Goal: Task Accomplishment & Management: Manage account settings

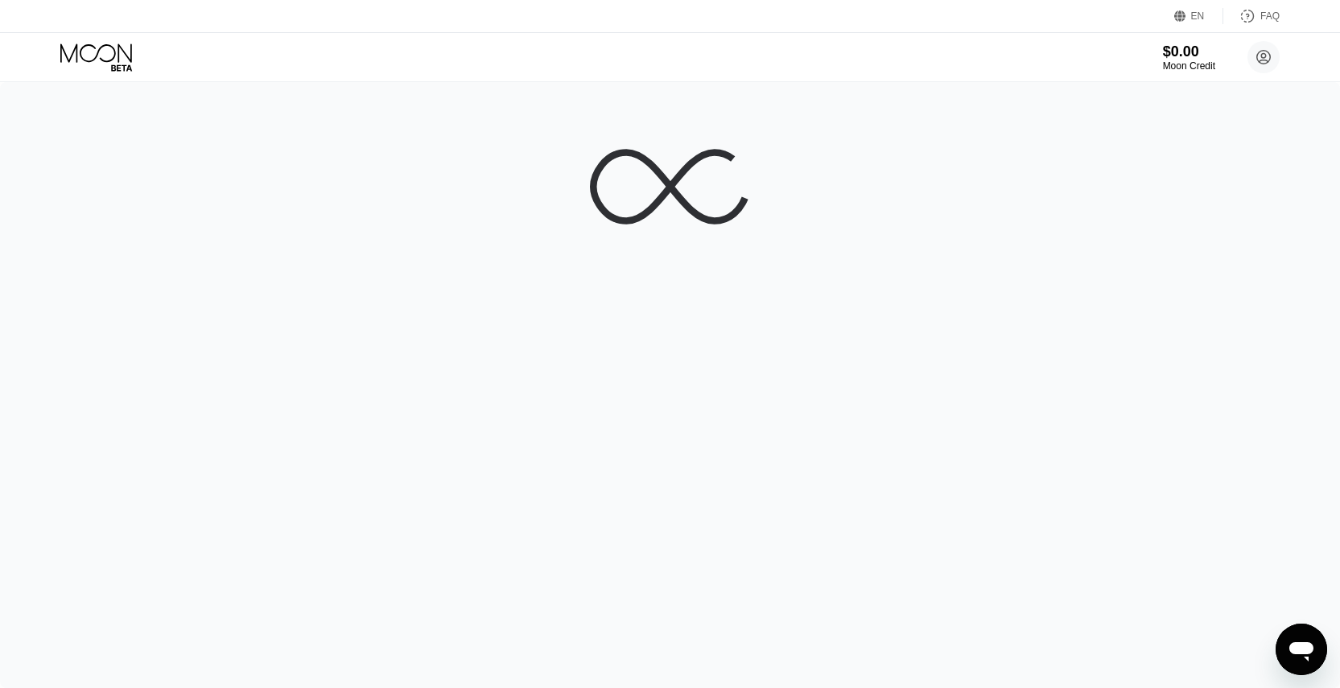
click at [708, 310] on div at bounding box center [670, 385] width 1340 height 606
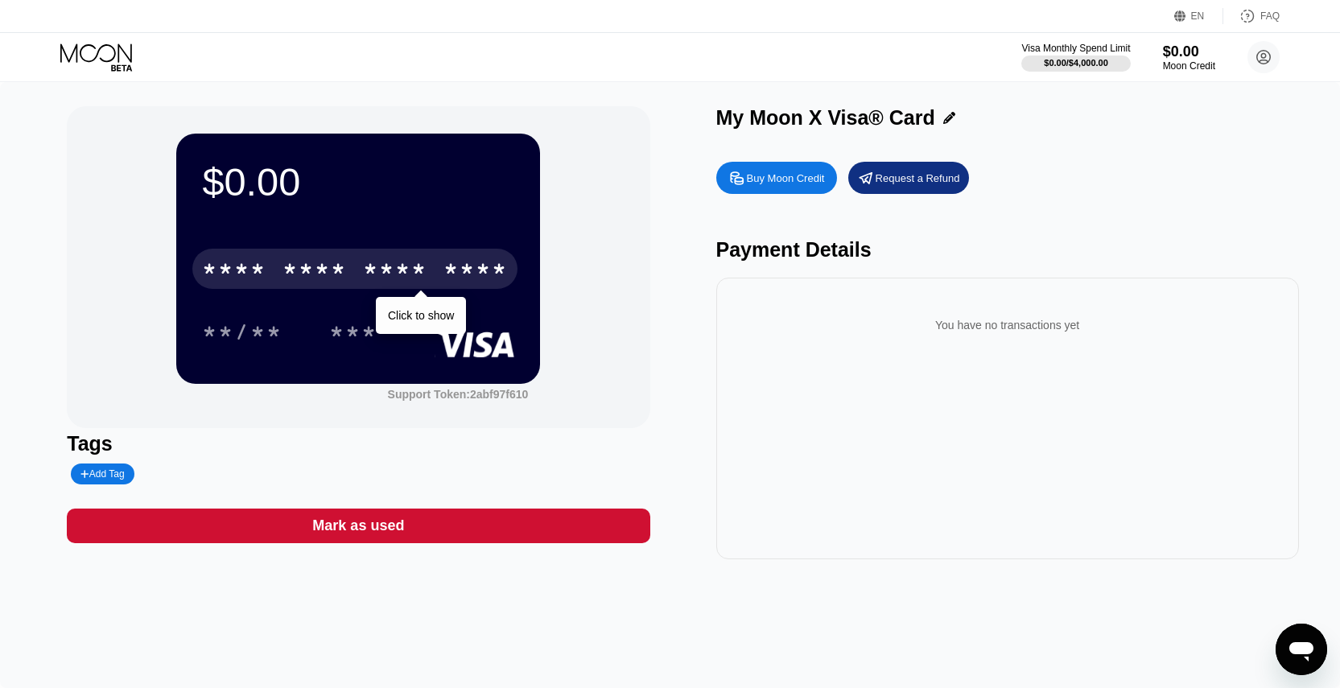
click at [363, 276] on div "* * * * * * * * * * * * ****" at bounding box center [354, 269] width 325 height 40
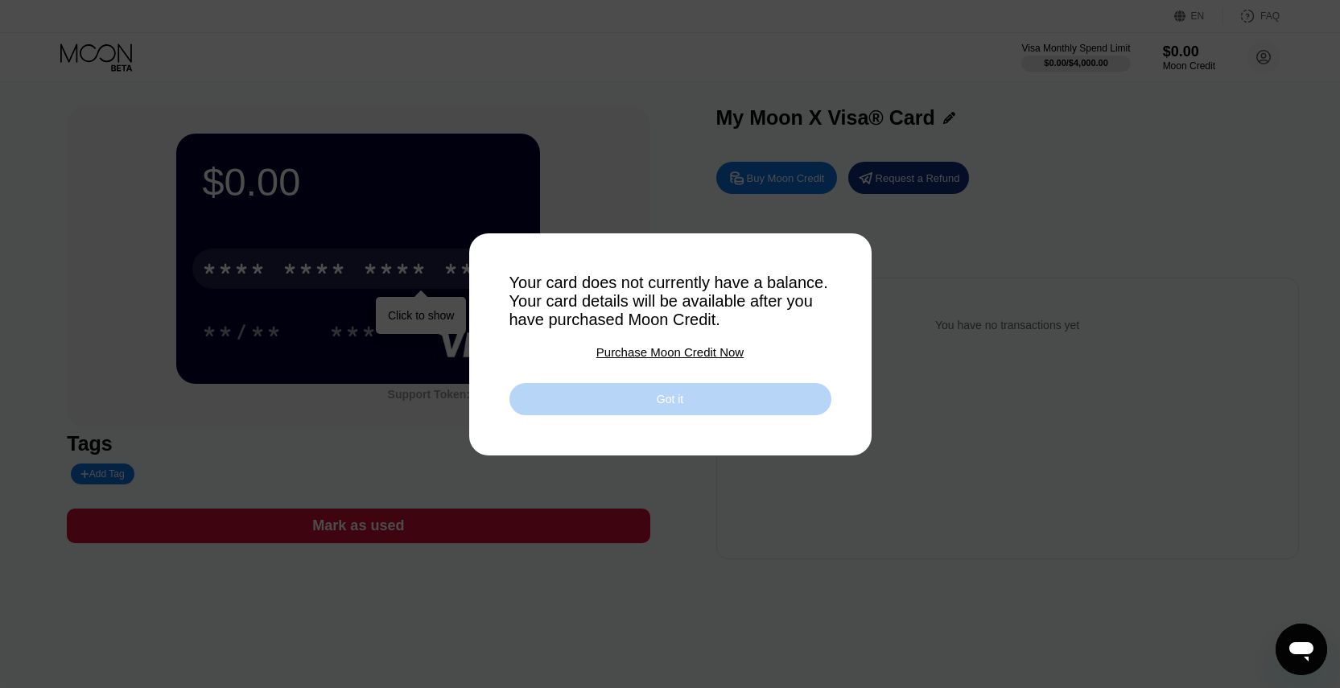
click at [679, 406] on div "Got it" at bounding box center [670, 399] width 27 height 14
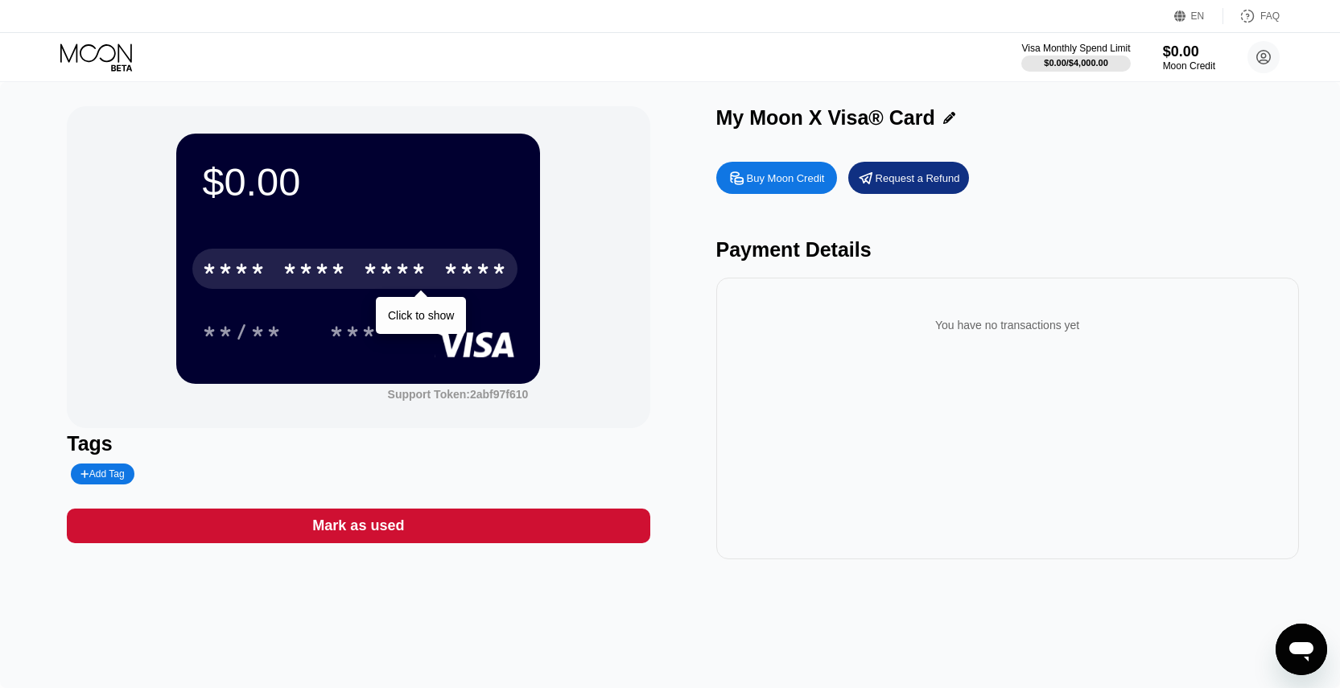
click at [1304, 655] on icon "Open messaging window" at bounding box center [1301, 649] width 29 height 29
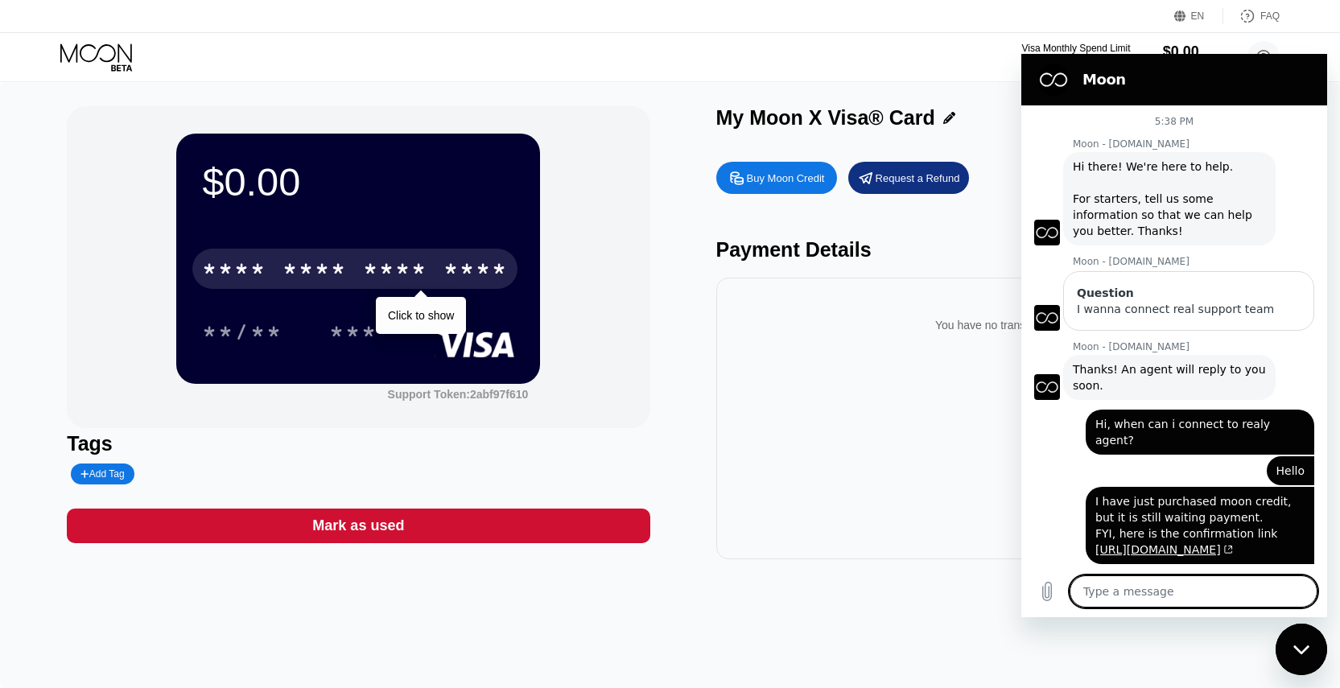
scroll to position [134, 0]
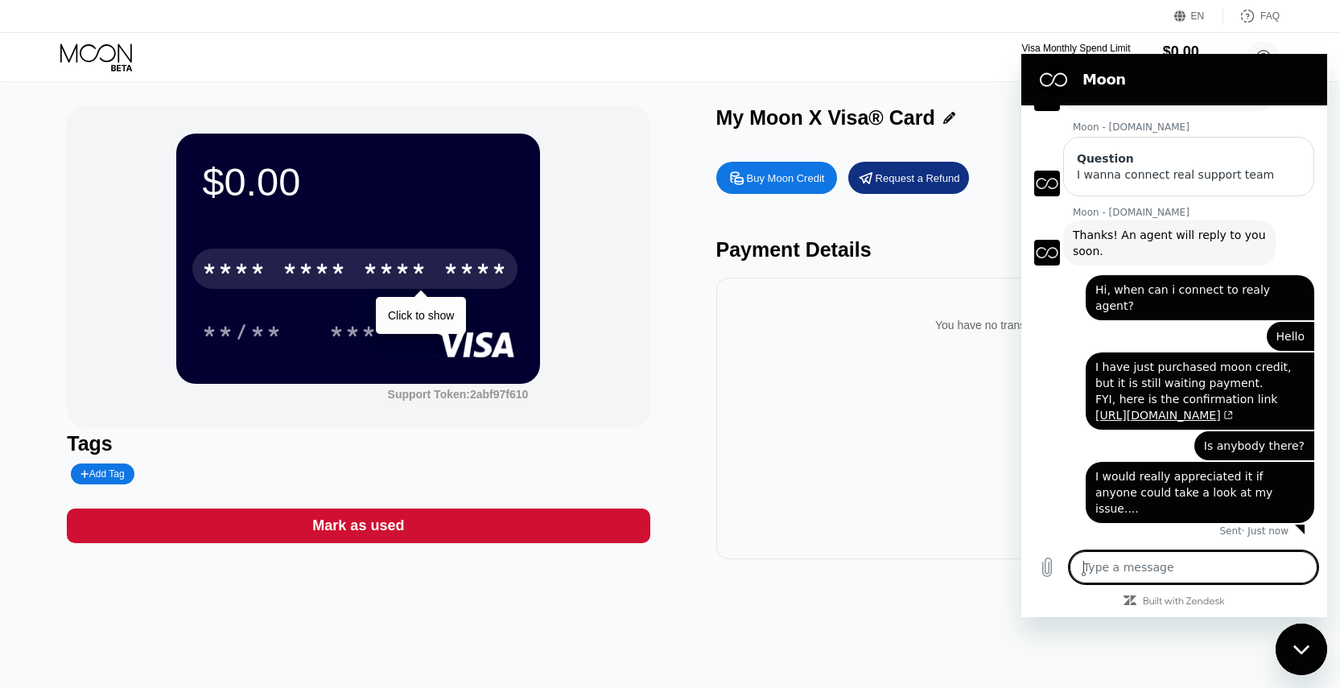
click at [1145, 566] on textarea at bounding box center [1194, 567] width 248 height 32
type textarea "I"
type textarea "x"
type textarea "I"
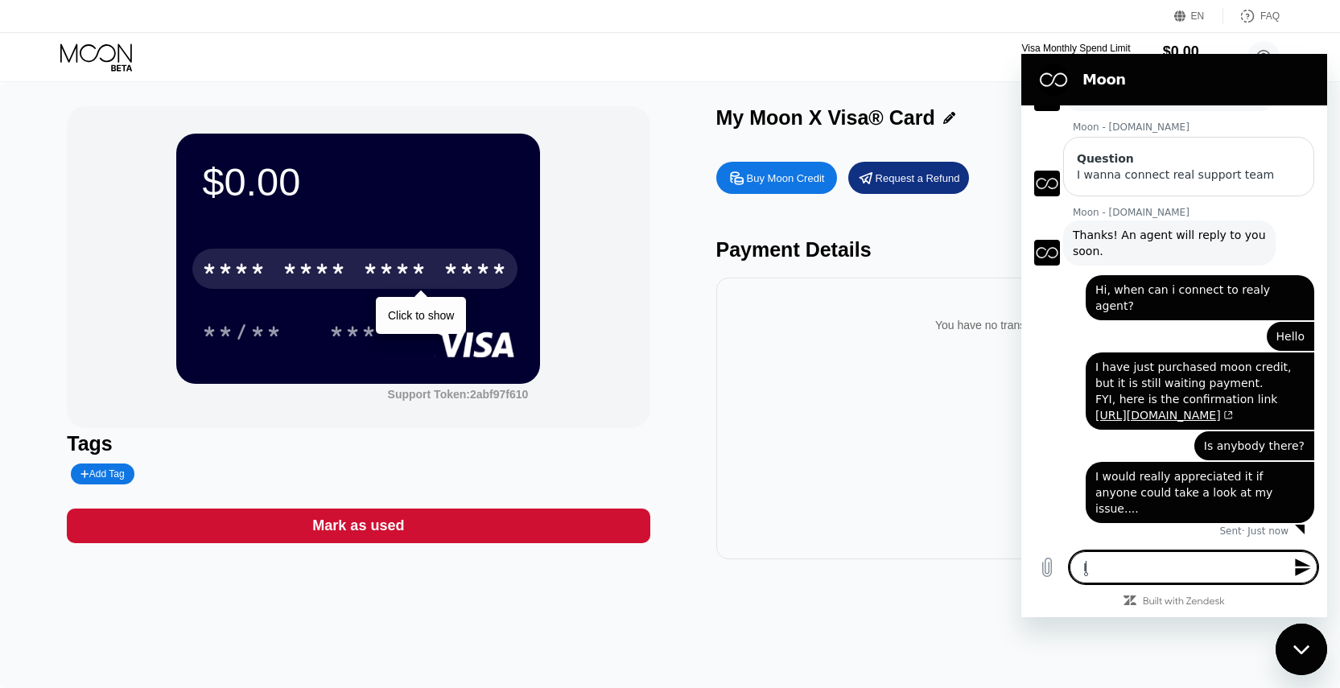
type textarea "x"
type textarea "I w"
type textarea "x"
type textarea "I wa"
type textarea "x"
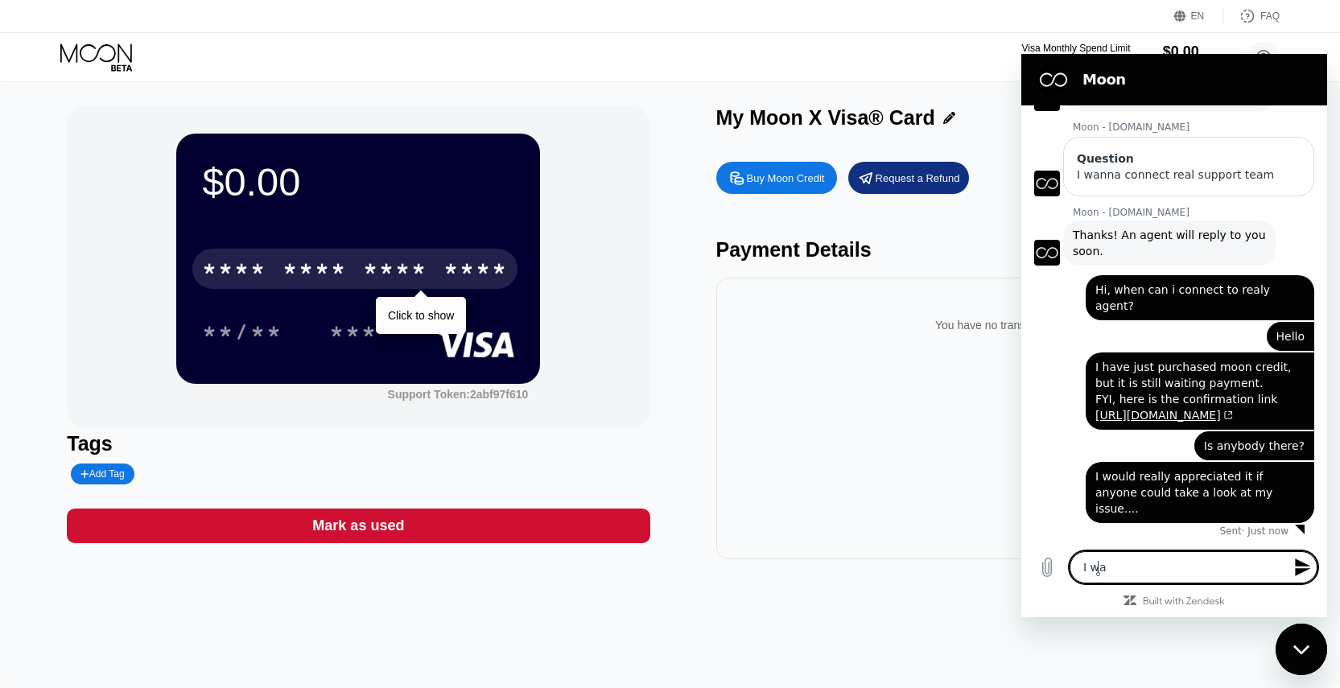
type textarea "I wan"
type textarea "x"
type textarea "I wann"
type textarea "x"
type textarea "I wanna"
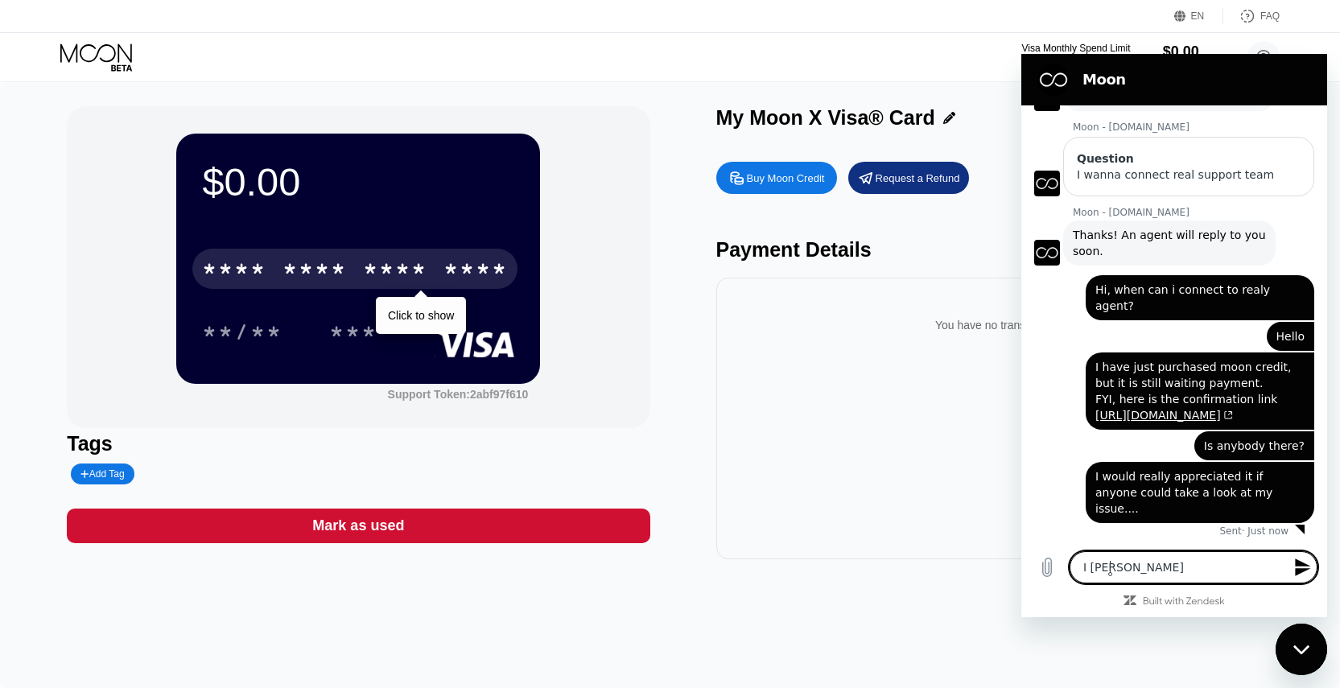
type textarea "x"
type textarea "I wanna"
type textarea "x"
type textarea "I wanna c"
type textarea "x"
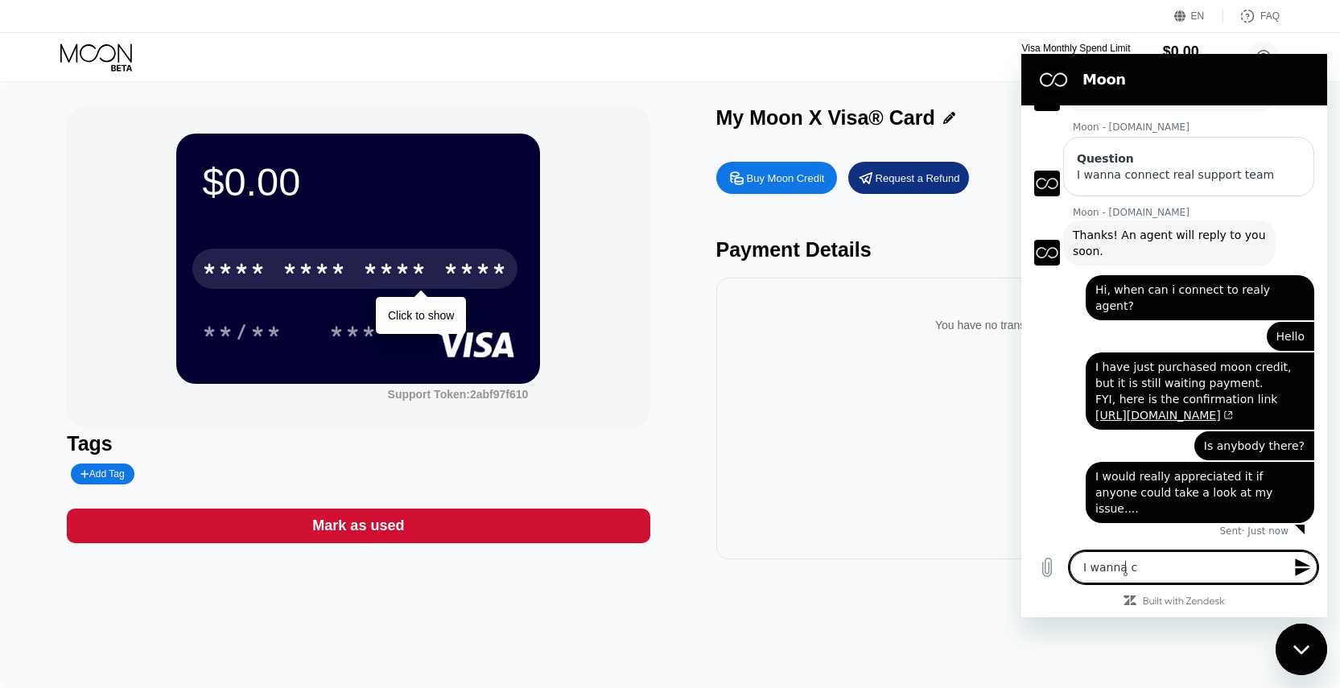
type textarea "I wanna co"
type textarea "x"
type textarea "I wanna con"
type textarea "x"
type textarea "I wanna conn"
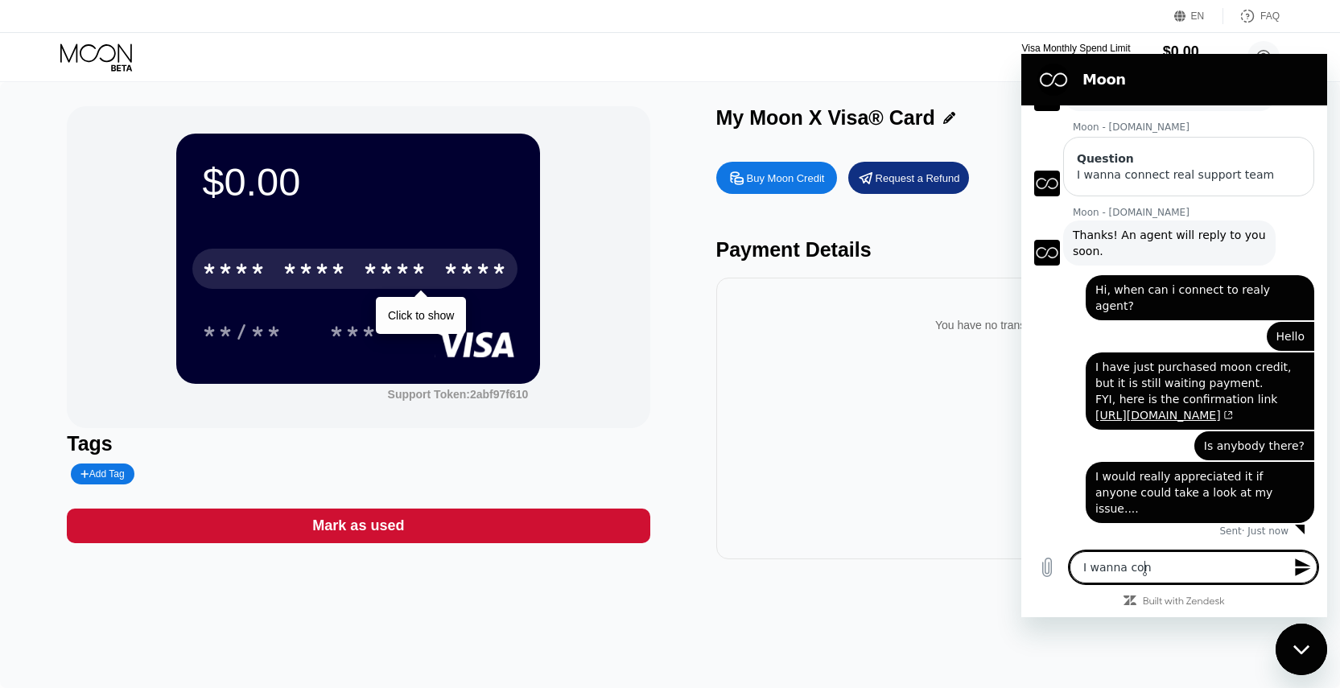
type textarea "x"
type textarea "I wanna conne"
type textarea "x"
type textarea "I wanna connec"
type textarea "x"
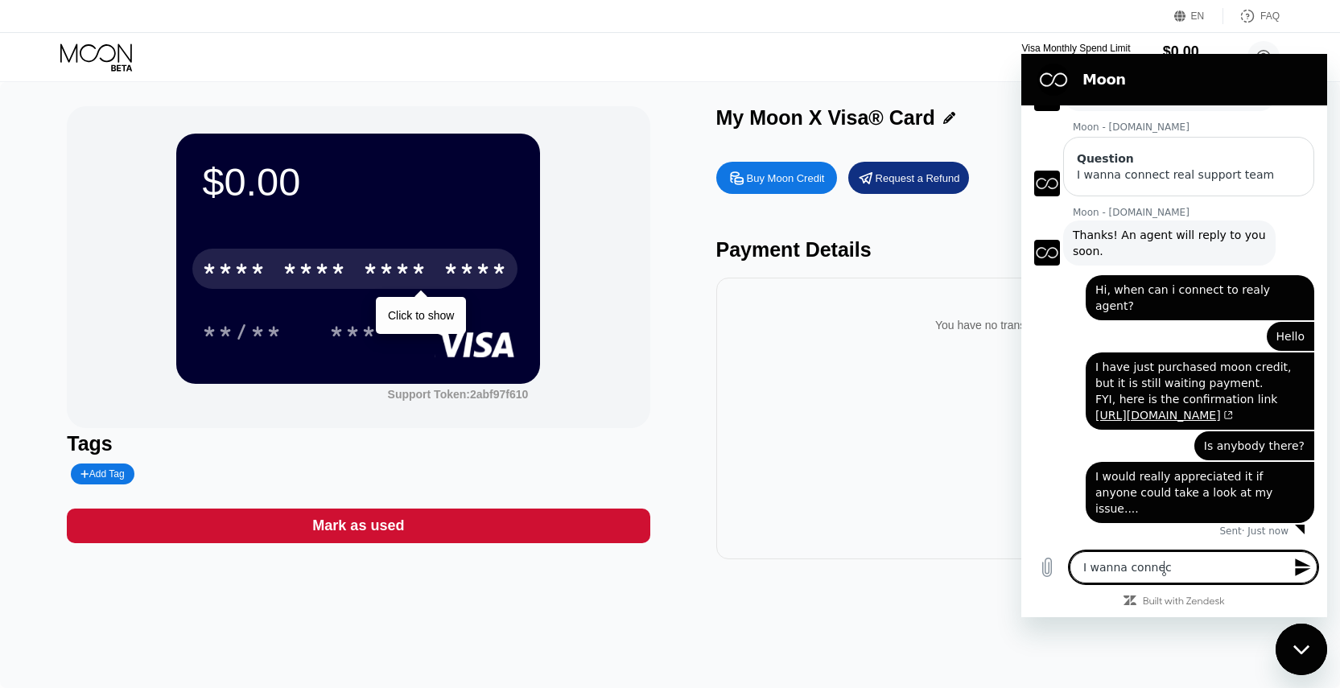
type textarea "I wanna connect"
type textarea "x"
type textarea "I wanna connect"
type textarea "x"
type textarea "I wanna connect r"
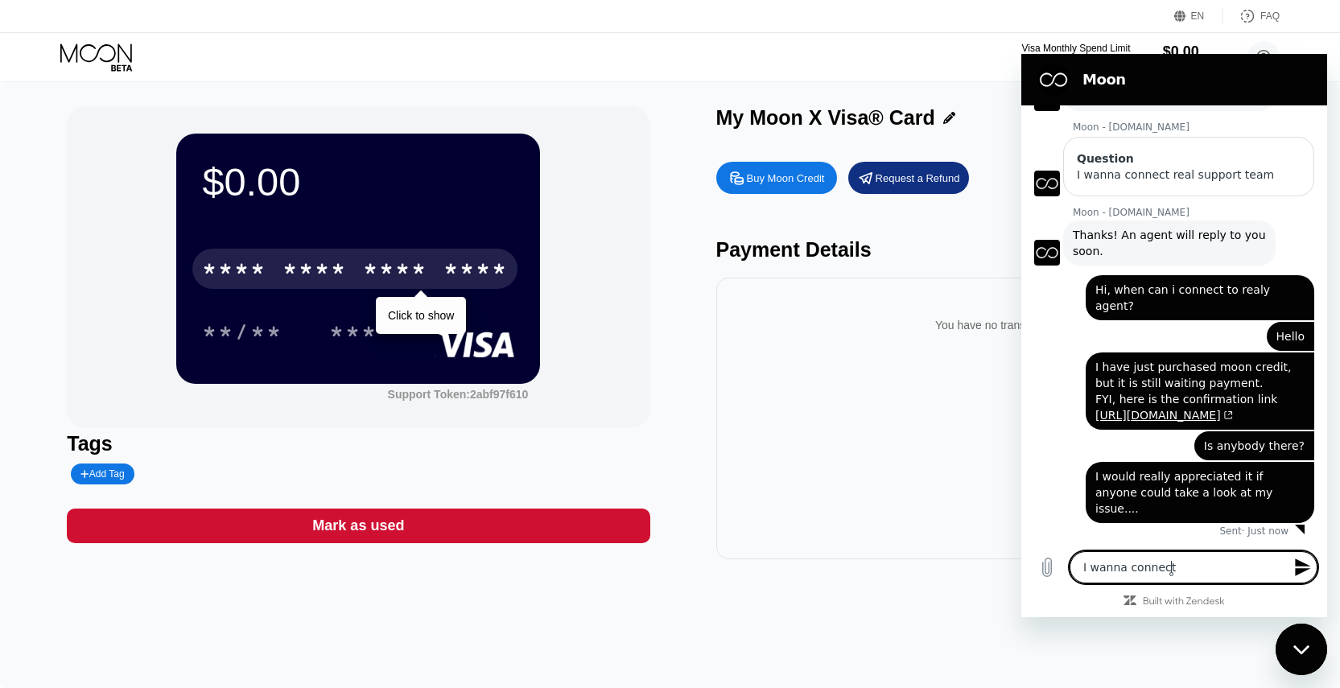
type textarea "x"
type textarea "I wanna connect re"
type textarea "x"
type textarea "I wanna connect rea"
type textarea "x"
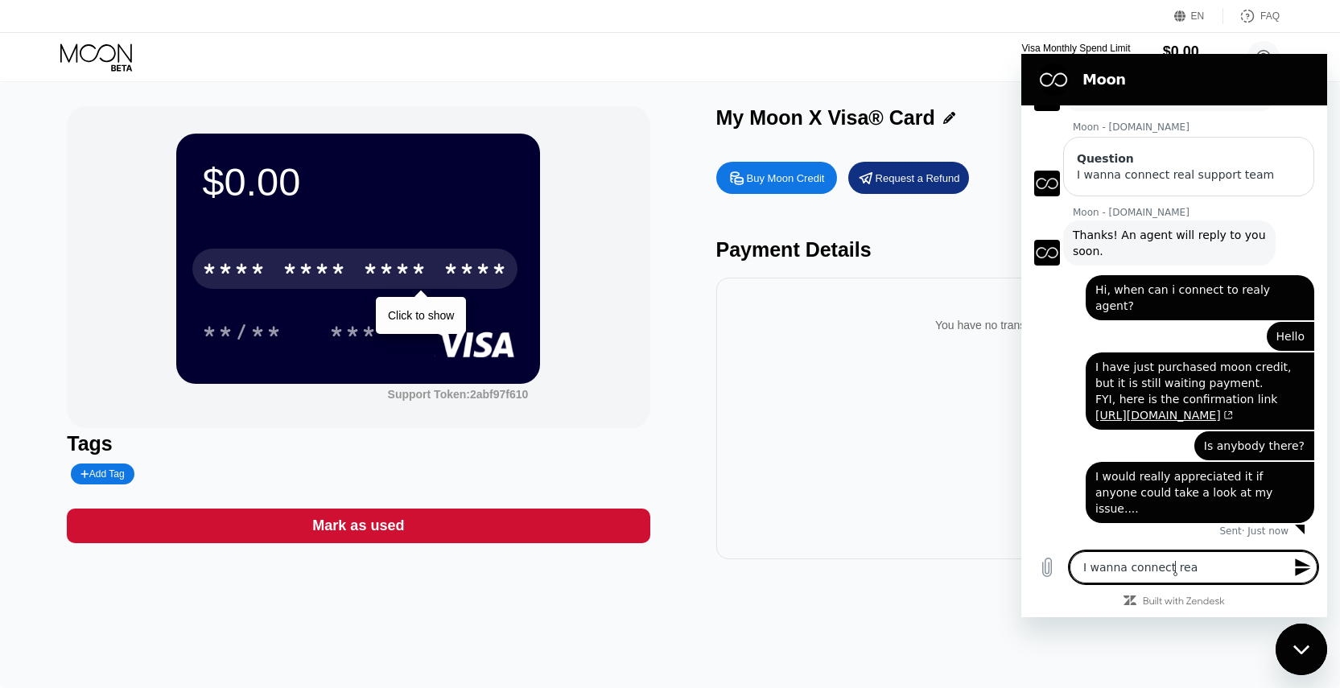
type textarea "I wanna connect real"
type textarea "x"
type textarea "I wanna connect real"
type textarea "x"
type textarea "I wanna connect real s"
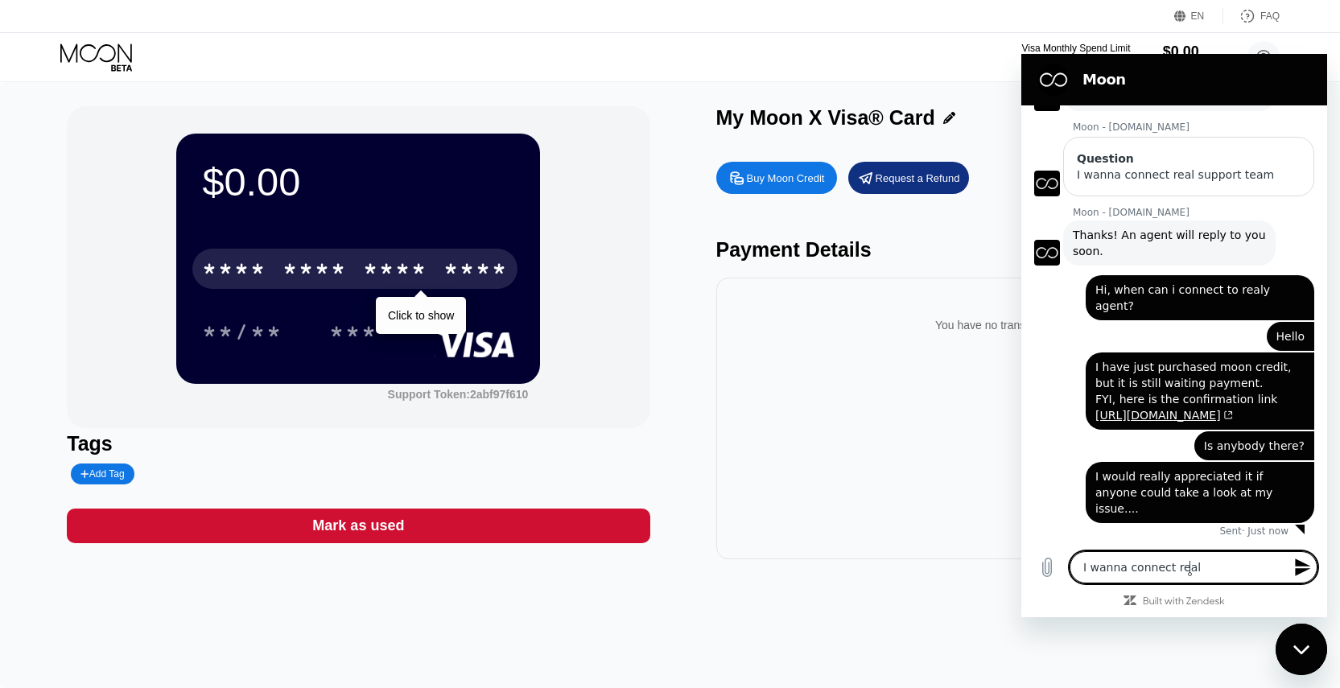
type textarea "x"
type textarea "I wanna connect real su"
type textarea "x"
type textarea "I wanna connect real sup"
type textarea "x"
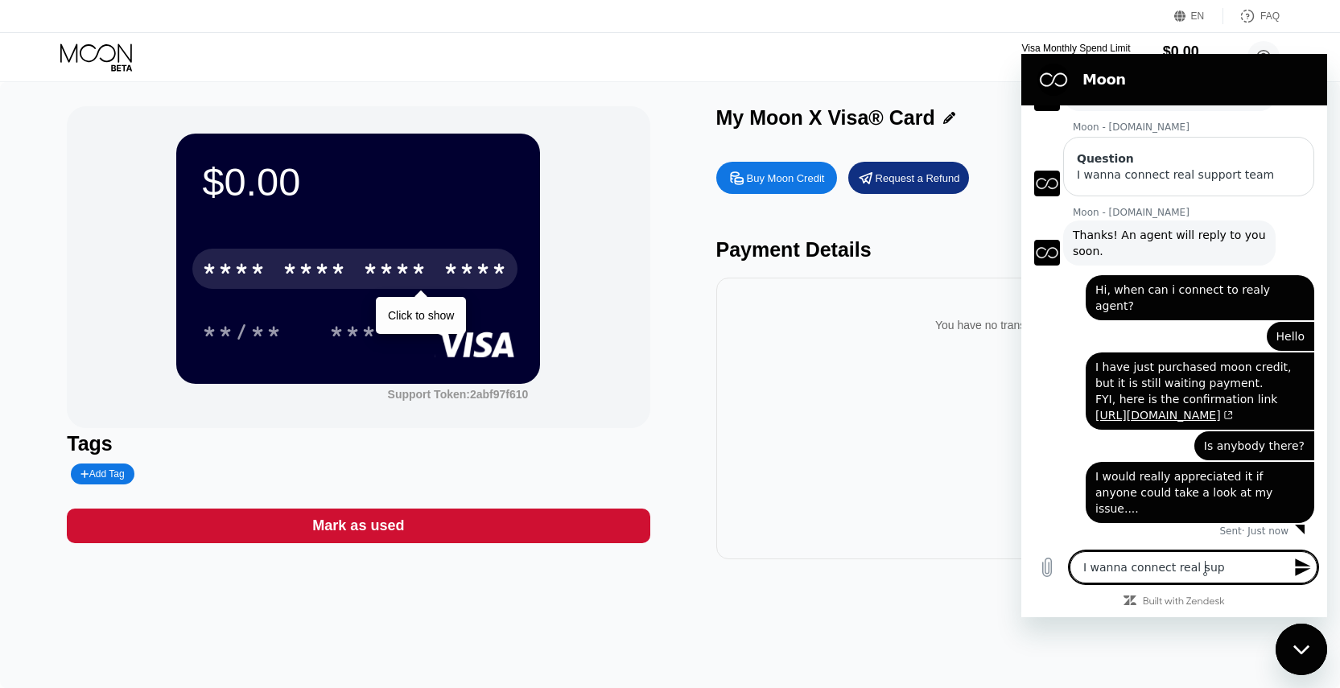
type textarea "I wanna connect real supp"
type textarea "x"
type textarea "I wanna connect real suppo"
type textarea "x"
type textarea "I wanna connect real suppor"
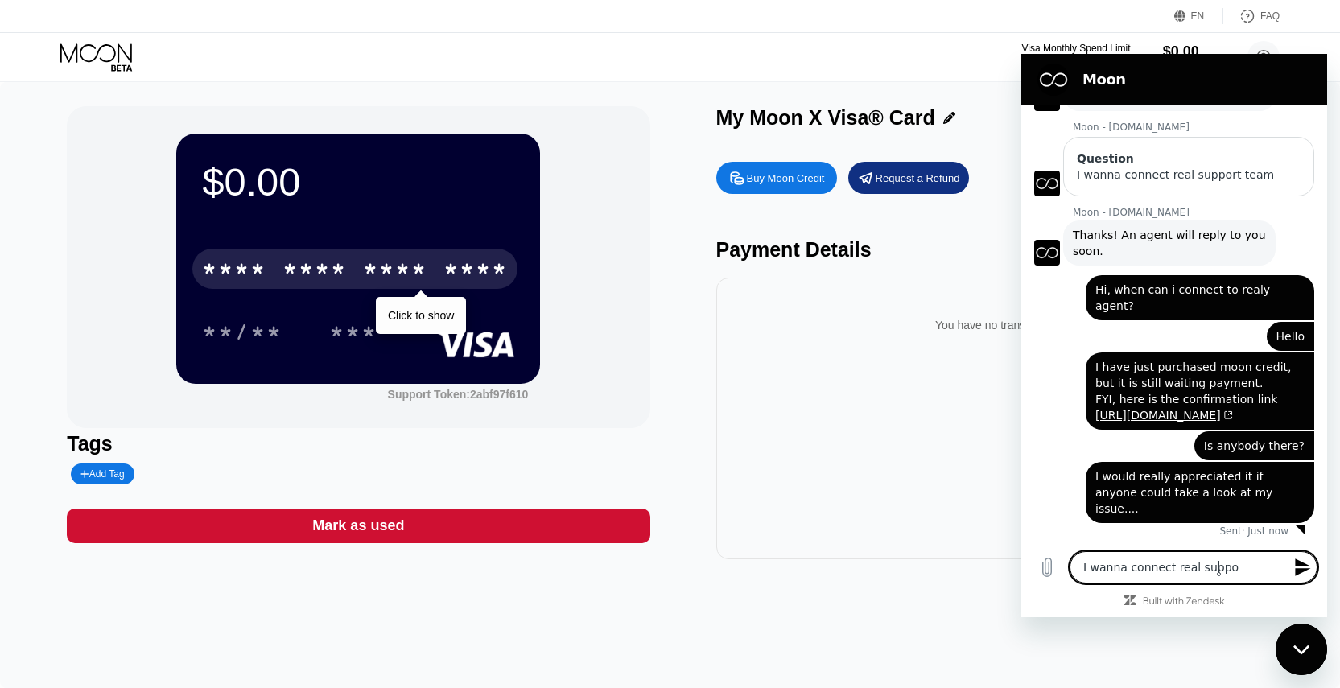
type textarea "x"
type textarea "I wanna connect real support"
type textarea "x"
type textarea "I wanna connect real support"
type textarea "x"
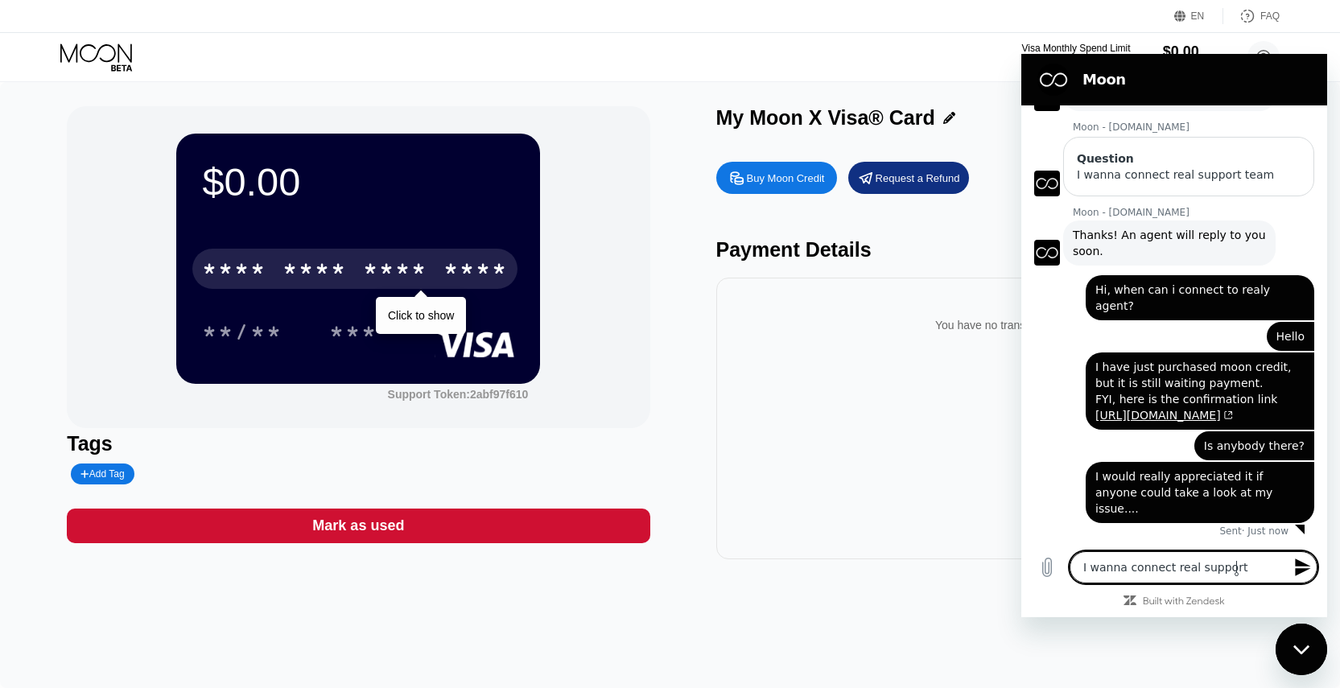
type textarea "I wanna connect real support t"
type textarea "x"
type textarea "I wanna connect real support te"
type textarea "x"
type textarea "I wanna connect real support tea"
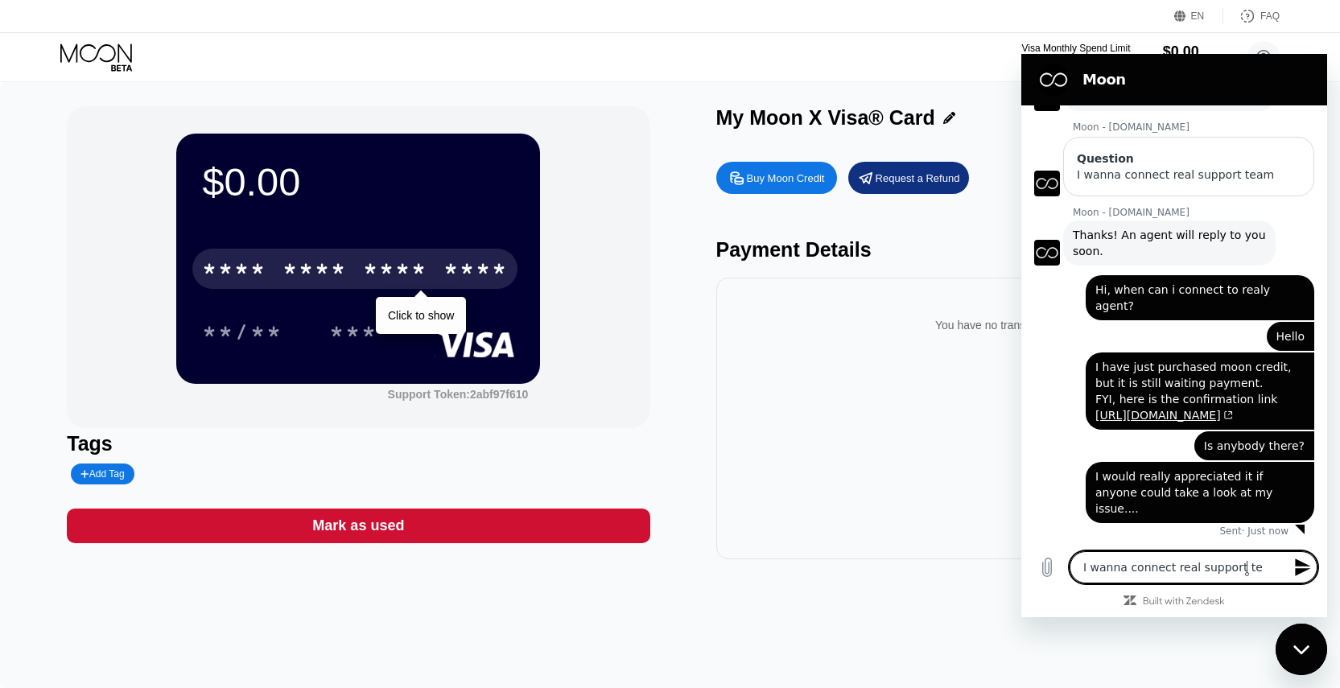
type textarea "x"
type textarea "I wanna connect real support team"
type textarea "x"
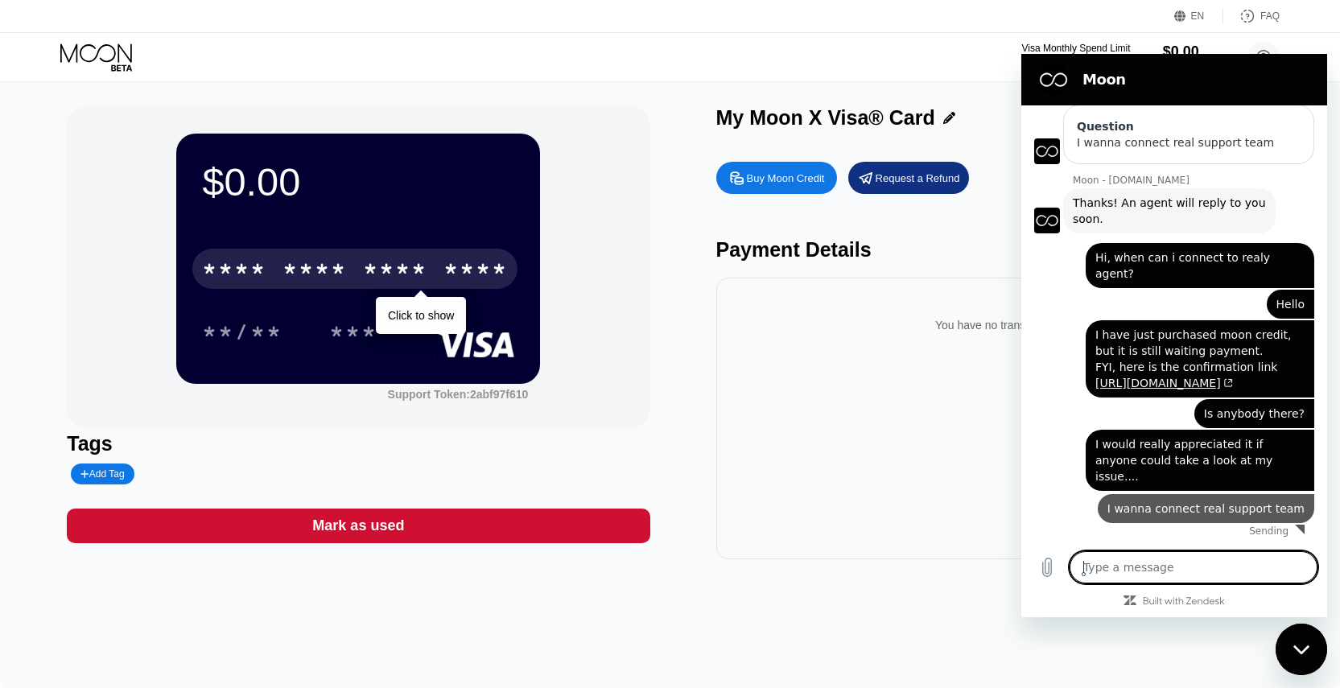
type textarea "x"
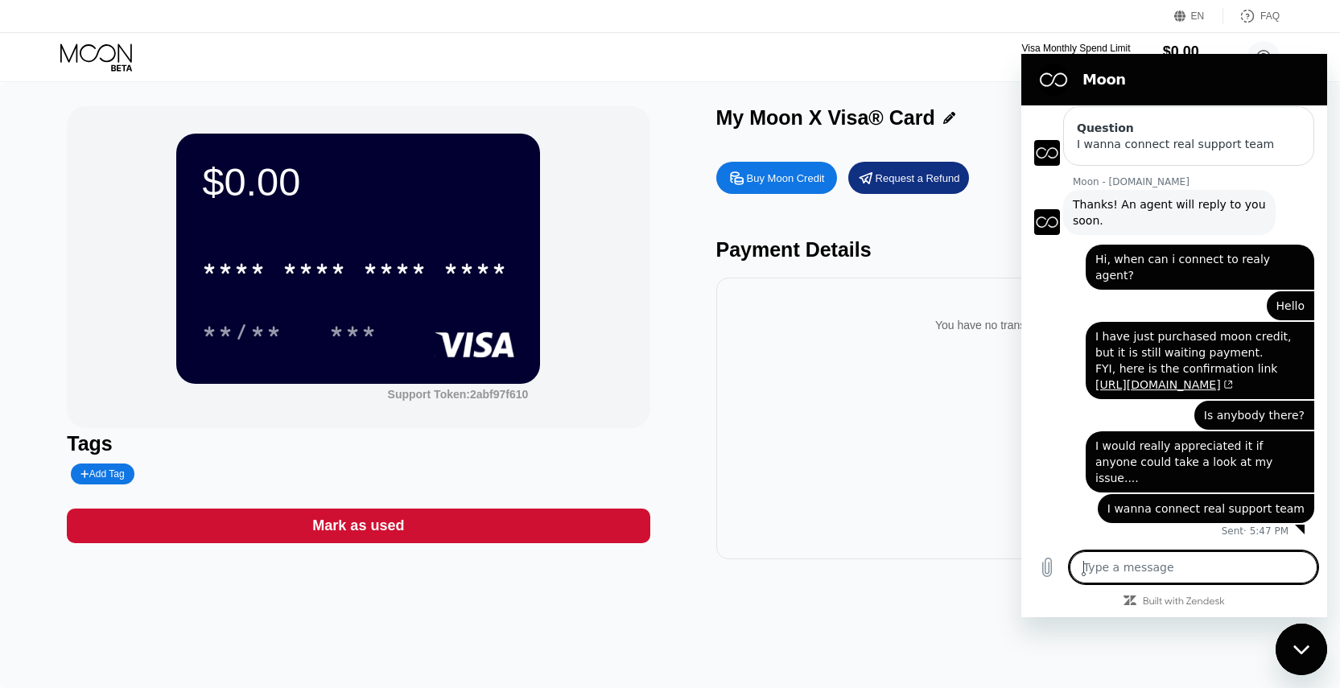
click at [670, 338] on div "$0.00 * * * * * * * * * * * * **** **/** *** Support Token: 2abf97f610 Tags Add…" at bounding box center [670, 332] width 1207 height 453
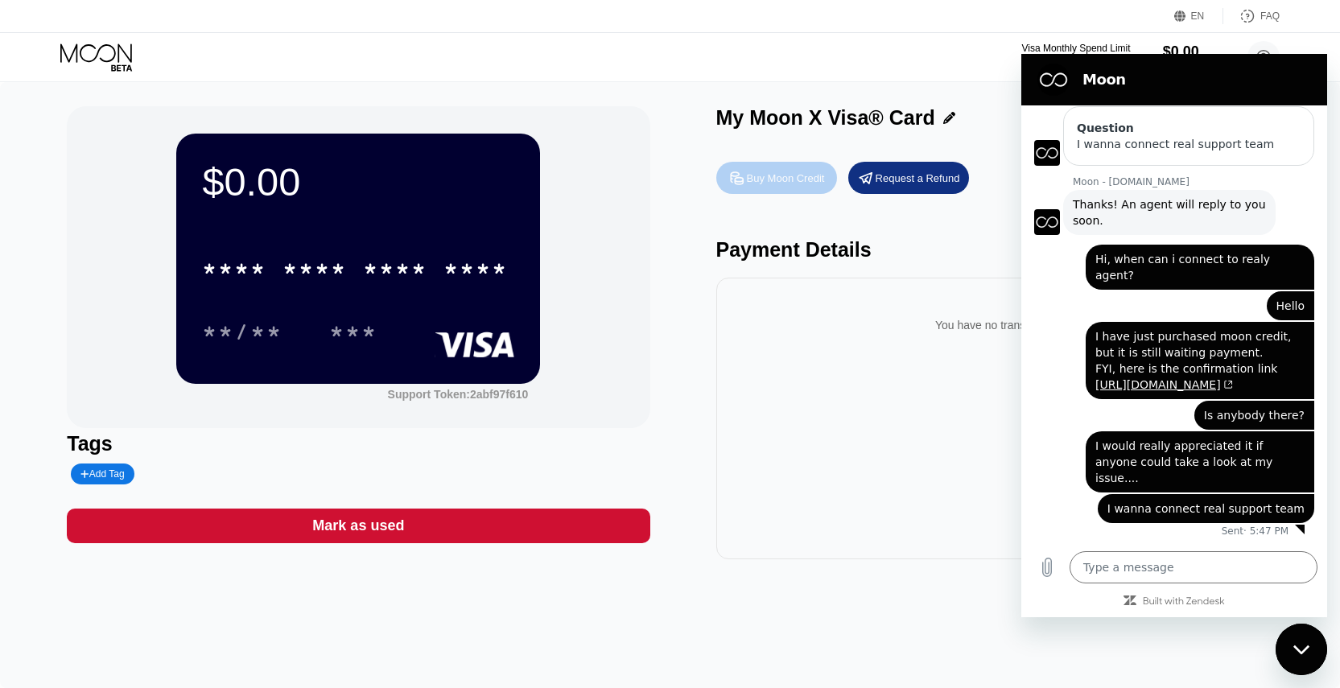
click at [762, 173] on div "Buy Moon Credit" at bounding box center [786, 178] width 78 height 14
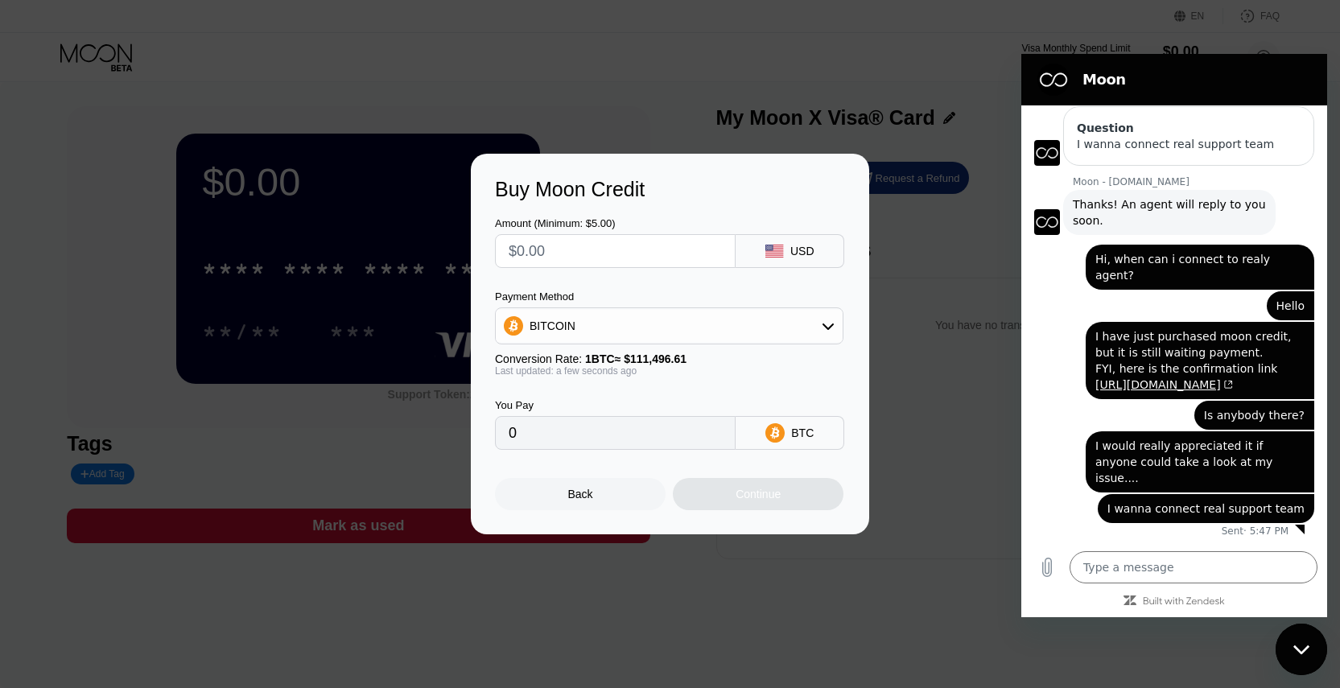
click at [588, 488] on div "Back" at bounding box center [580, 494] width 25 height 13
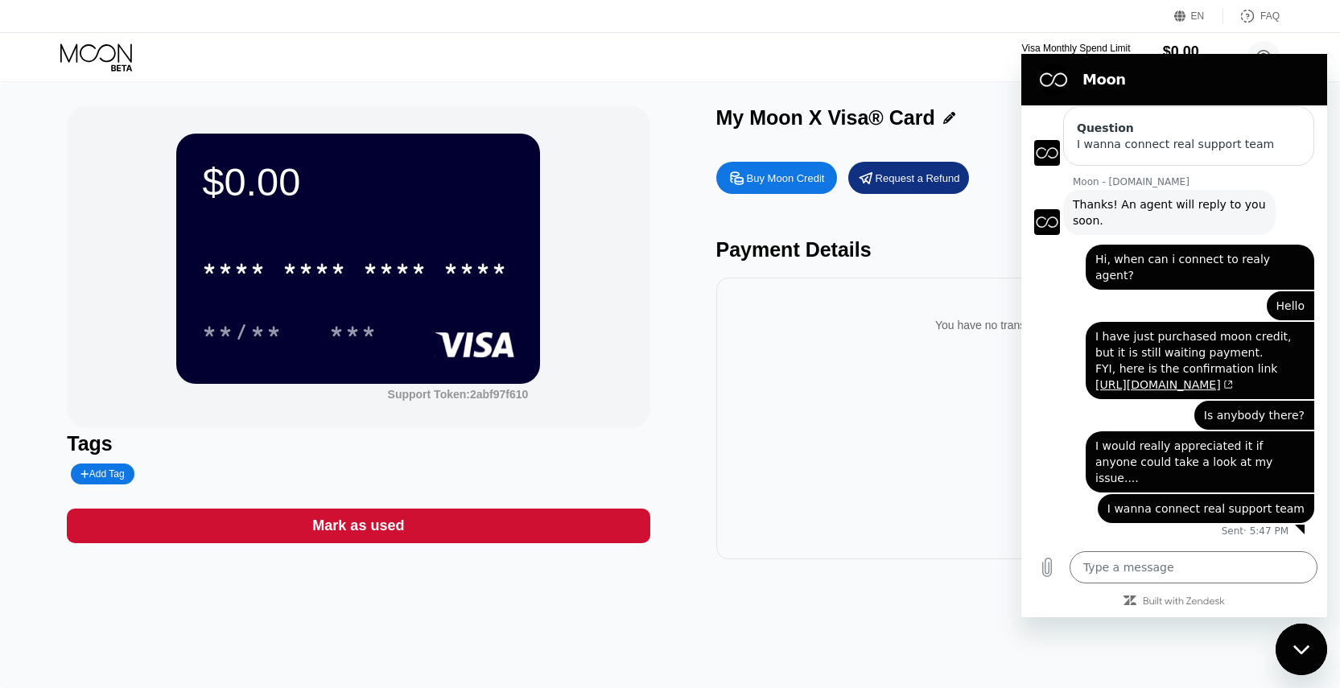
click at [899, 196] on div "Buy Moon Credit Request a Refund Payment Details You have no transactions yet" at bounding box center [1007, 357] width 583 height 406
click at [911, 185] on div "Request a Refund" at bounding box center [908, 178] width 121 height 32
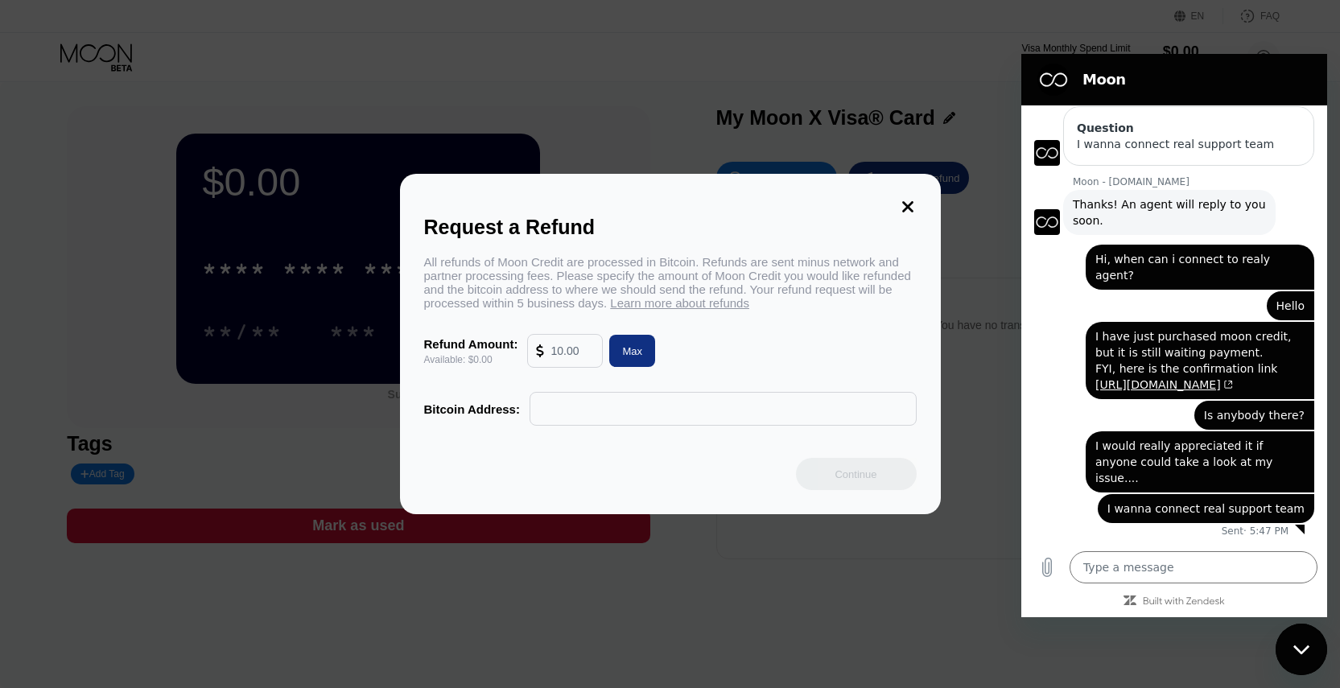
click at [575, 350] on input "text" at bounding box center [572, 351] width 43 height 32
click at [645, 353] on div "Max" at bounding box center [632, 351] width 46 height 32
type input "0.00"
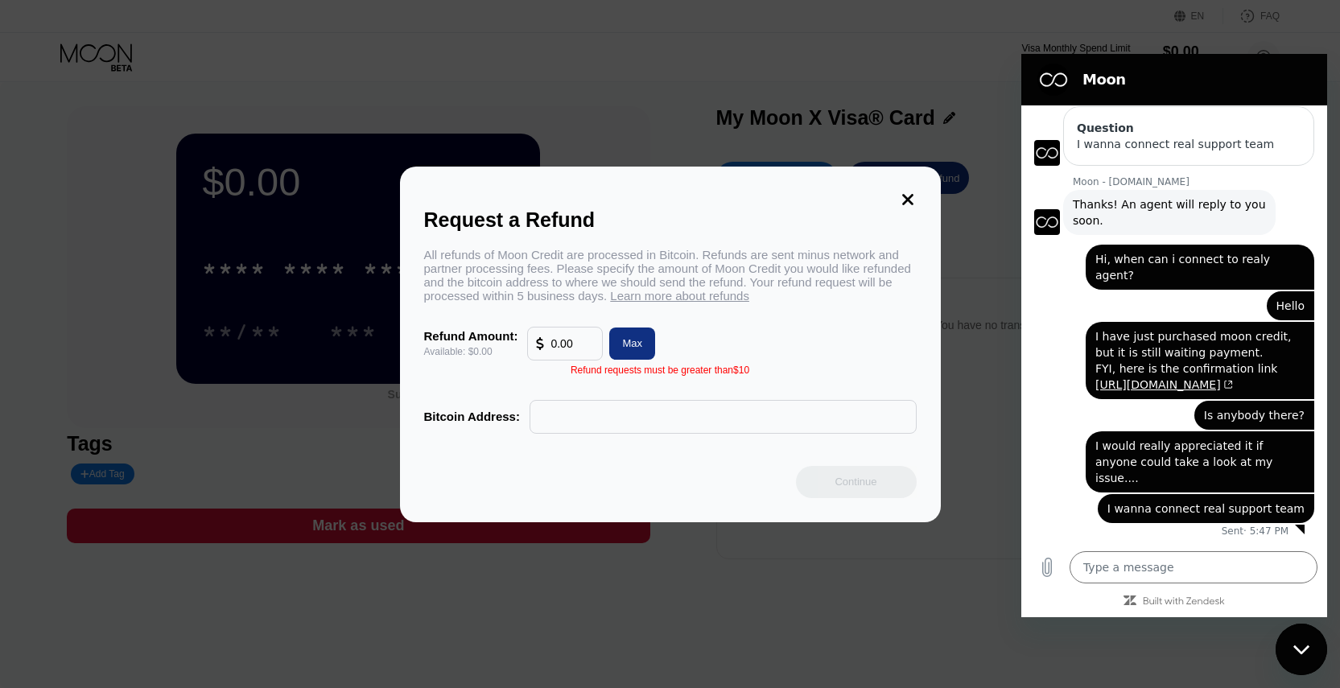
click at [900, 196] on icon at bounding box center [908, 200] width 18 height 18
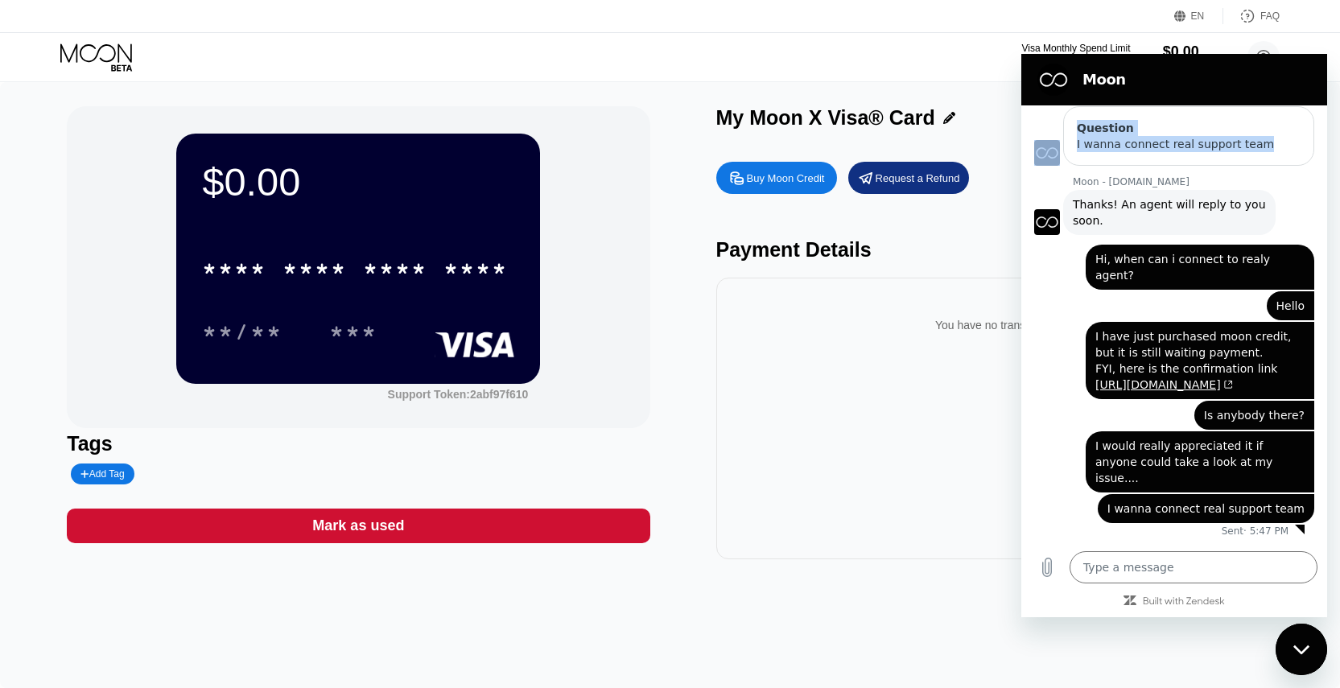
scroll to position [184, 0]
drag, startPoint x: 1161, startPoint y: 73, endPoint x: 1031, endPoint y: 172, distance: 163.7
click at [1031, 172] on div "Moon 5:38 PM Moon - paywithmoon.com Moon - paywithmoon.com says: Hi there! We'r…" at bounding box center [1174, 335] width 306 height 563
click at [951, 418] on div "You have no transactions yet" at bounding box center [1007, 419] width 583 height 282
click at [1087, 365] on div "Bolt says: I have just purchased moon credit, but it is still waiting payment. …" at bounding box center [1200, 360] width 229 height 77
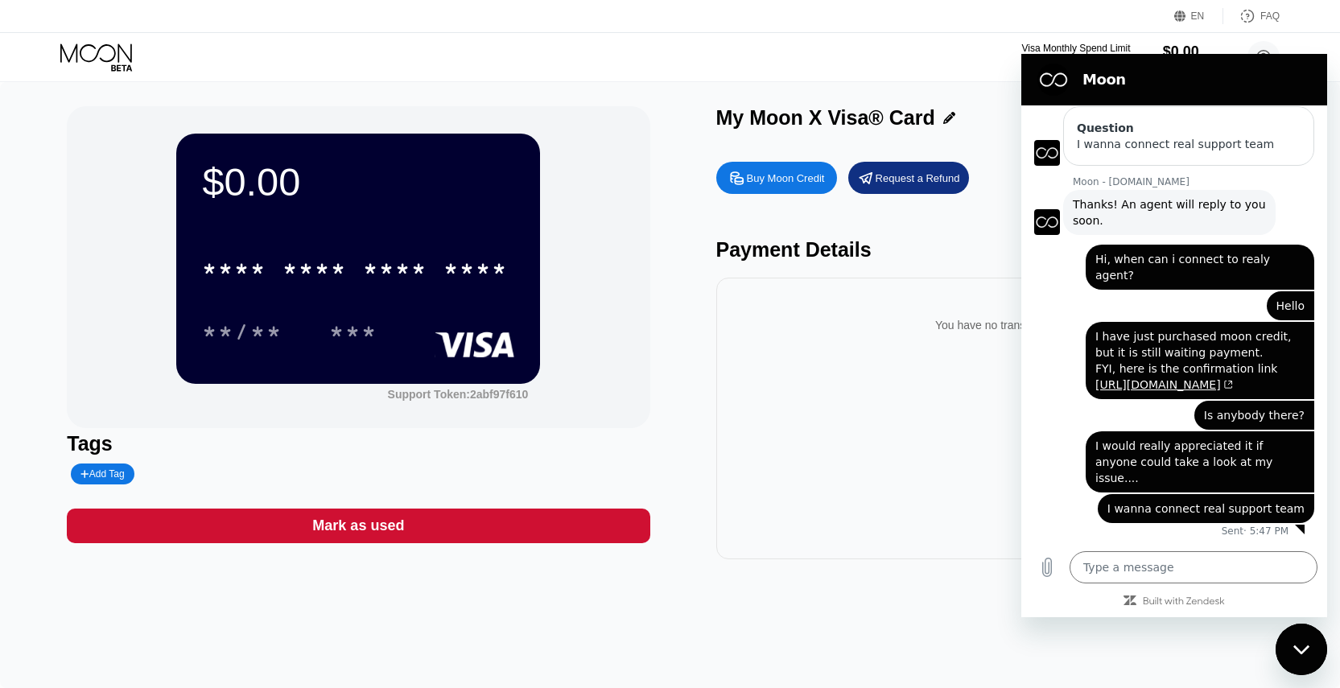
scroll to position [189, 0]
type textarea "x"
click at [1116, 561] on textarea at bounding box center [1194, 567] width 248 height 32
type textarea "H"
type textarea "x"
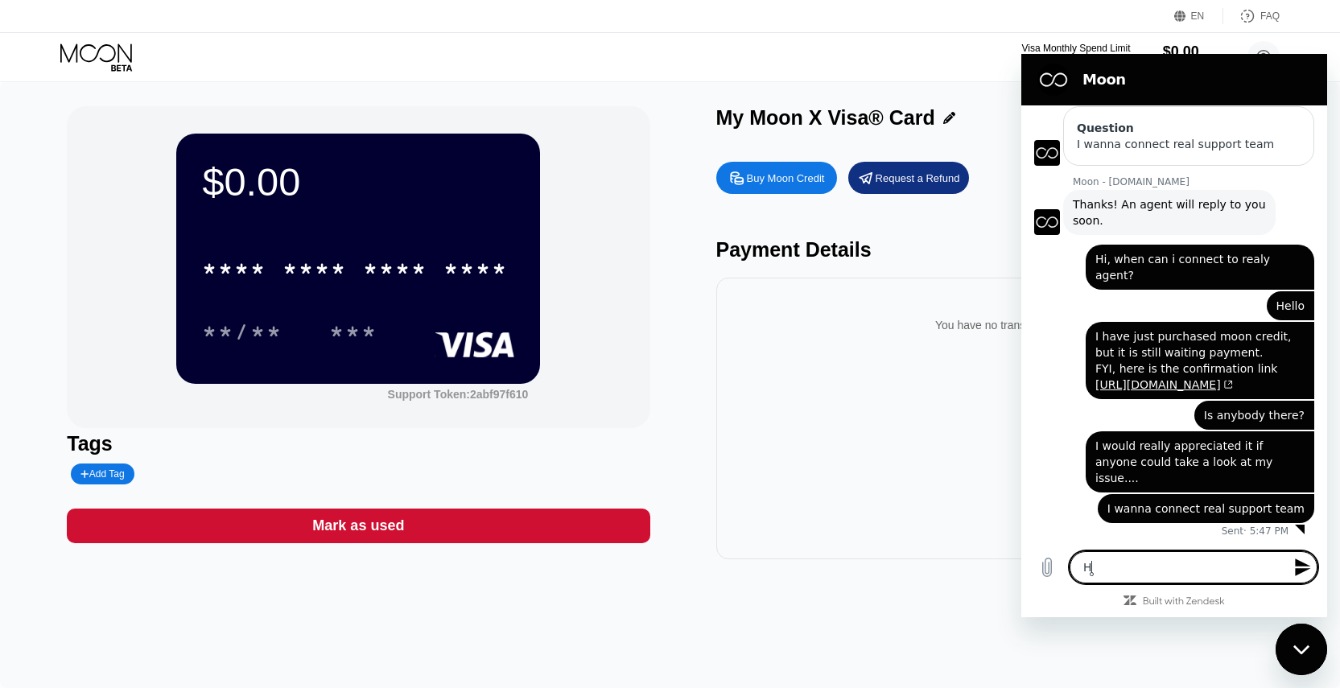
type textarea "He"
type textarea "x"
type textarea "Hel"
type textarea "x"
type textarea "Hell"
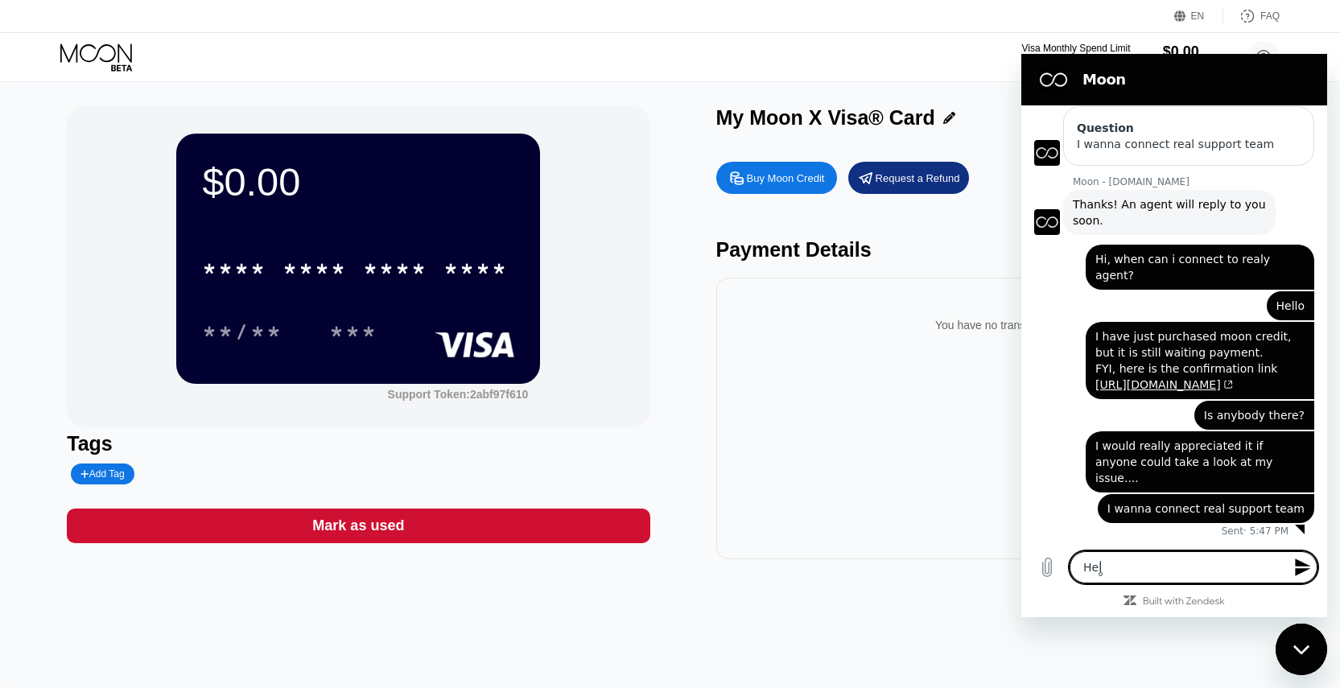
type textarea "x"
type textarea "Hello"
type textarea "x"
type textarea "Hello?"
type textarea "x"
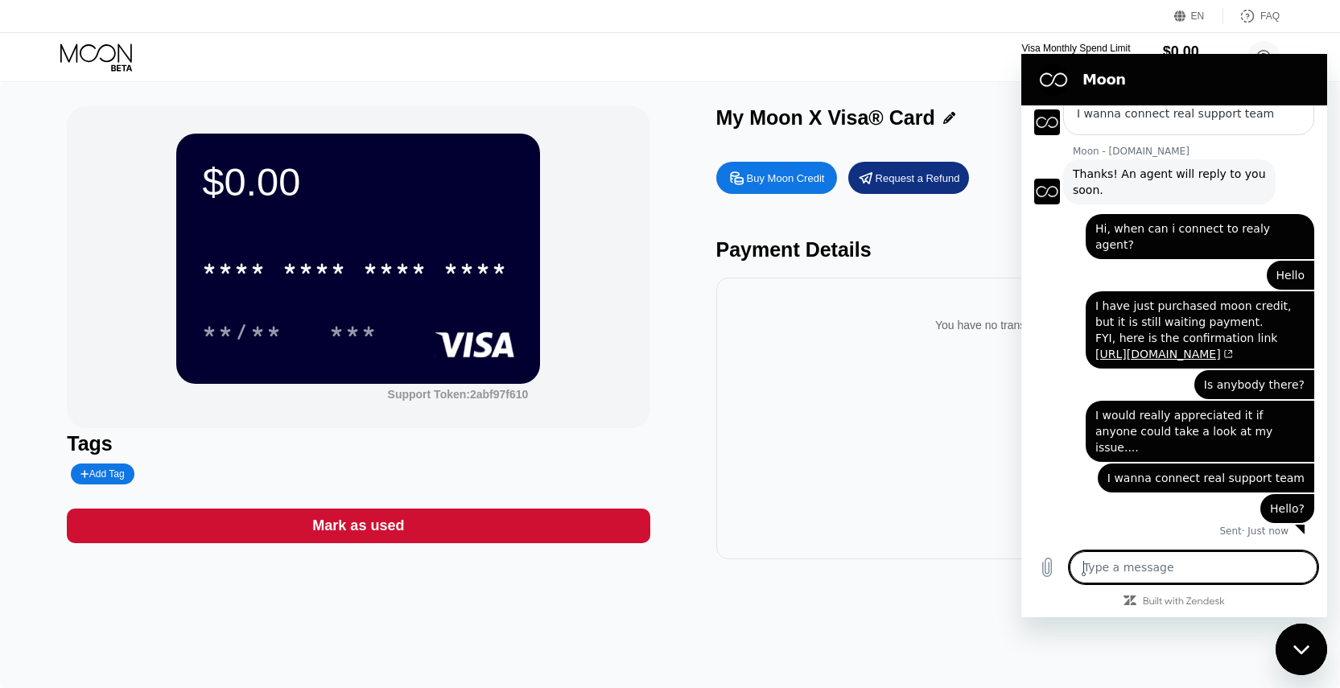
scroll to position [220, 0]
click at [1294, 652] on icon "Close messaging window" at bounding box center [1301, 650] width 17 height 10
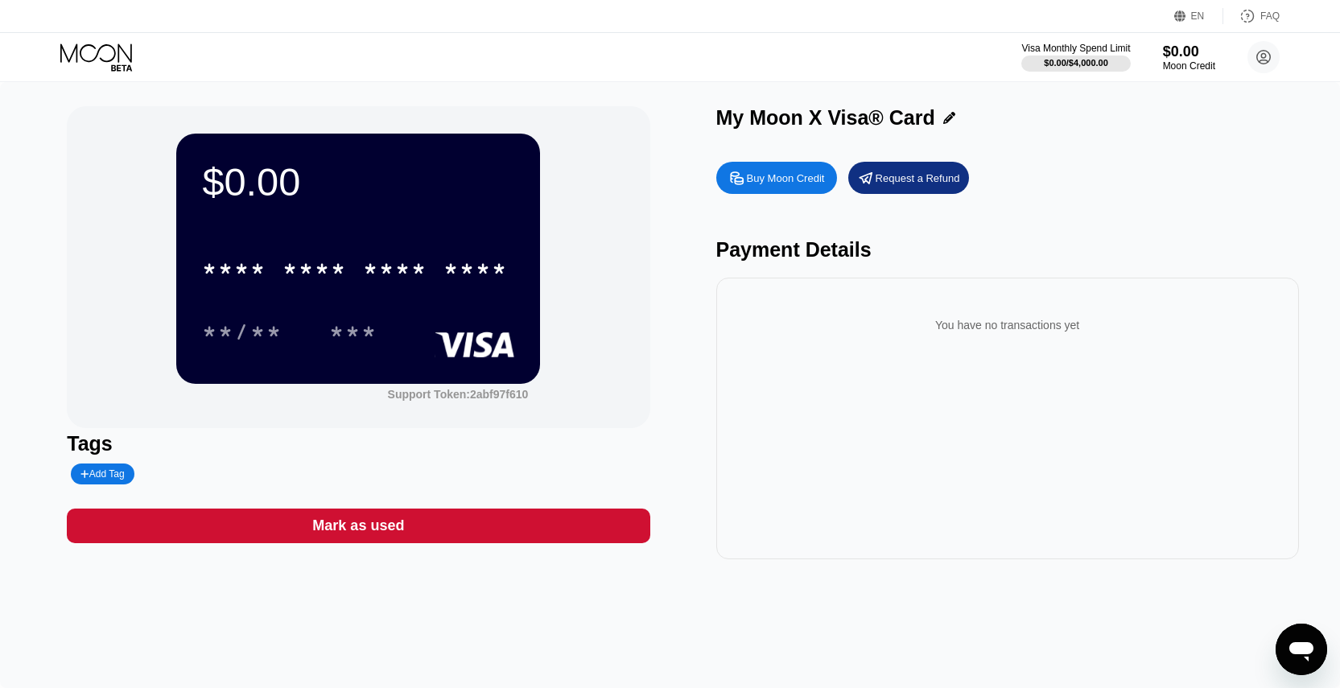
click at [1180, 45] on div "$0.00" at bounding box center [1189, 51] width 52 height 17
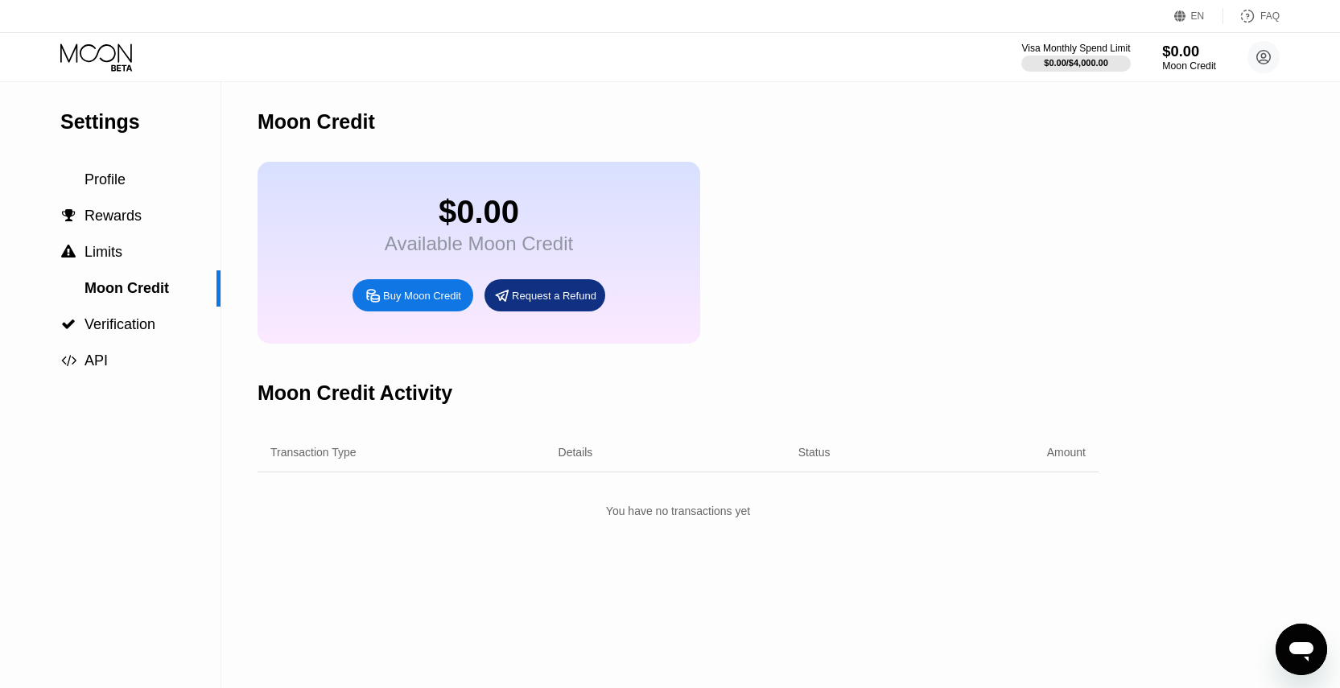
click at [1188, 56] on div "$0.00" at bounding box center [1189, 51] width 54 height 17
click at [940, 189] on div "$0.00 Available Moon Credit Buy Moon Credit Request a Refund" at bounding box center [678, 253] width 841 height 182
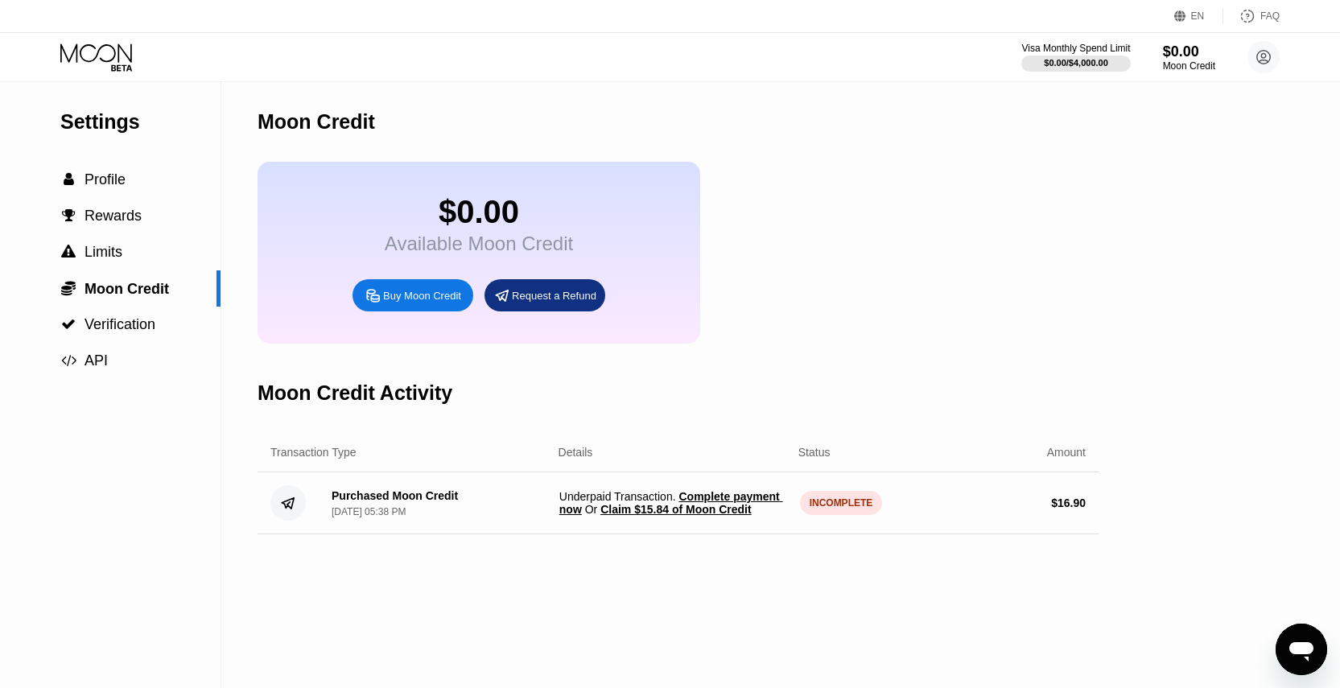
click at [749, 509] on span "Claim $15.84 of Moon Credit" at bounding box center [675, 509] width 151 height 13
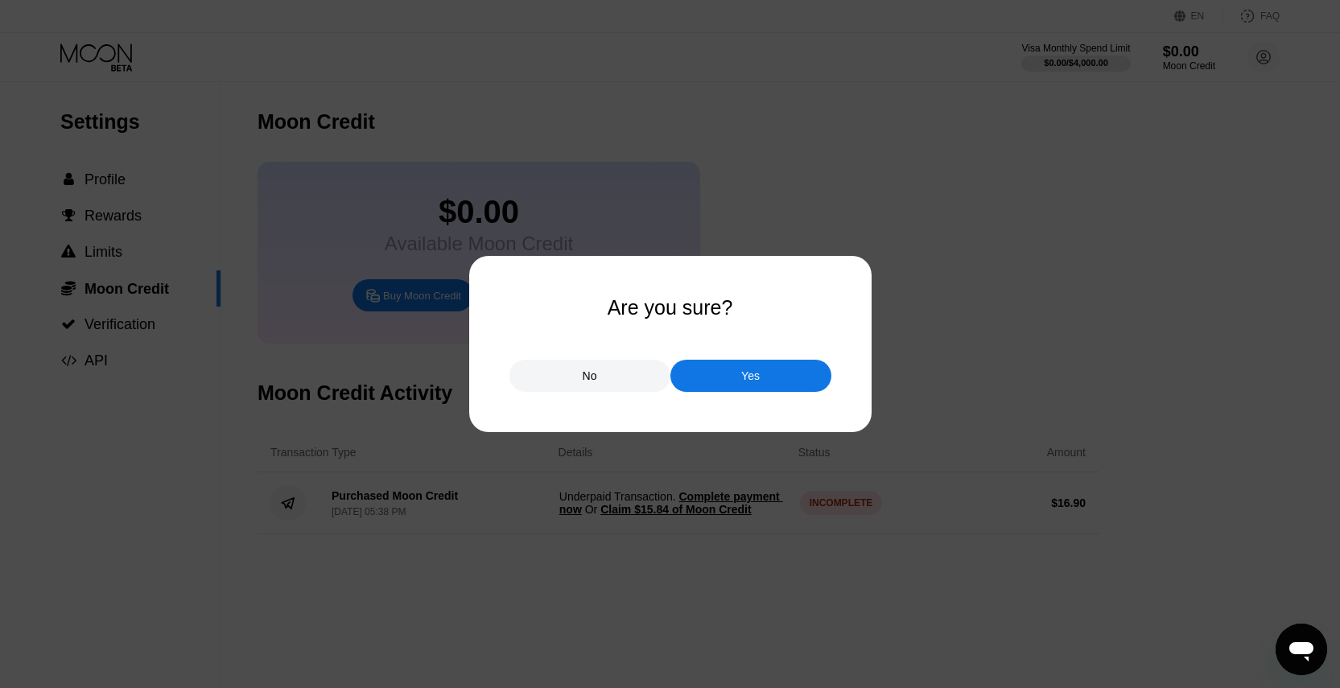
drag, startPoint x: 774, startPoint y: 357, endPoint x: 766, endPoint y: 365, distance: 11.4
click at [776, 357] on div "No Yes" at bounding box center [670, 368] width 322 height 48
click at [749, 377] on div "Yes" at bounding box center [750, 376] width 19 height 14
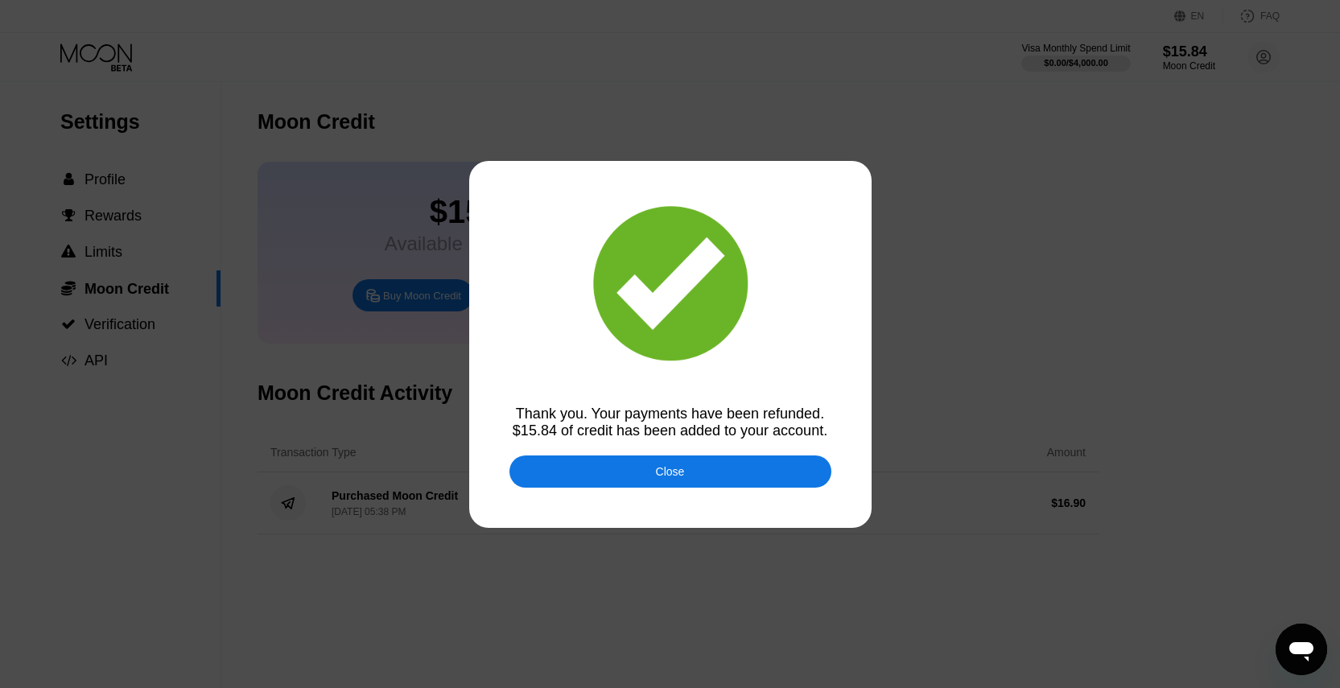
click at [644, 472] on div "Close" at bounding box center [670, 472] width 322 height 32
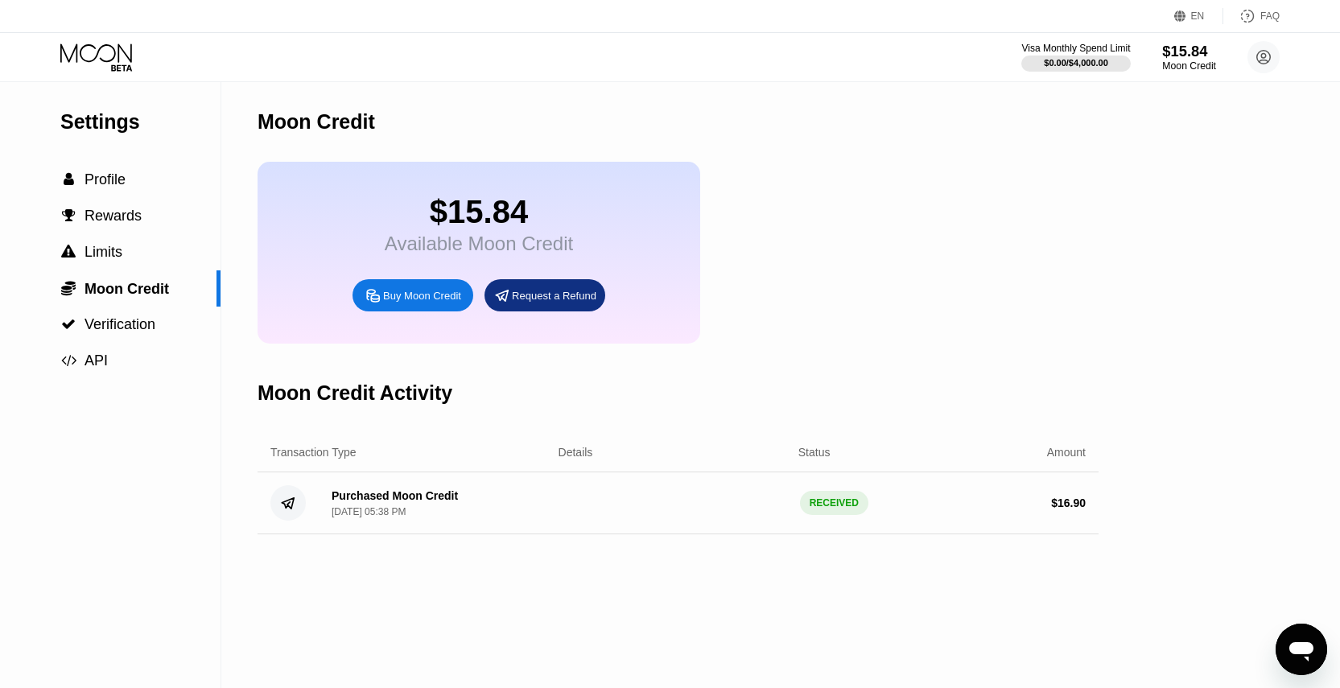
click at [1182, 53] on div "$15.84" at bounding box center [1189, 51] width 54 height 17
click at [1066, 55] on div "$0.00 / $4,000.00" at bounding box center [1076, 63] width 111 height 18
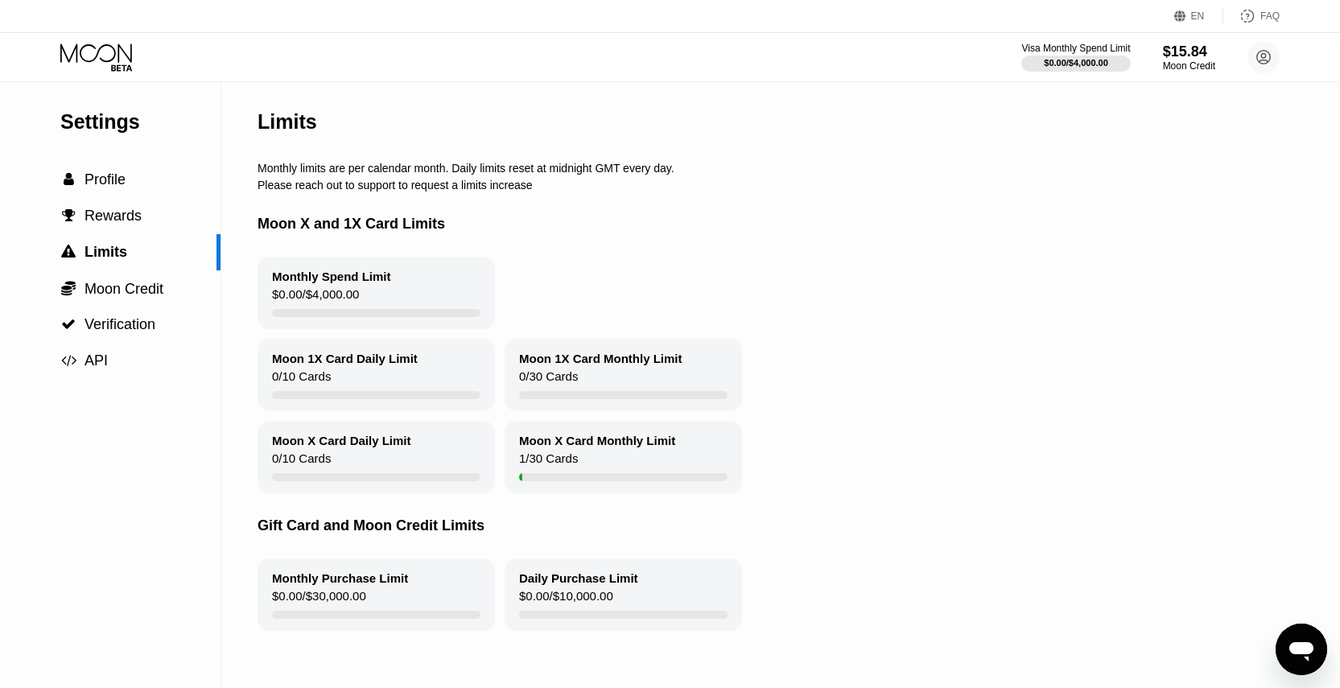
click at [69, 64] on icon at bounding box center [97, 57] width 75 height 28
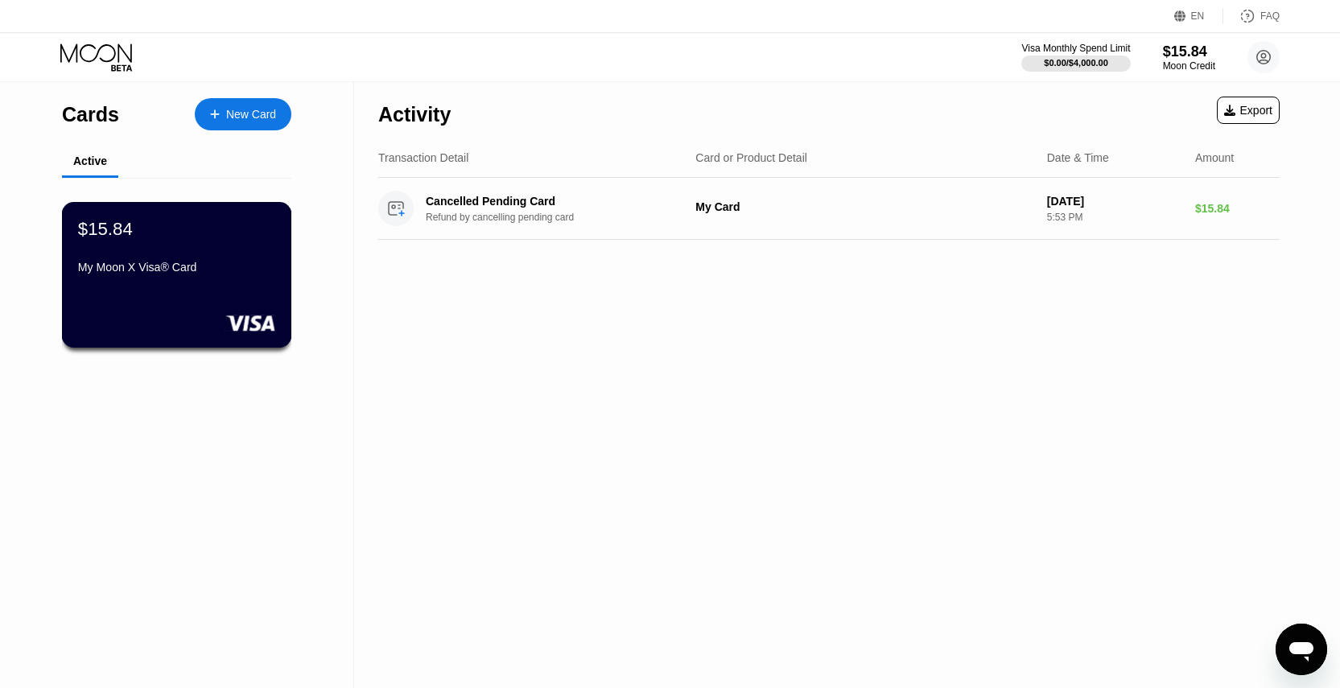
click at [227, 291] on div "$15.84 My Moon X Visa® Card" at bounding box center [177, 275] width 230 height 146
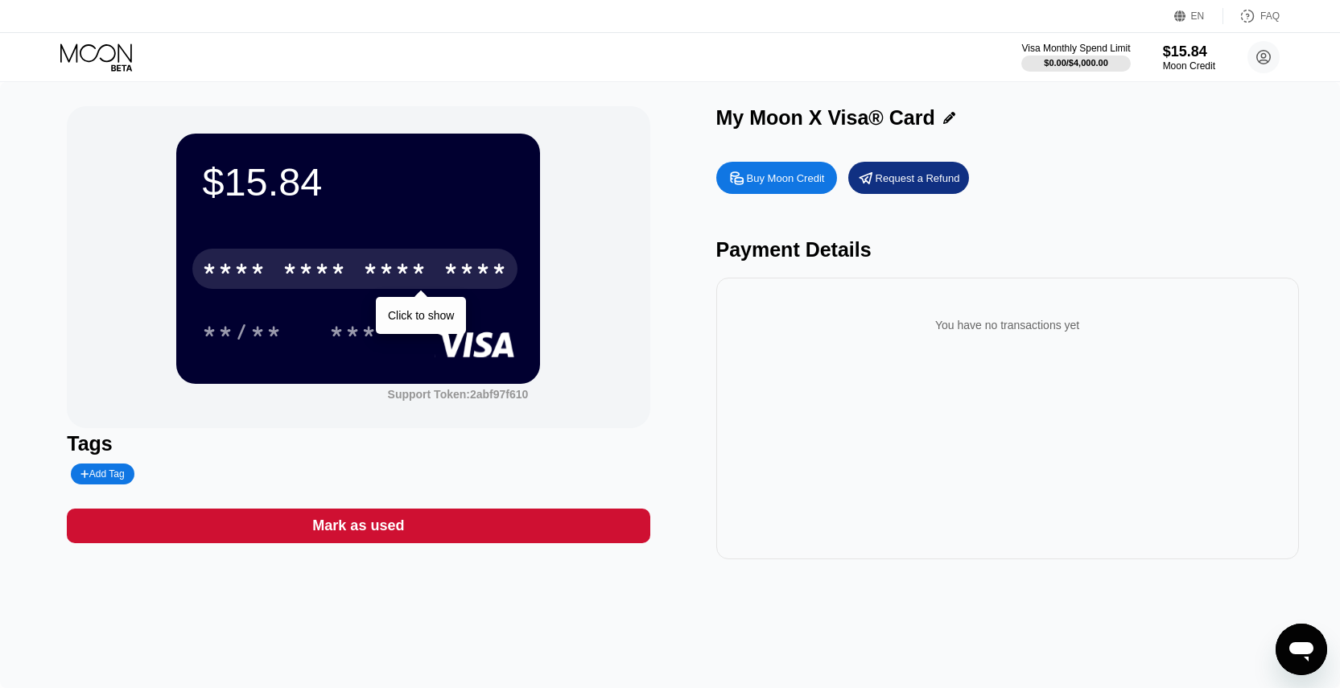
click at [333, 263] on div "* * * *" at bounding box center [315, 271] width 64 height 26
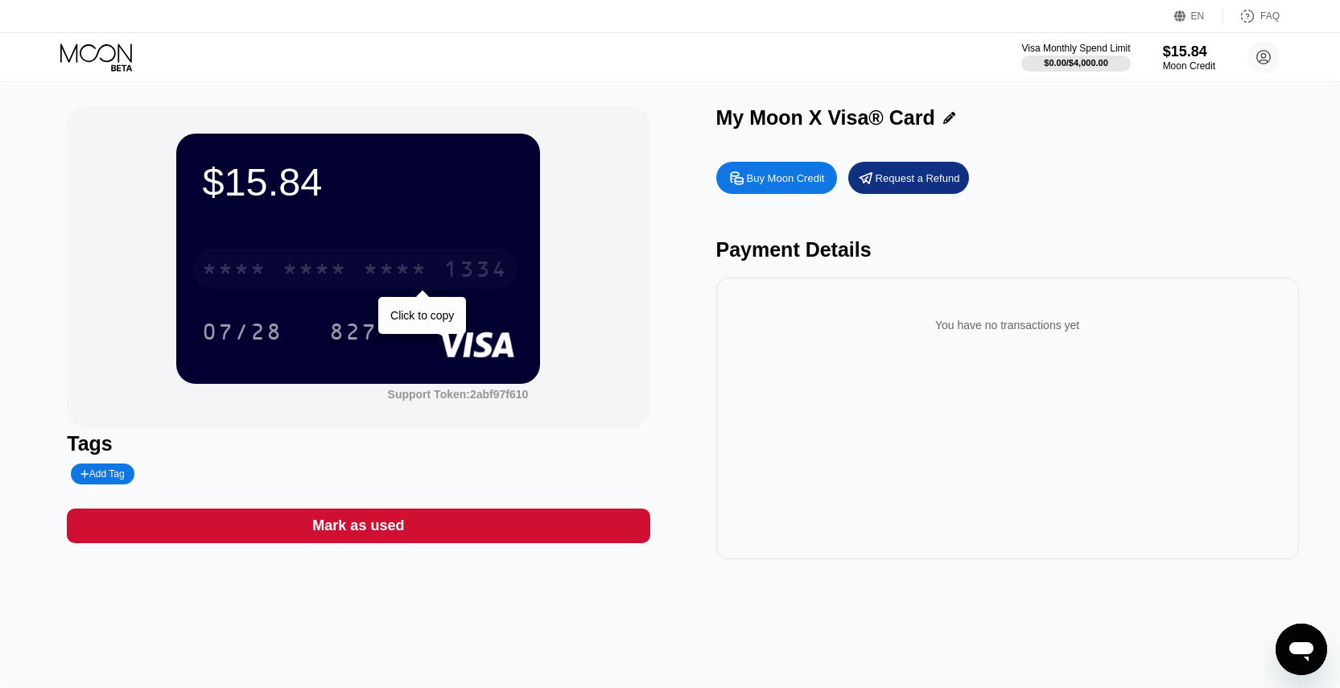
click at [369, 278] on div "* * * *" at bounding box center [395, 271] width 64 height 26
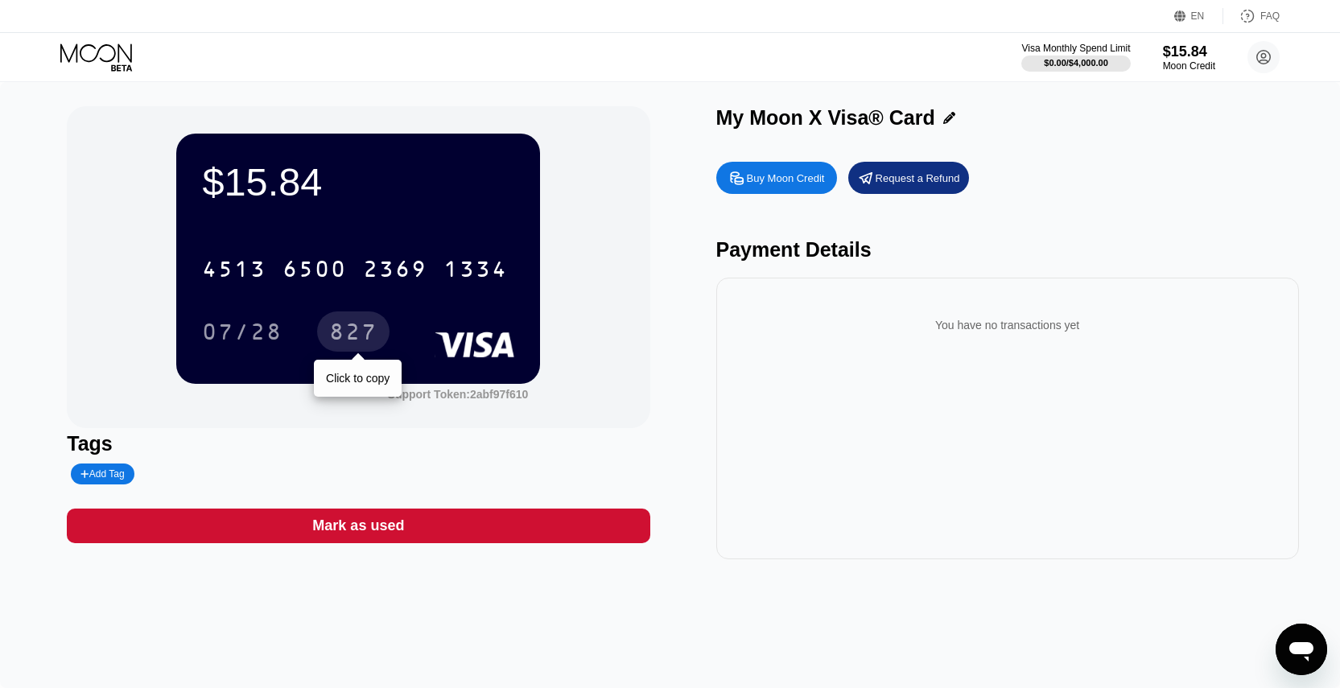
click at [340, 324] on div "827" at bounding box center [353, 334] width 48 height 26
type textarea "x"
click at [828, 271] on div "Buy Moon Credit Request a Refund Payment Details You have no transactions yet" at bounding box center [1007, 357] width 583 height 406
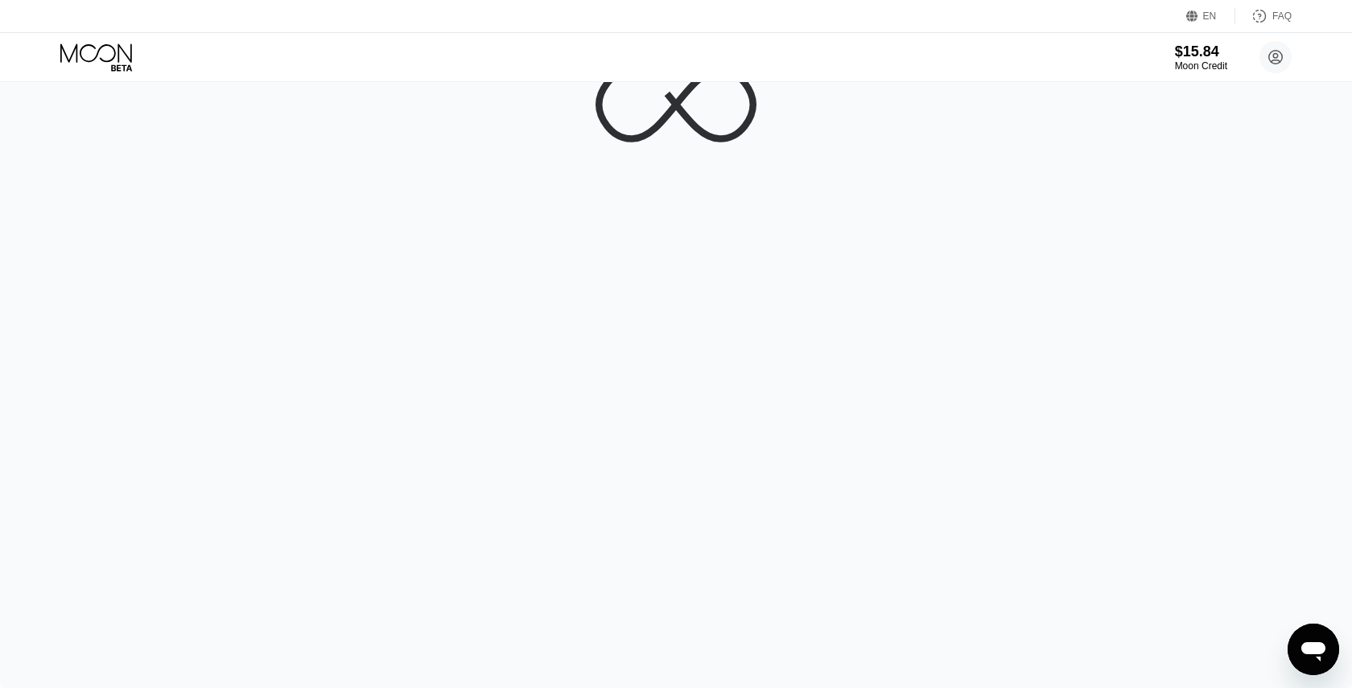
click at [571, 188] on div at bounding box center [676, 344] width 1352 height 688
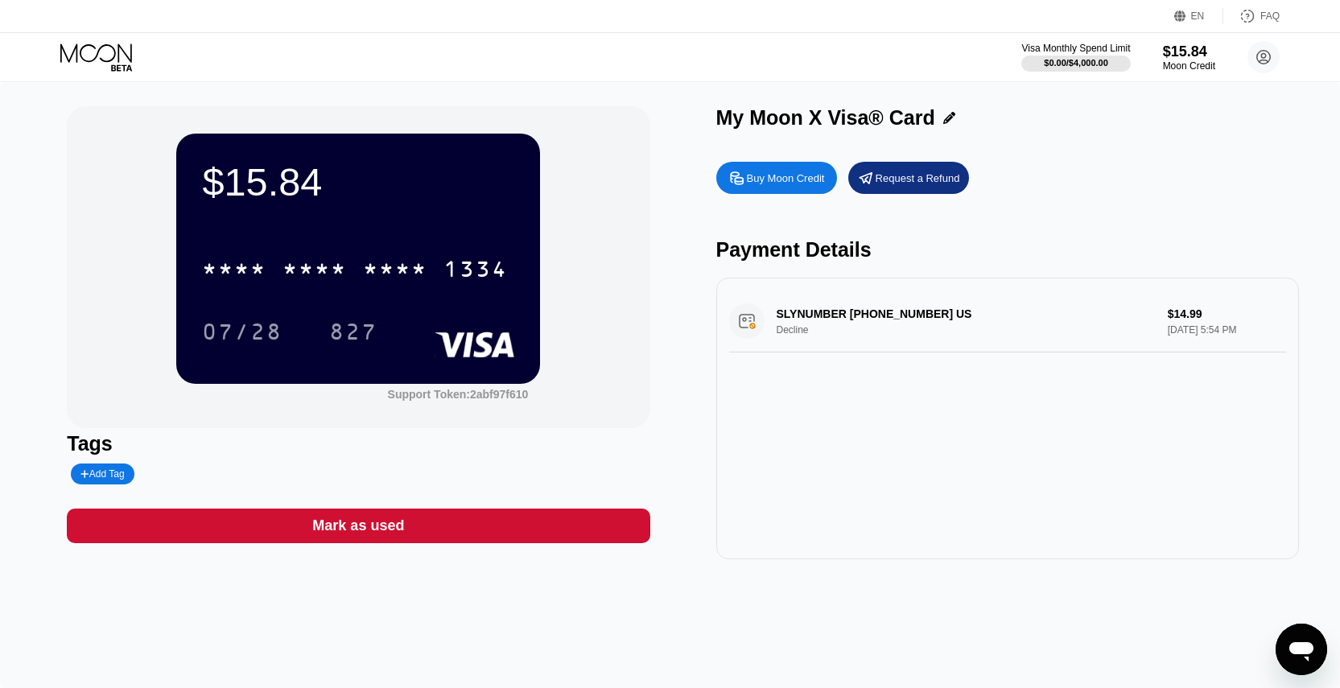
click at [1197, 38] on div "Visa Monthly Spend Limit $0.00 / $4,000.00 $15.84 Moon Credit Victor bolt.shiny…" at bounding box center [670, 57] width 1340 height 48
click at [1190, 57] on div "$15.84" at bounding box center [1189, 51] width 54 height 17
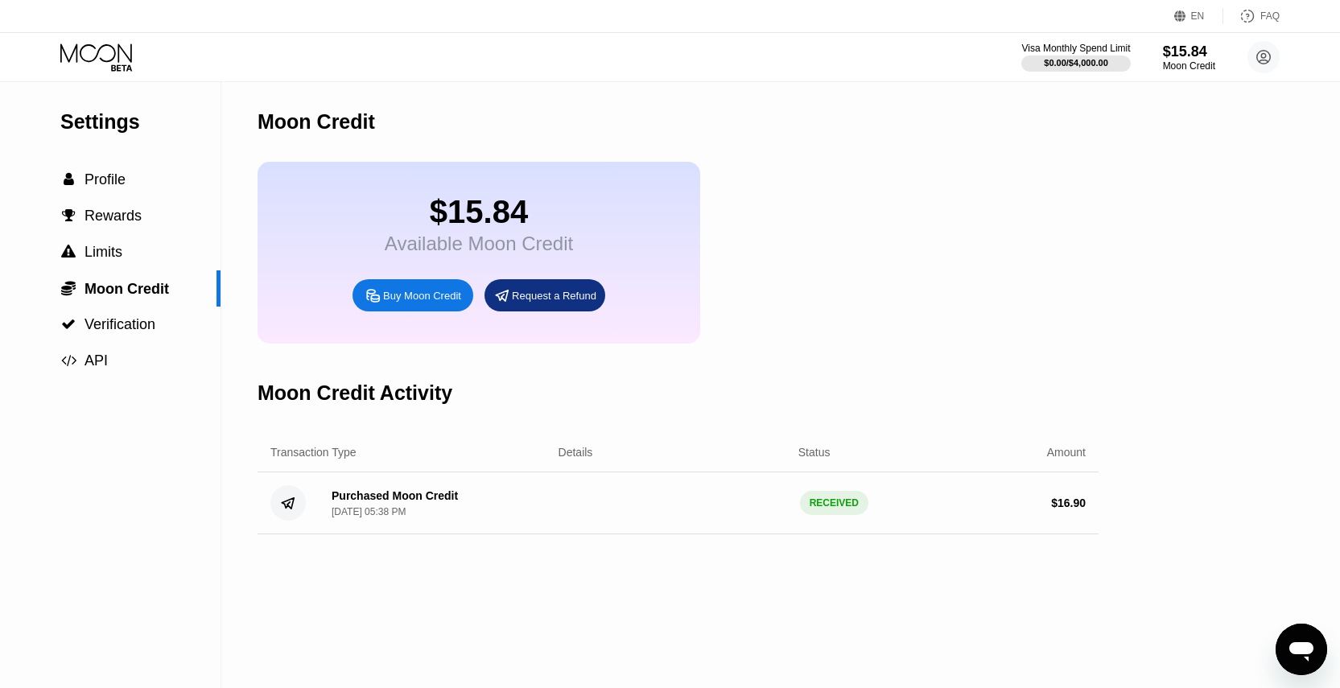
drag, startPoint x: 364, startPoint y: 103, endPoint x: 373, endPoint y: 107, distance: 9.7
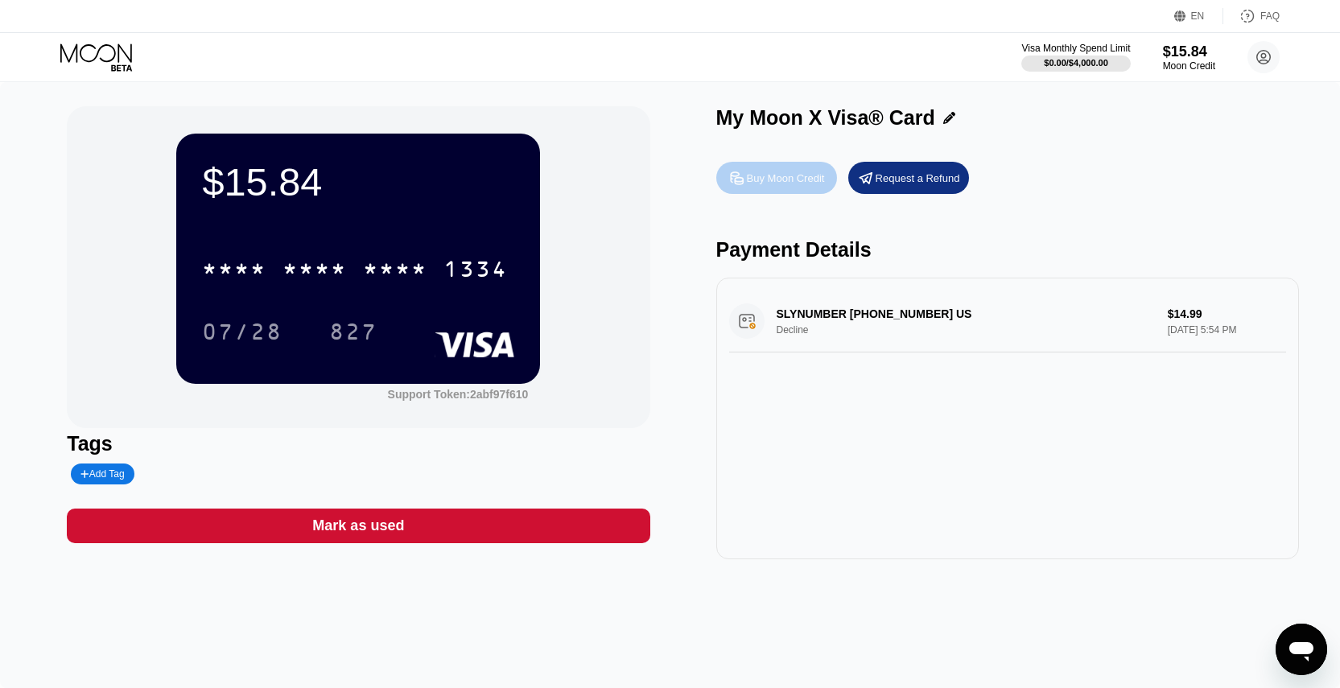
click at [761, 185] on div "Buy Moon Credit" at bounding box center [776, 178] width 121 height 32
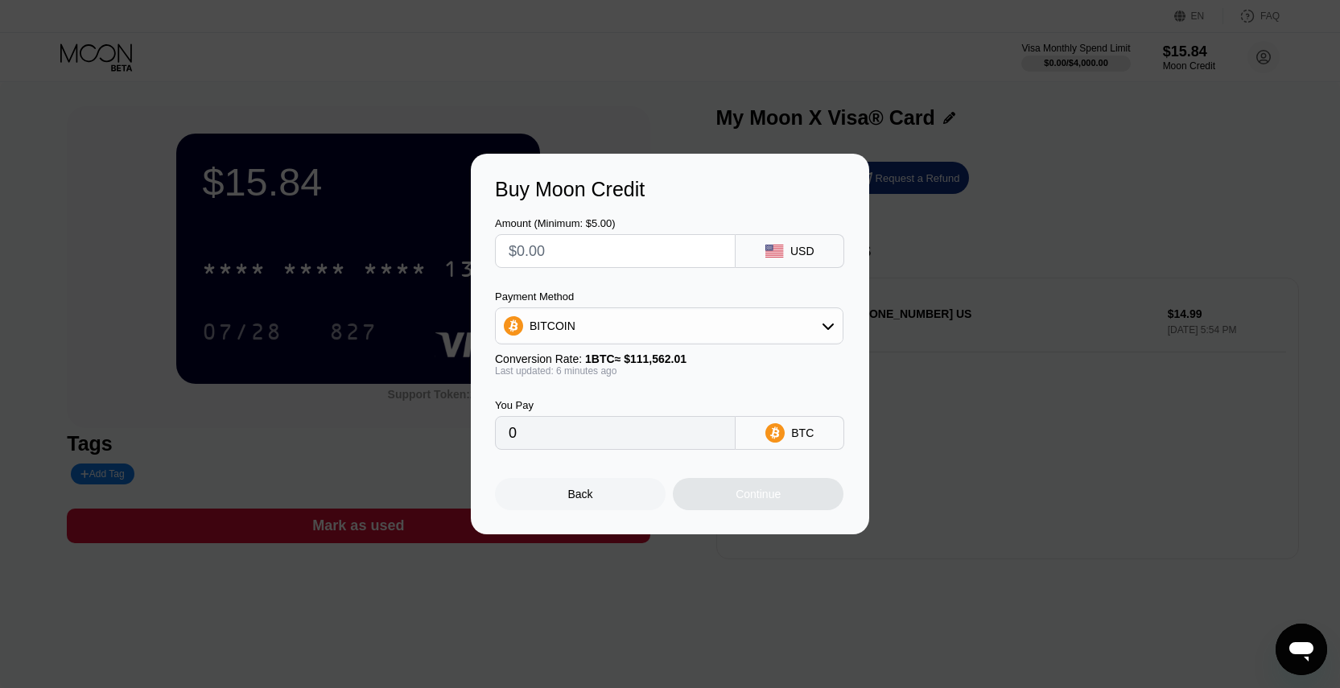
click at [578, 238] on input "text" at bounding box center [615, 251] width 213 height 32
type input "$10"
type input "0.00008964"
type input "$10"
click at [604, 325] on div "BITCOIN" at bounding box center [669, 326] width 347 height 32
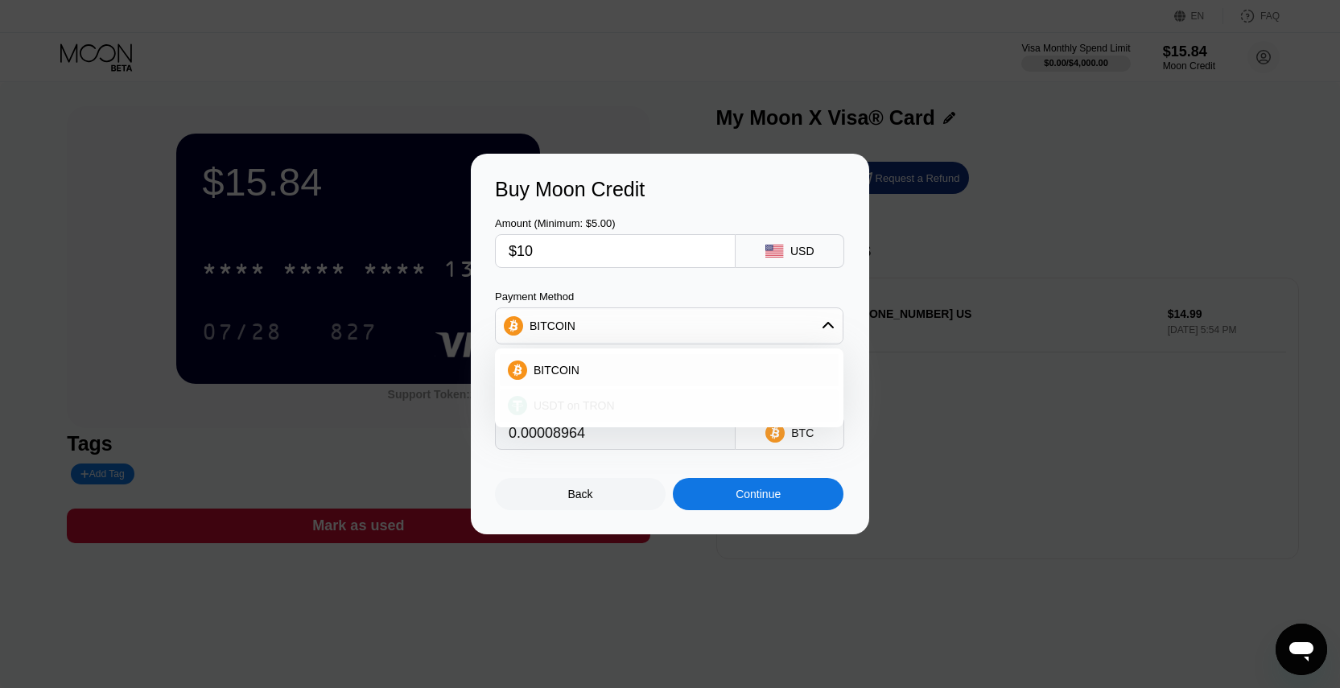
click at [557, 396] on div "USDT on TRON" at bounding box center [669, 406] width 339 height 32
type input "10.10"
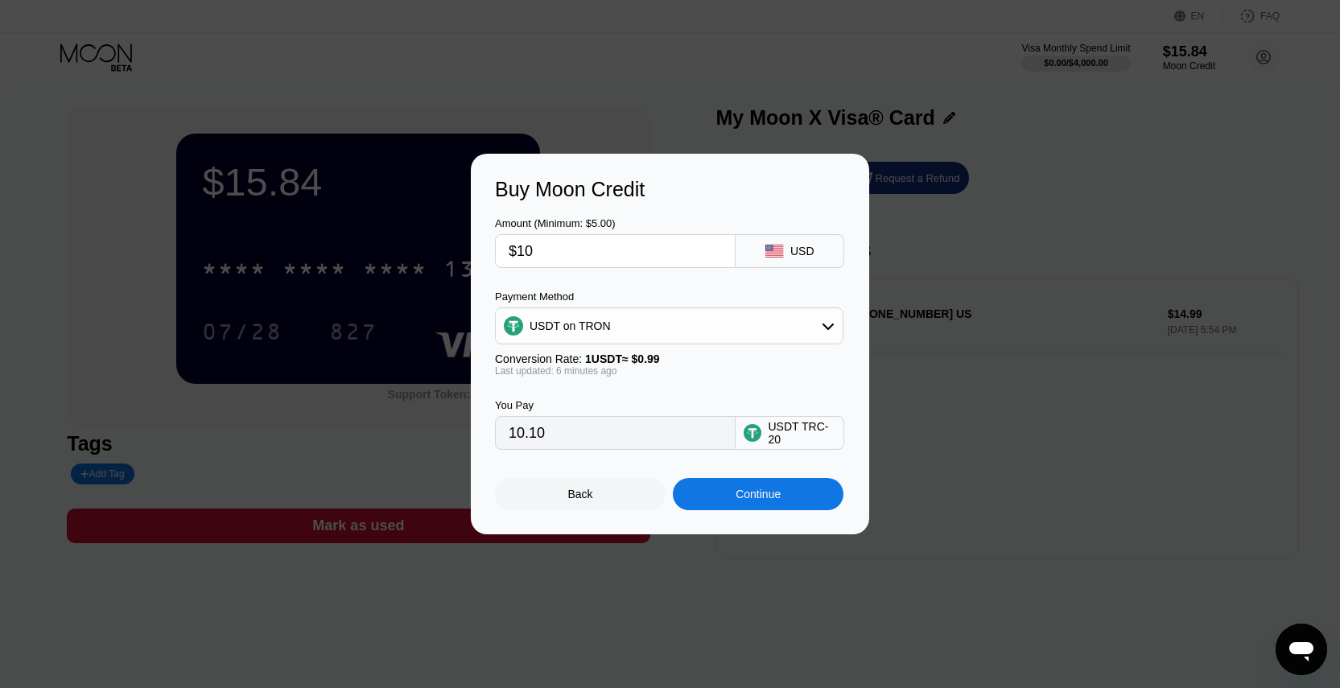
click at [574, 260] on input "$10" at bounding box center [615, 251] width 213 height 32
type input "$1"
type input "1.01"
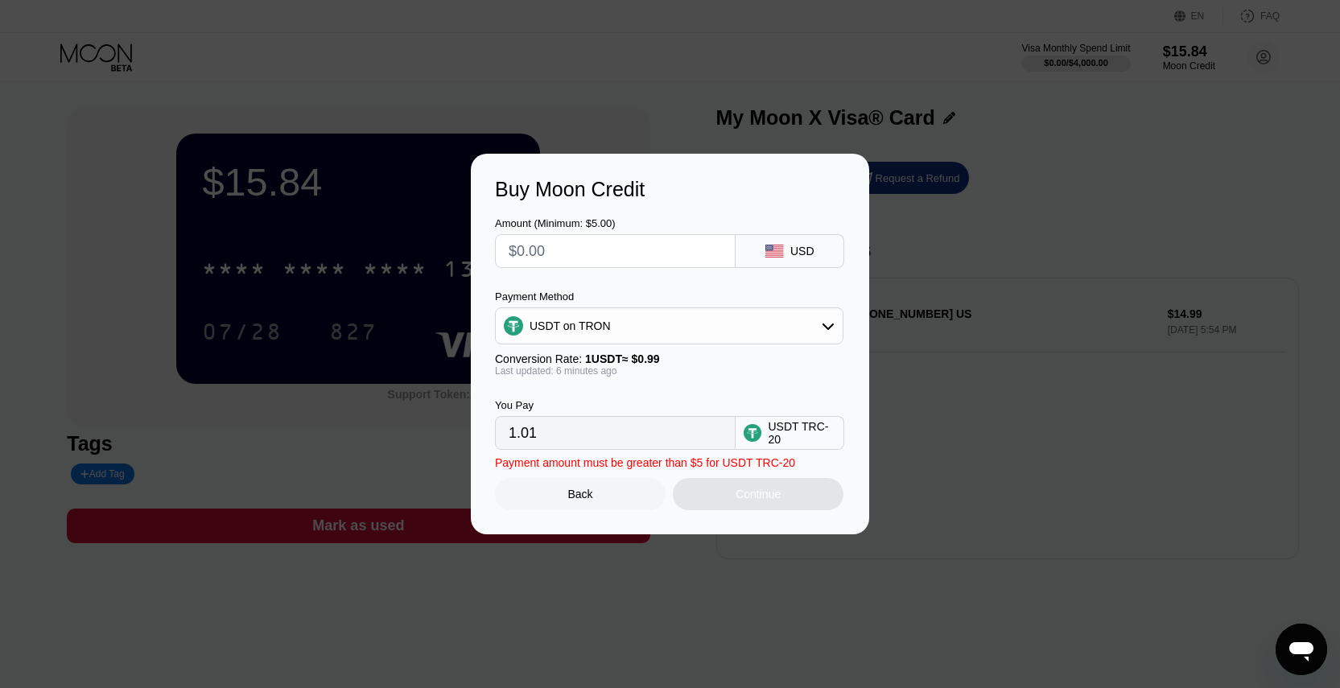
type input "0.00"
type input "$9"
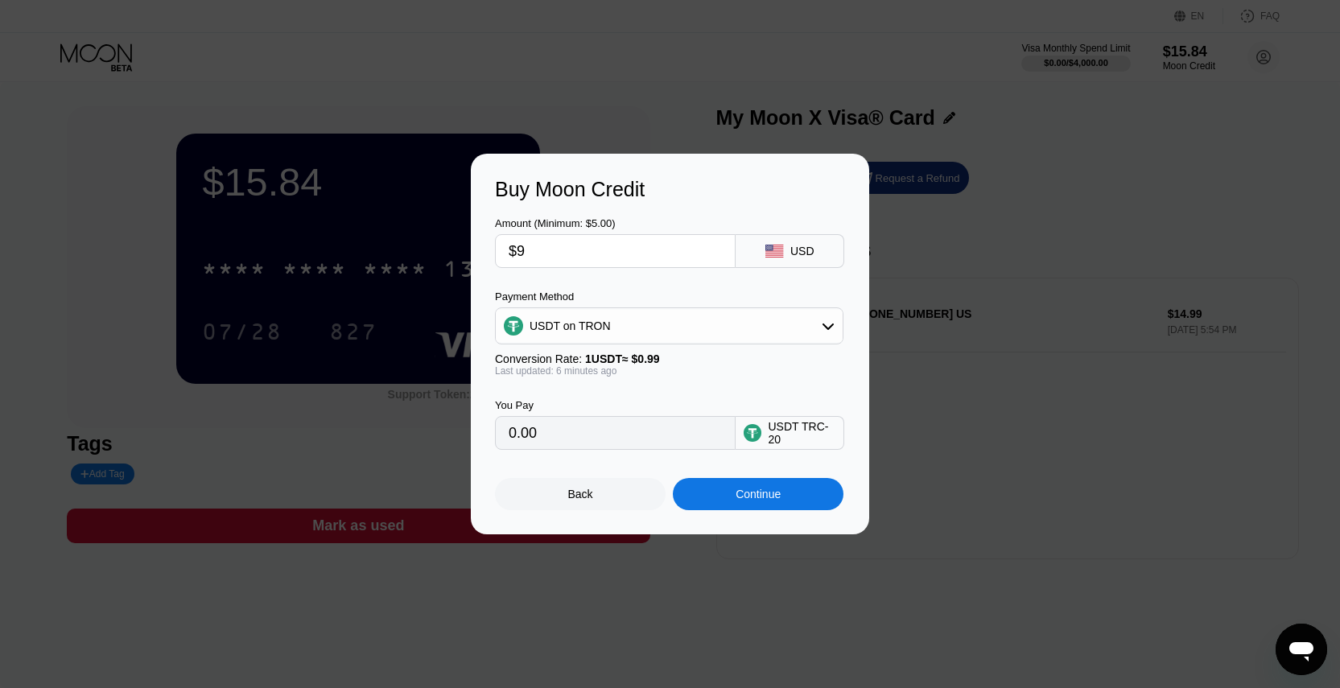
type input "9.09"
type input "$9.9"
type input "10.00"
type input "$9.9"
click at [785, 496] on div "Continue" at bounding box center [758, 494] width 171 height 32
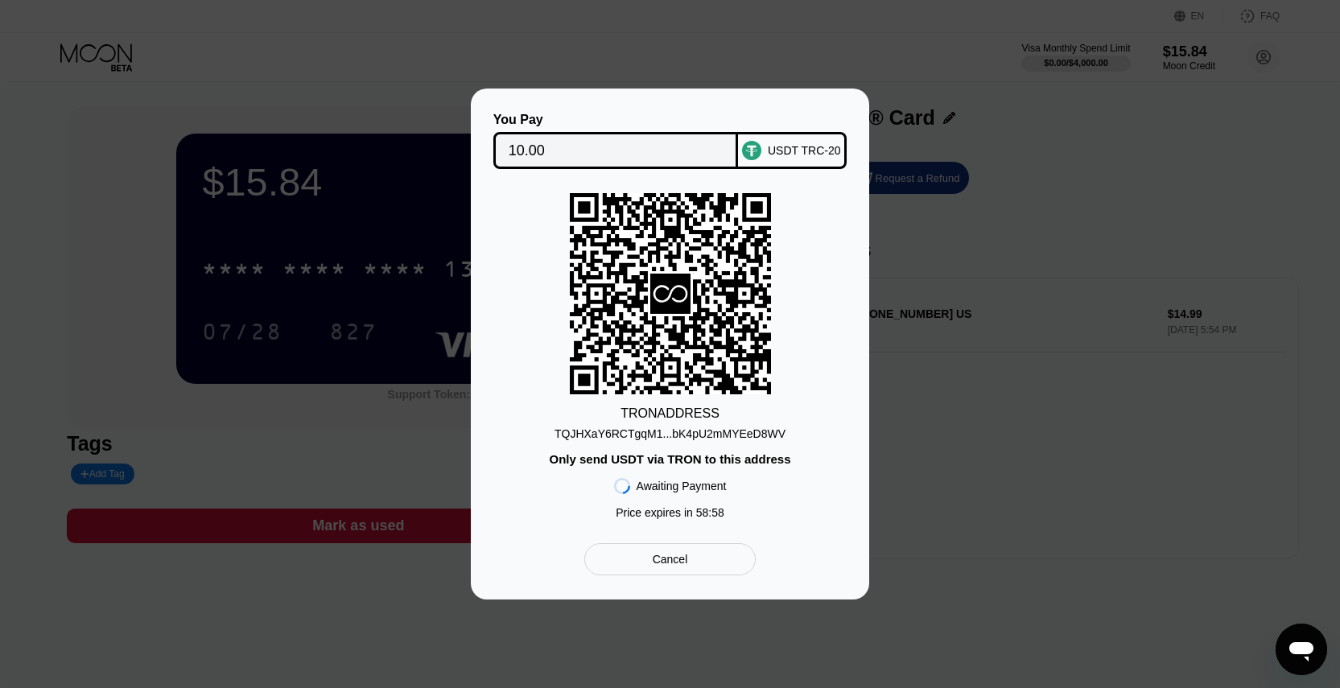
click at [660, 439] on div "TQJHXaY6RCTgqM1...bK4pU2mMYEeD8WV" at bounding box center [670, 433] width 231 height 13
click at [656, 435] on div "TQJHXaY6RCTgqM1...bK4pU2mMYEeD8WV" at bounding box center [670, 433] width 231 height 13
click at [674, 430] on div "TQJHXaY6RCTgqM1...bK4pU2mMYEeD8WV" at bounding box center [670, 433] width 231 height 13
click at [1310, 648] on icon "Open messaging window" at bounding box center [1301, 651] width 24 height 19
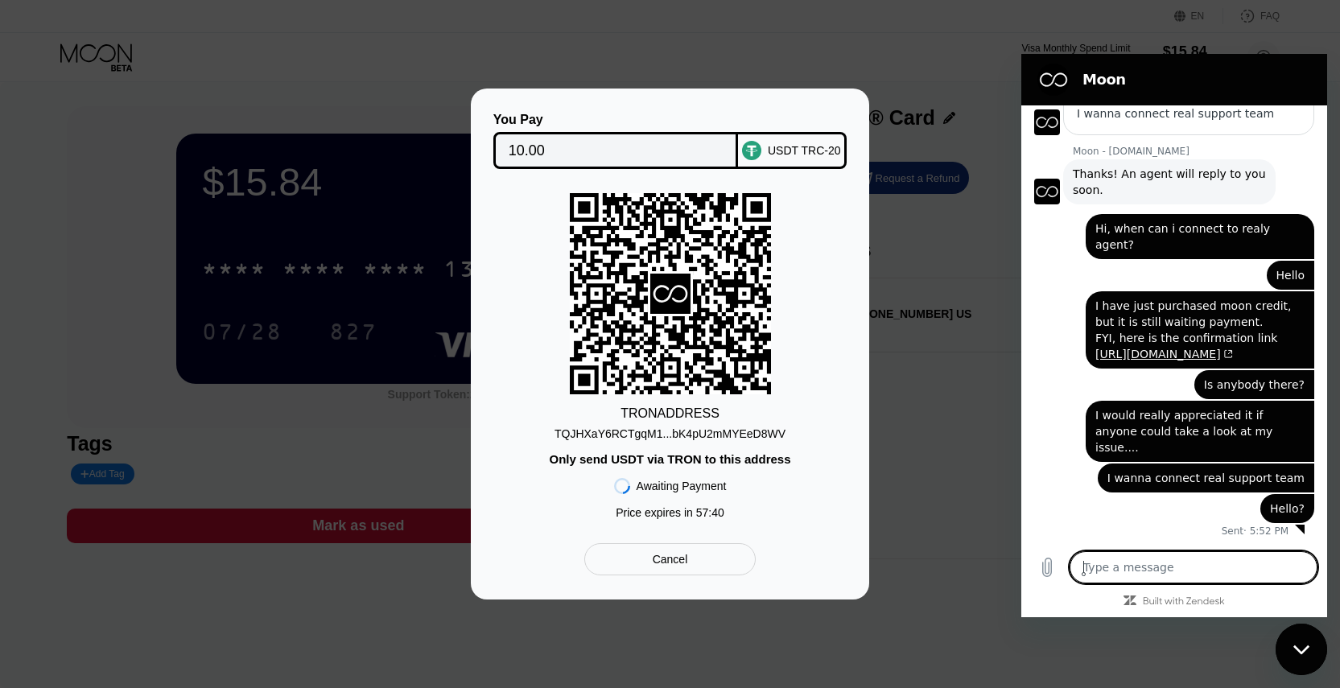
scroll to position [220, 0]
click at [1303, 660] on div "Close messaging window" at bounding box center [1301, 649] width 48 height 48
type textarea "x"
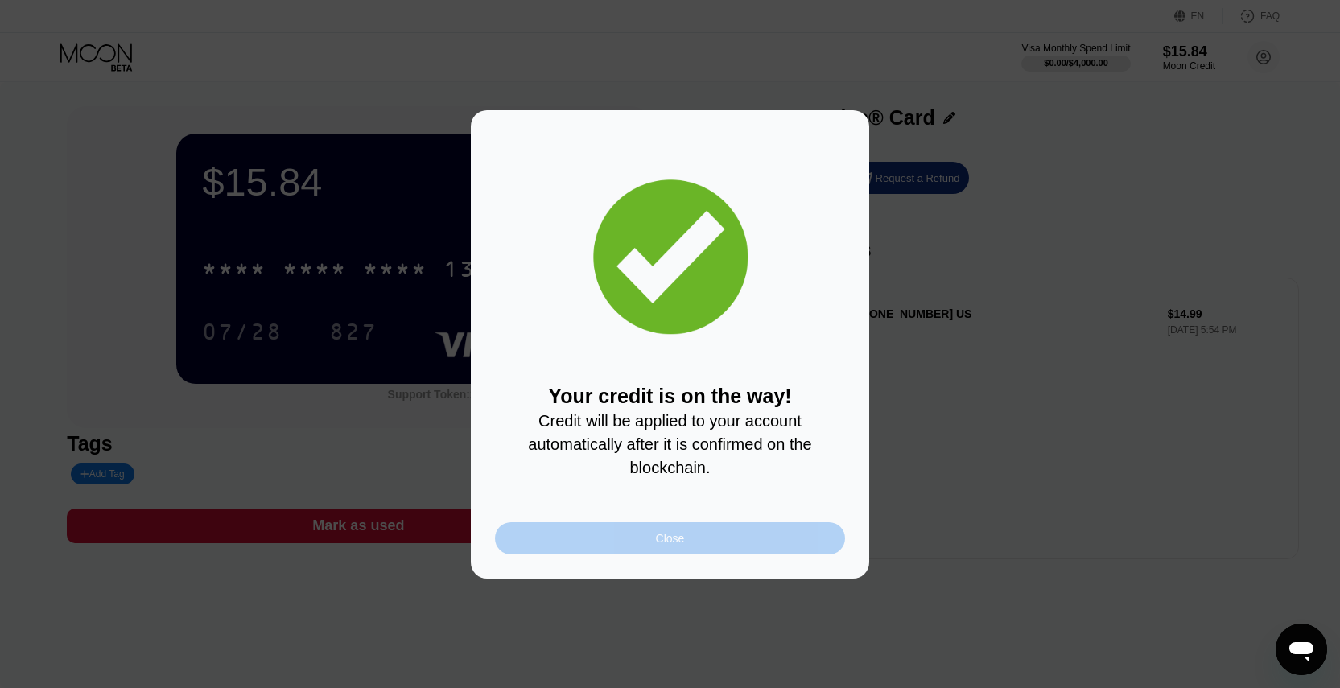
click at [661, 540] on div "Close" at bounding box center [670, 538] width 29 height 13
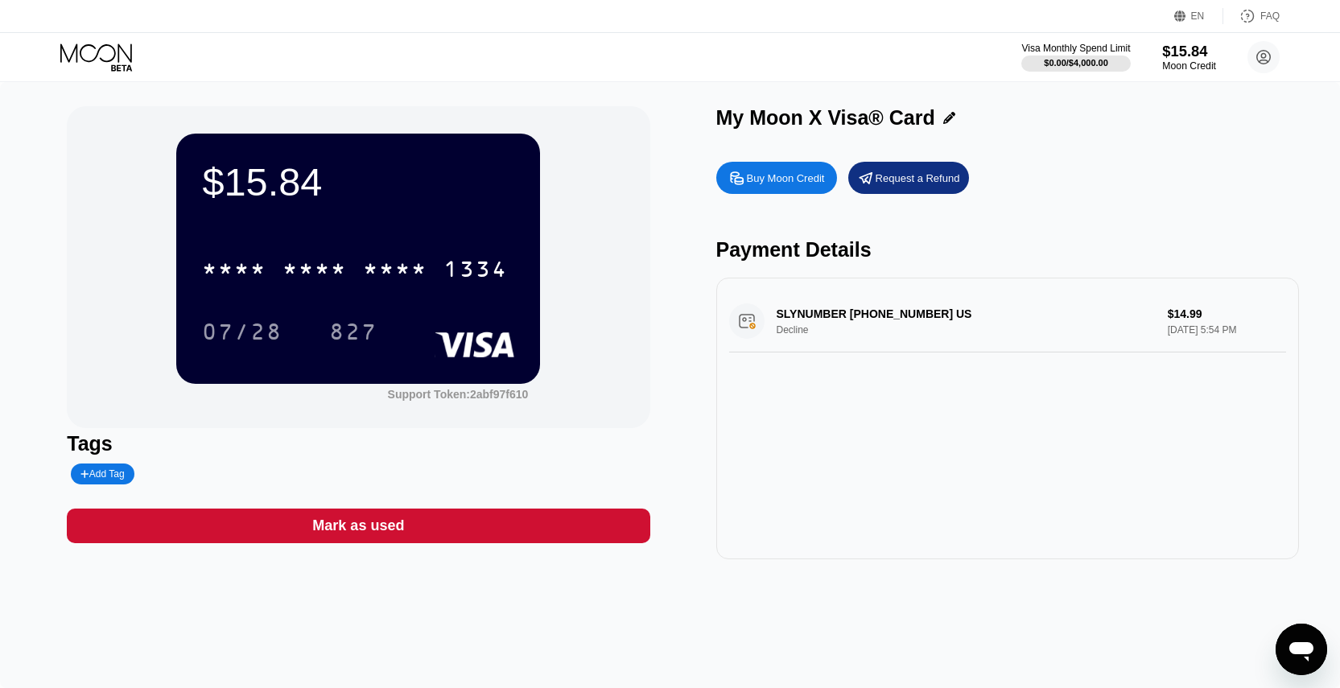
click at [1187, 64] on div "Moon Credit" at bounding box center [1189, 65] width 54 height 11
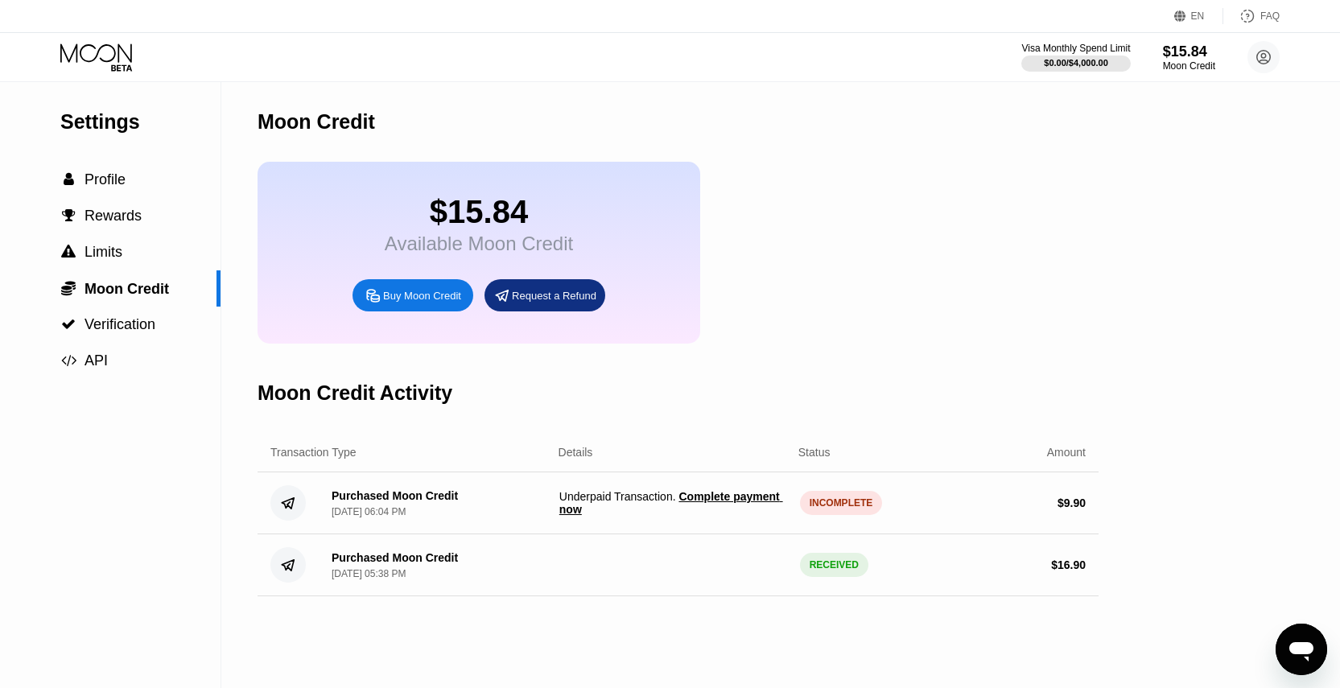
click at [707, 500] on span "Complete payment now" at bounding box center [671, 503] width 224 height 26
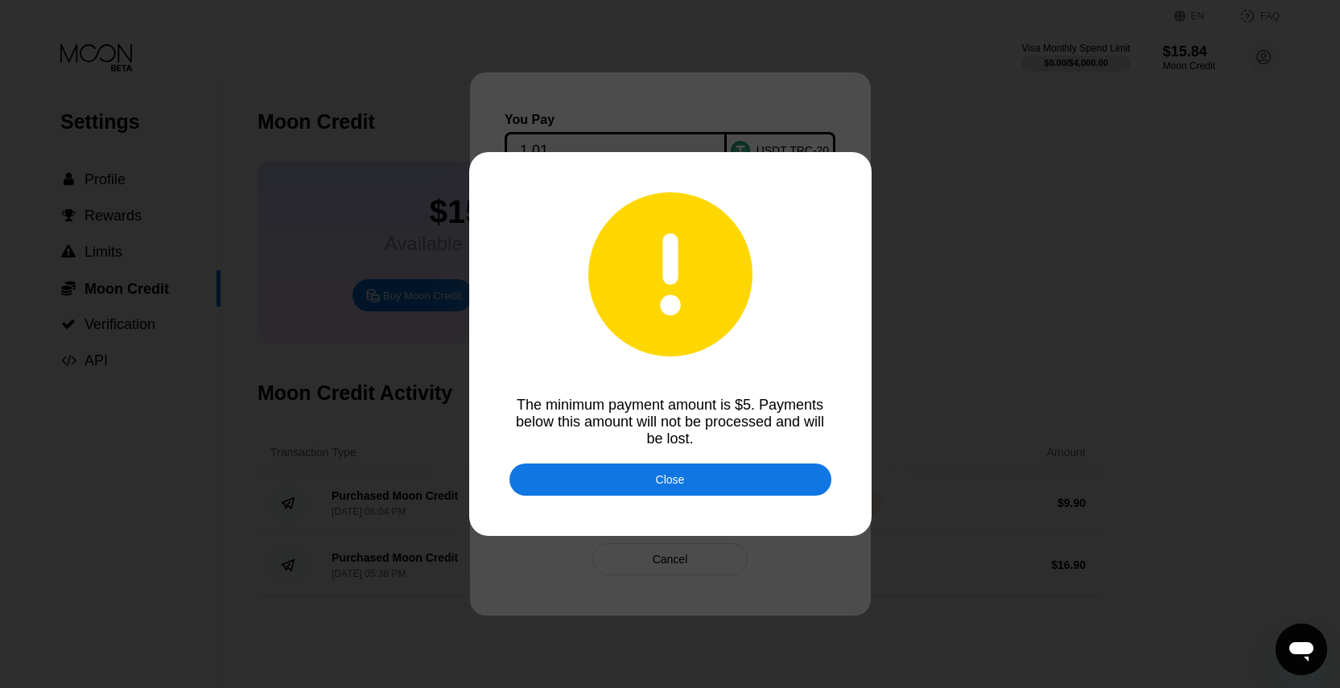
click at [625, 481] on div "Close" at bounding box center [670, 480] width 322 height 32
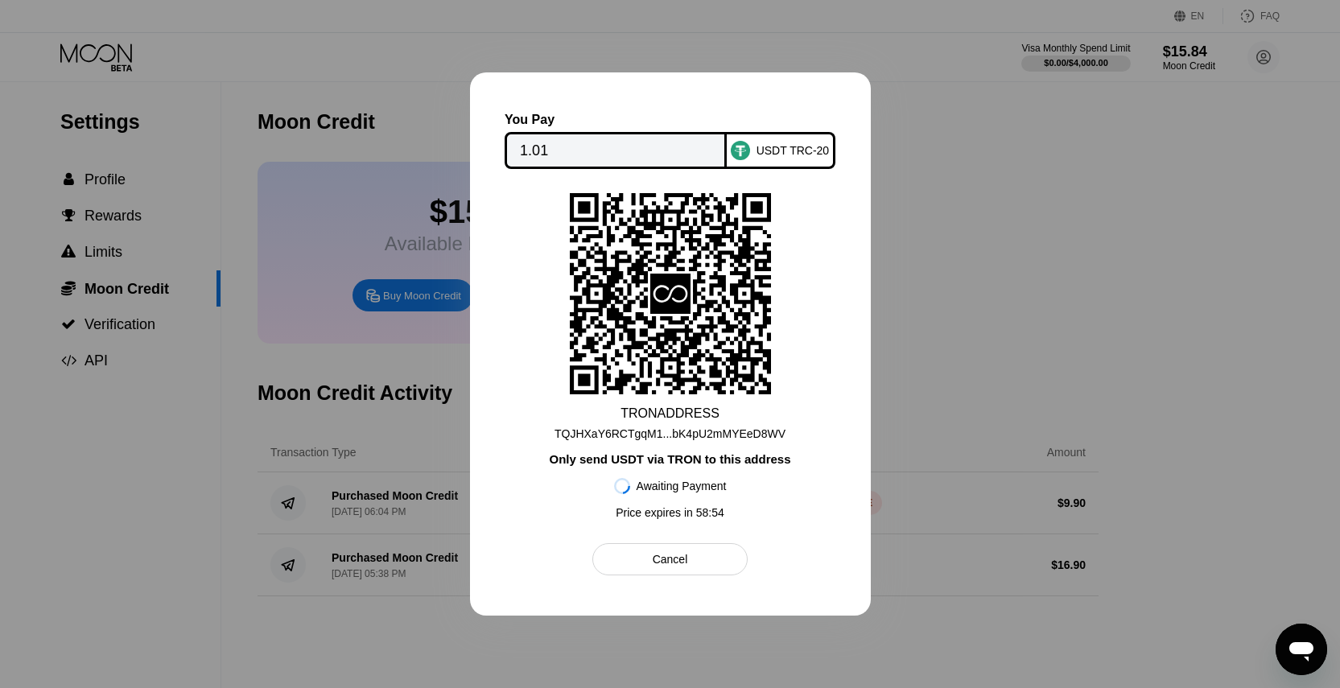
click at [653, 563] on div "Cancel" at bounding box center [670, 559] width 35 height 14
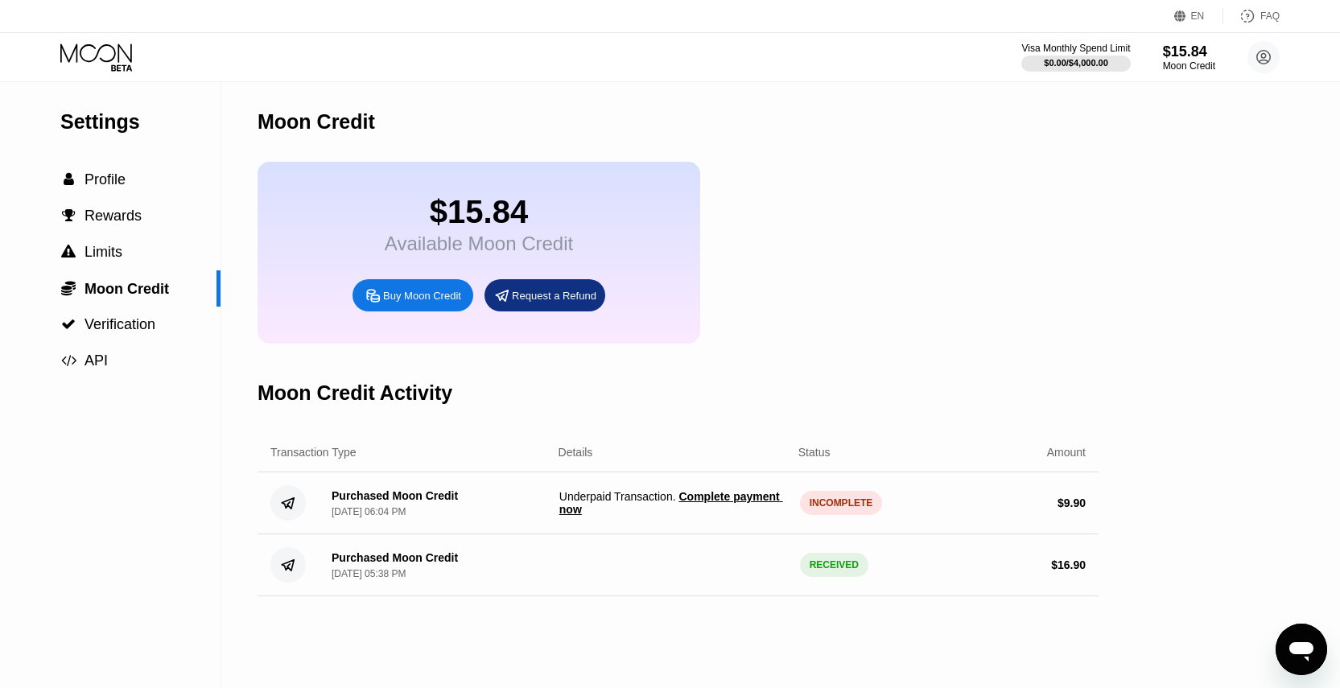
click at [714, 503] on span "Complete payment now" at bounding box center [671, 503] width 224 height 26
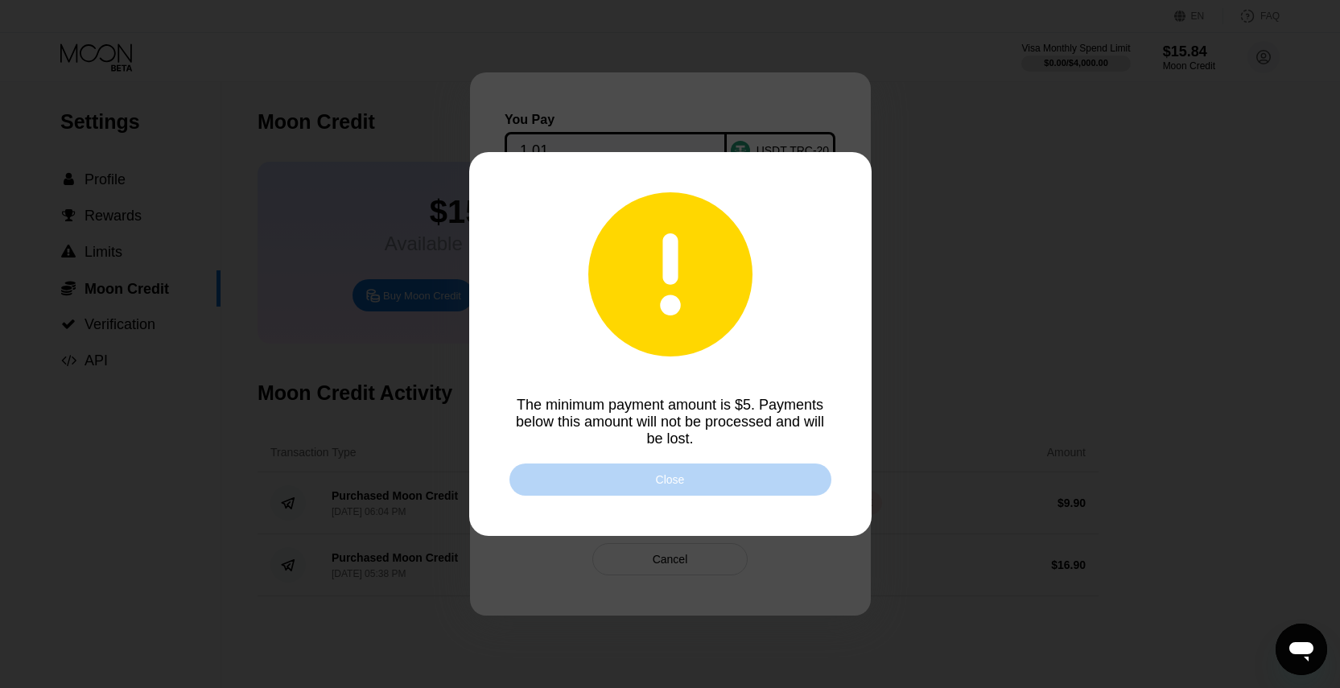
click at [765, 485] on div "Close" at bounding box center [670, 480] width 322 height 32
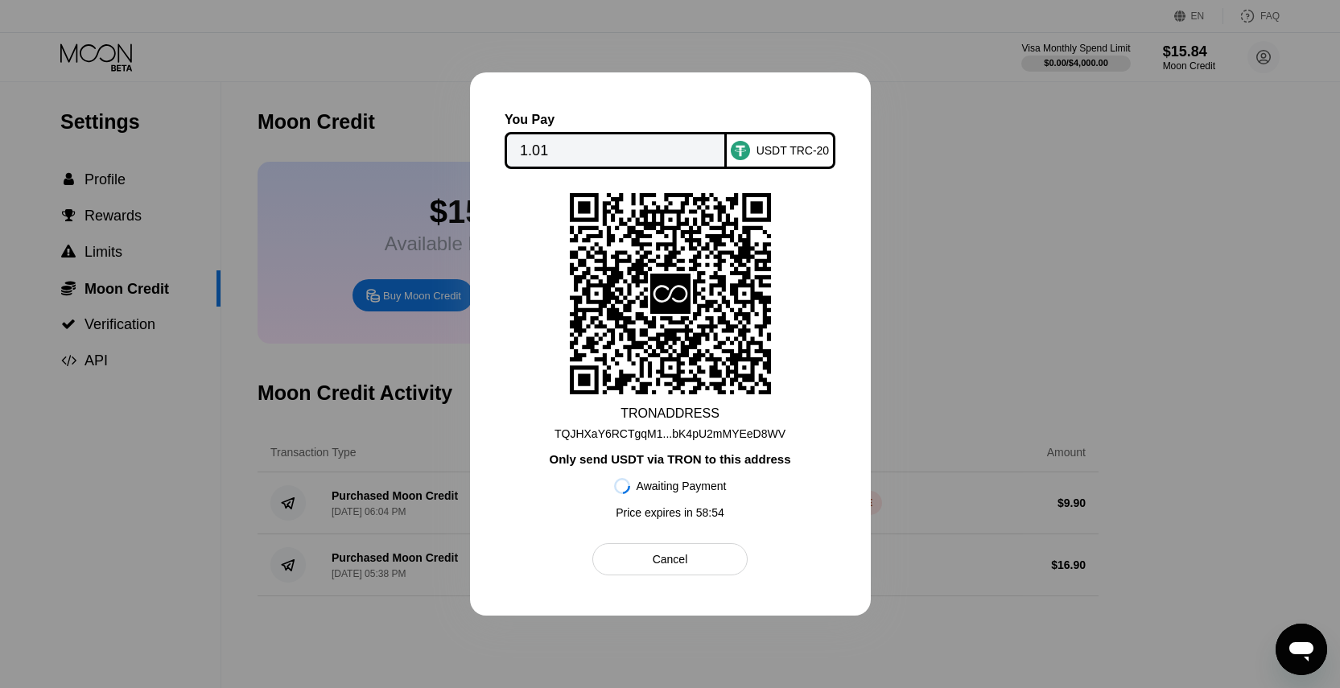
click at [688, 551] on div "Cancel" at bounding box center [669, 559] width 155 height 32
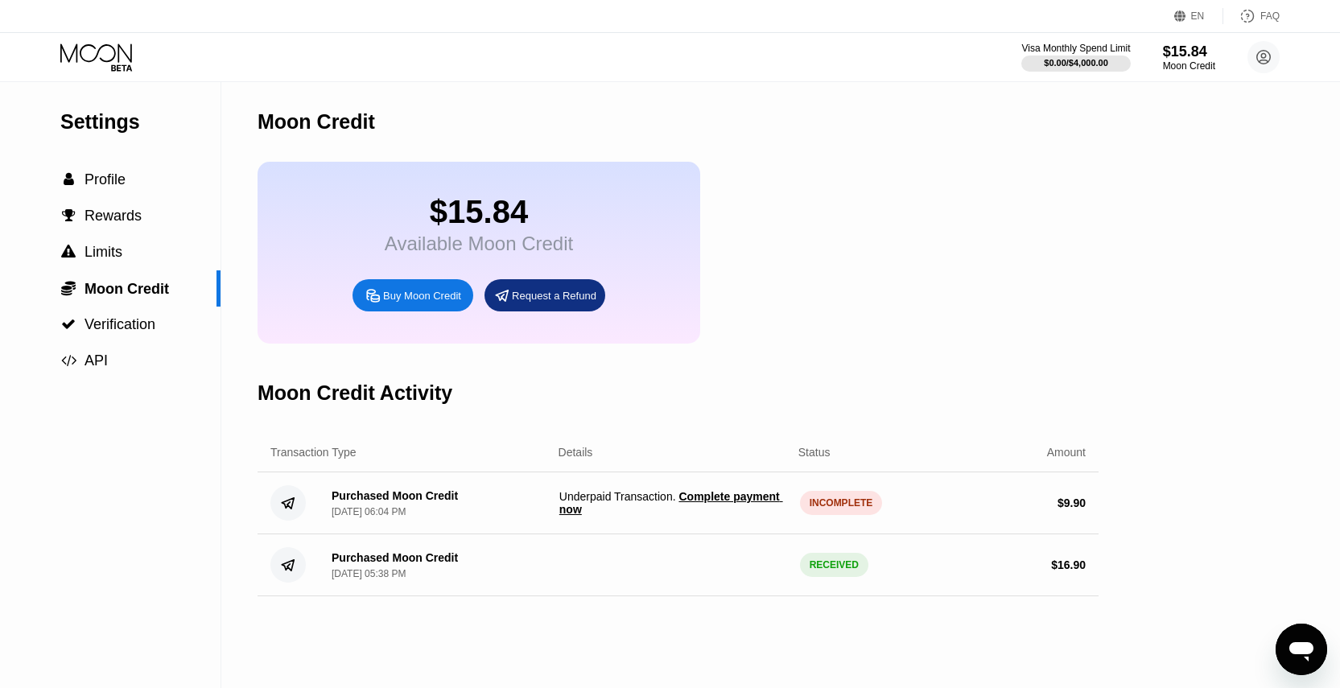
click at [881, 319] on div "$15.84 Available Moon Credit Buy Moon Credit Request a Refund" at bounding box center [678, 253] width 841 height 182
click at [873, 192] on div "$15.84 Available Moon Credit Buy Moon Credit Request a Refund" at bounding box center [678, 253] width 841 height 182
click at [1297, 656] on icon "Open messaging window" at bounding box center [1301, 649] width 29 height 29
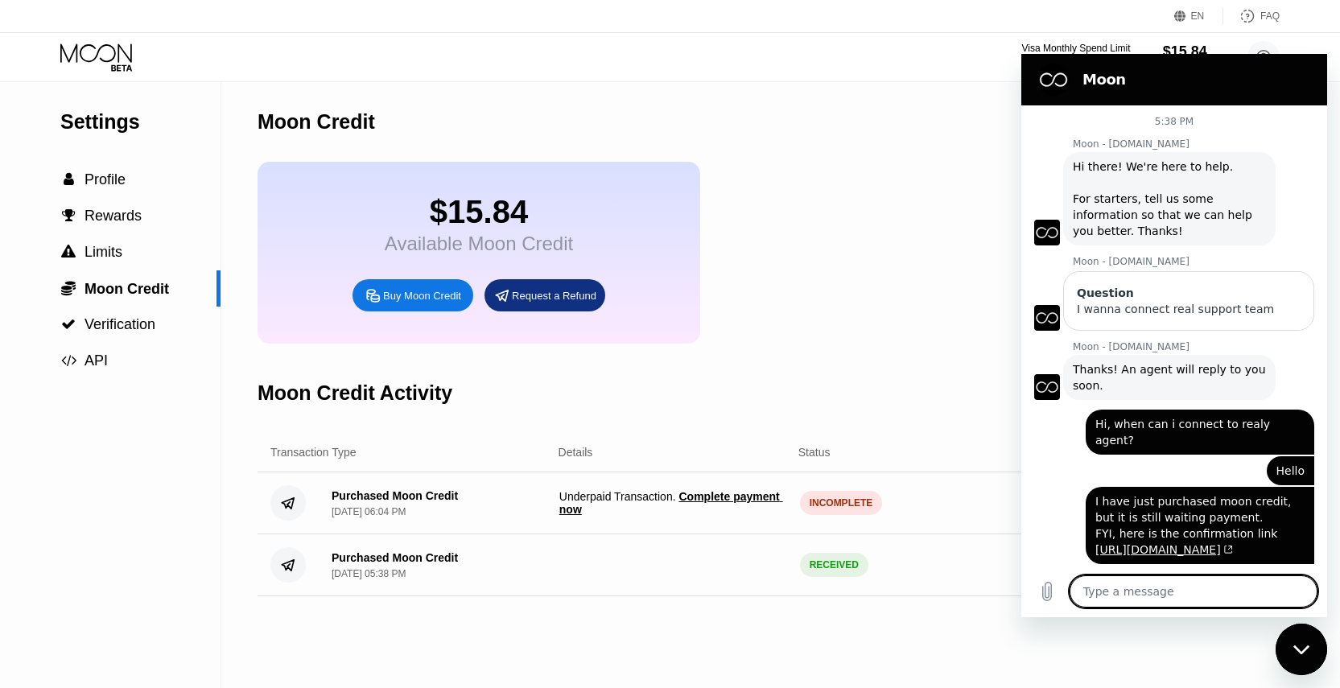
scroll to position [196, 0]
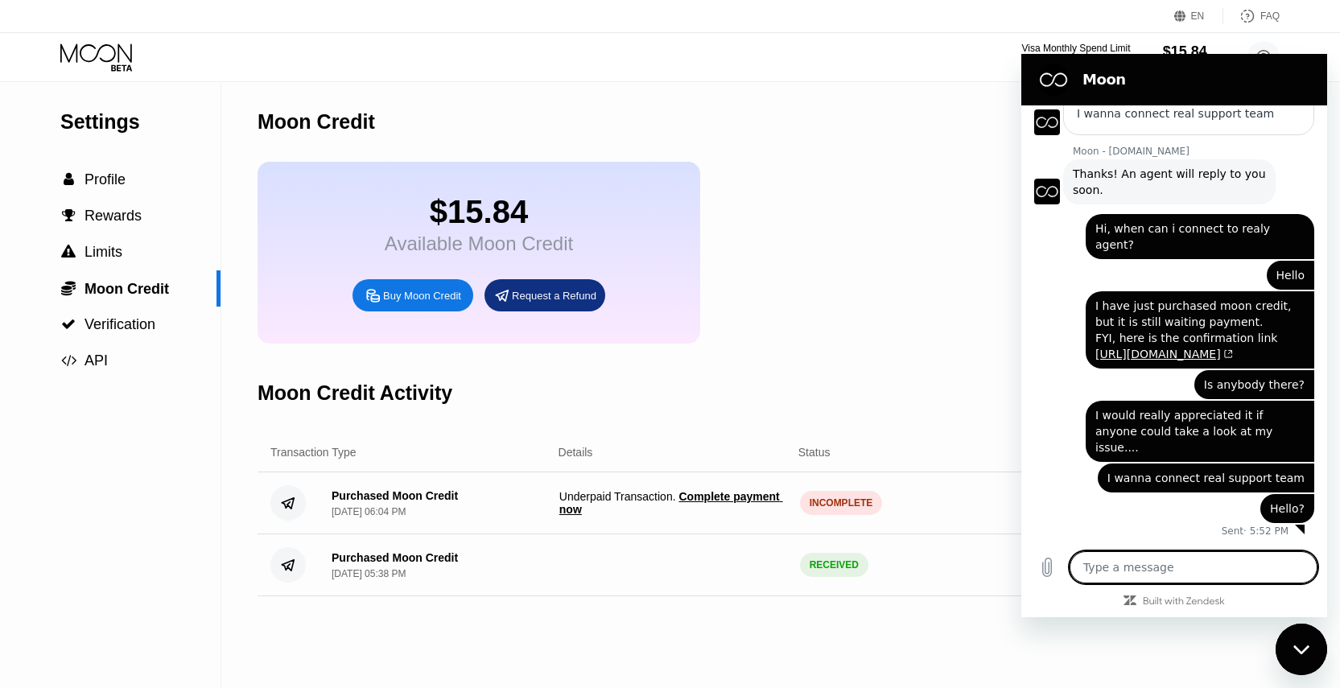
click at [1155, 557] on textarea at bounding box center [1194, 567] width 248 height 32
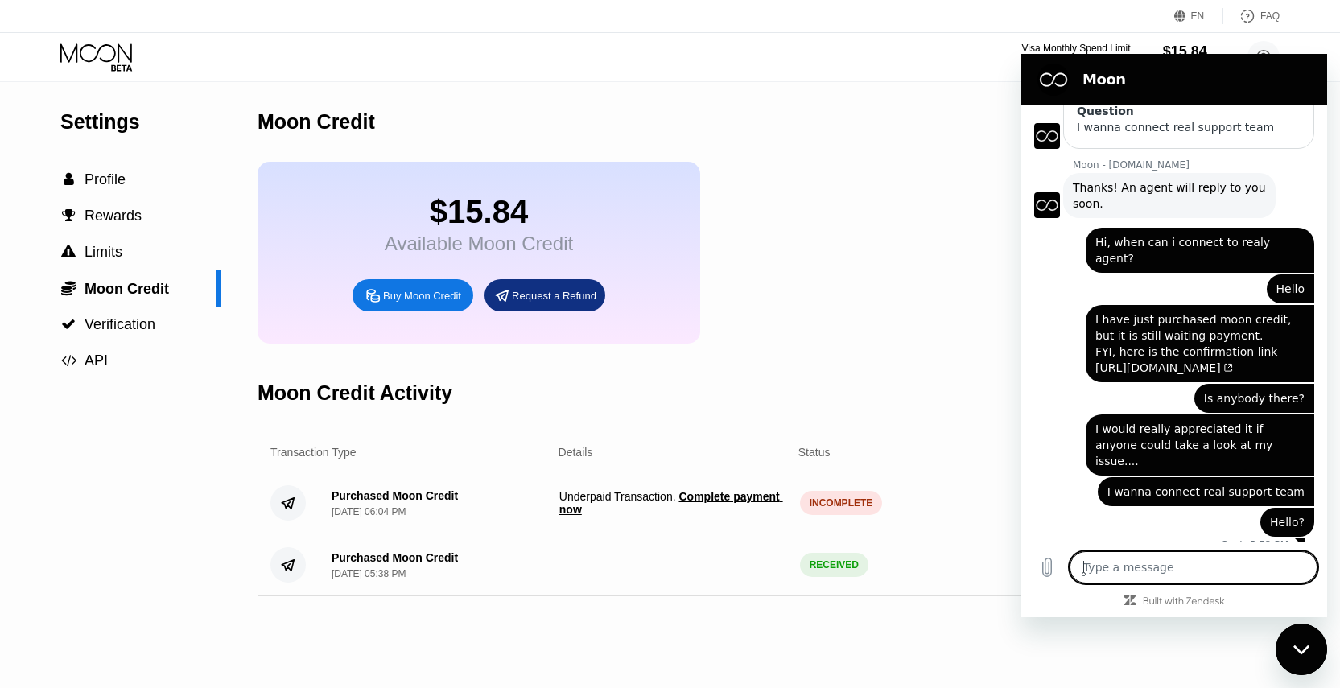
scroll to position [220, 0]
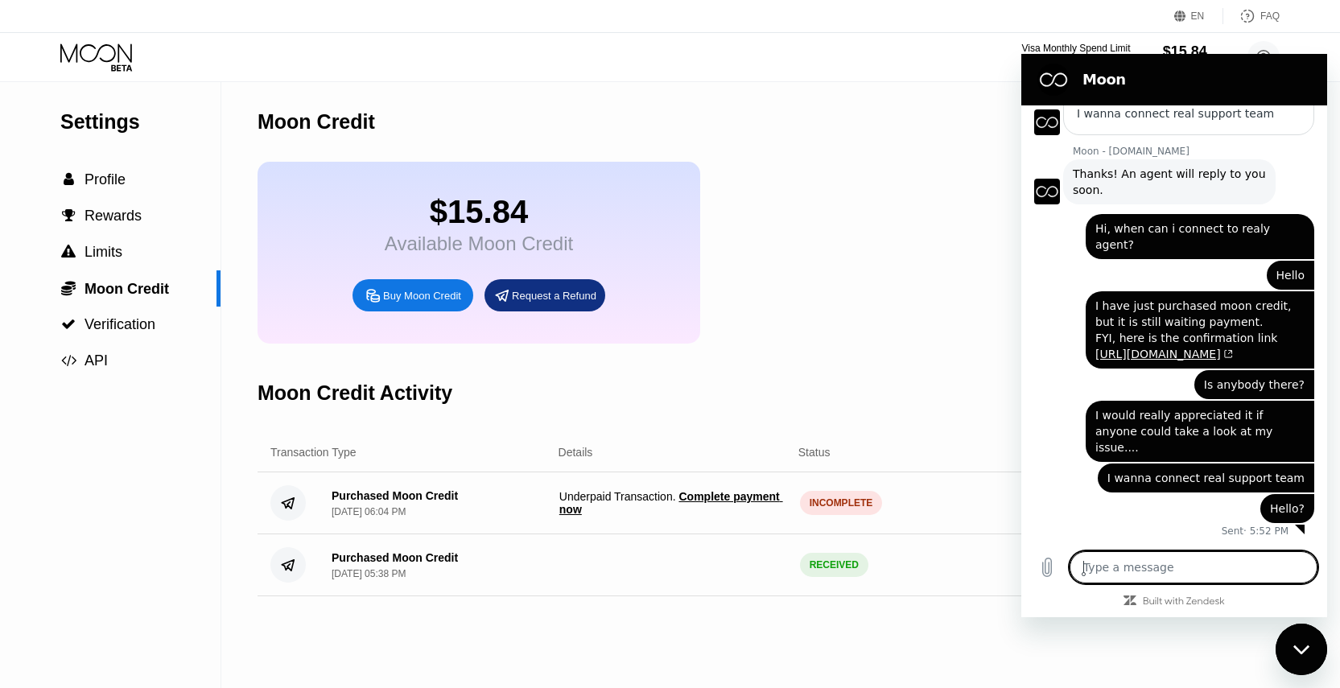
type textarea "H"
type textarea "x"
type textarea "He"
type textarea "x"
type textarea "Hel"
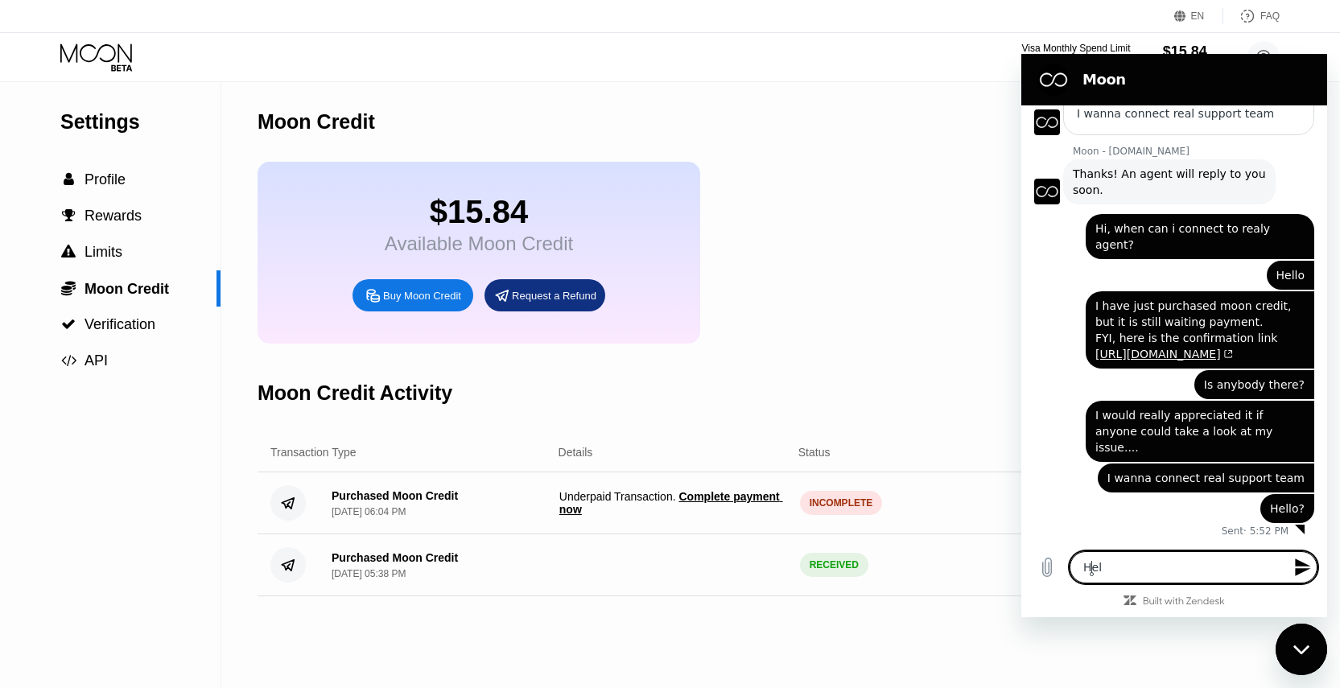
type textarea "x"
type textarea "Hell"
type textarea "x"
type textarea "Hello"
type textarea "x"
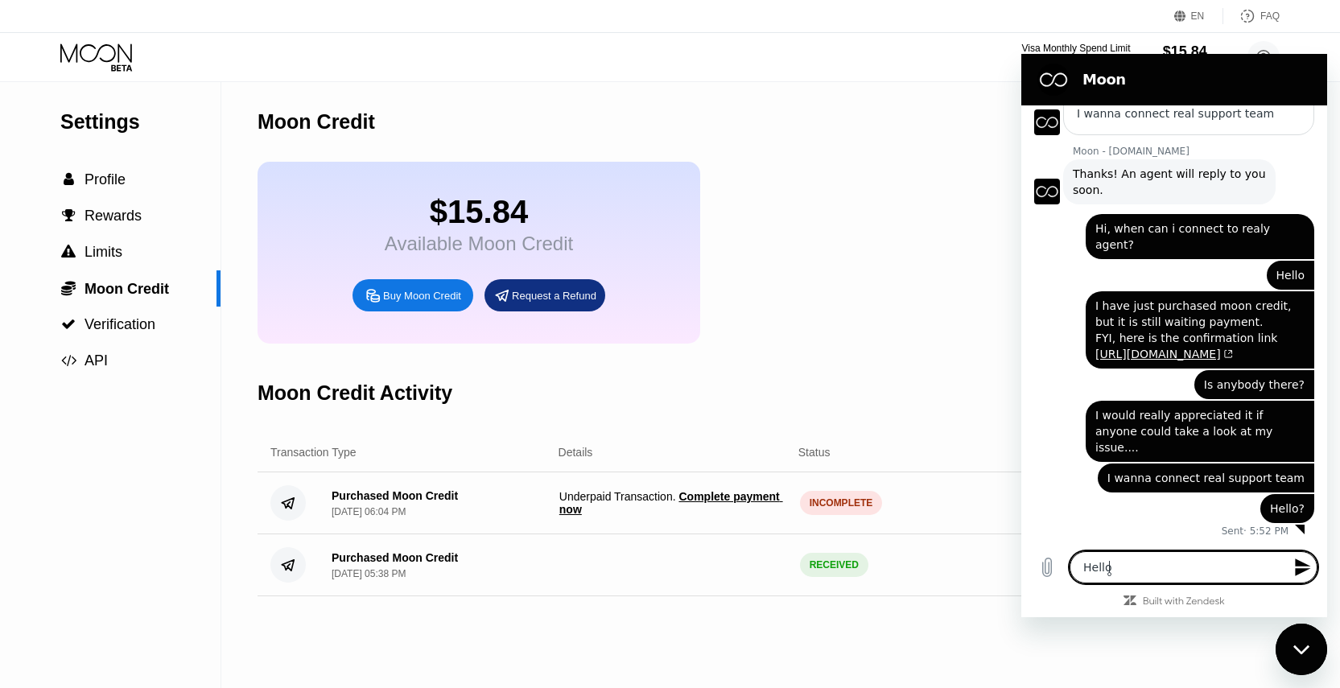
type textarea "x"
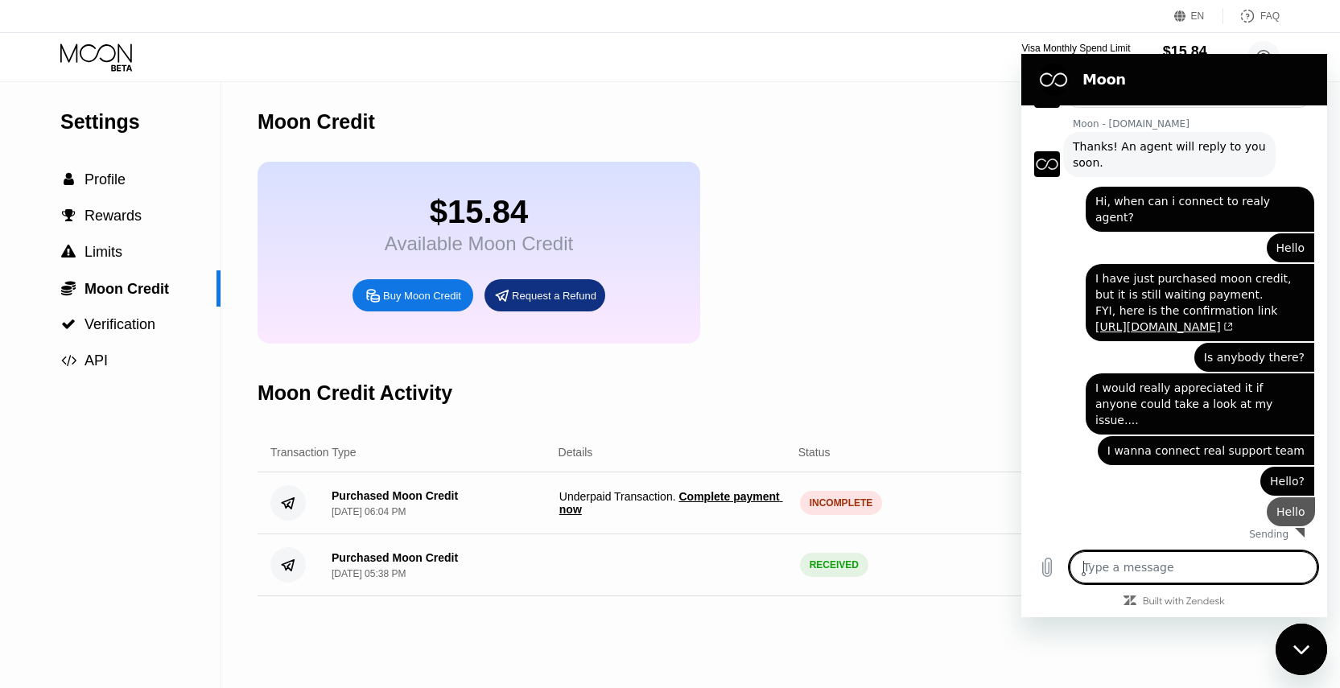
type textarea "I"
type textarea "x"
type textarea "I"
type textarea "x"
type textarea "I w"
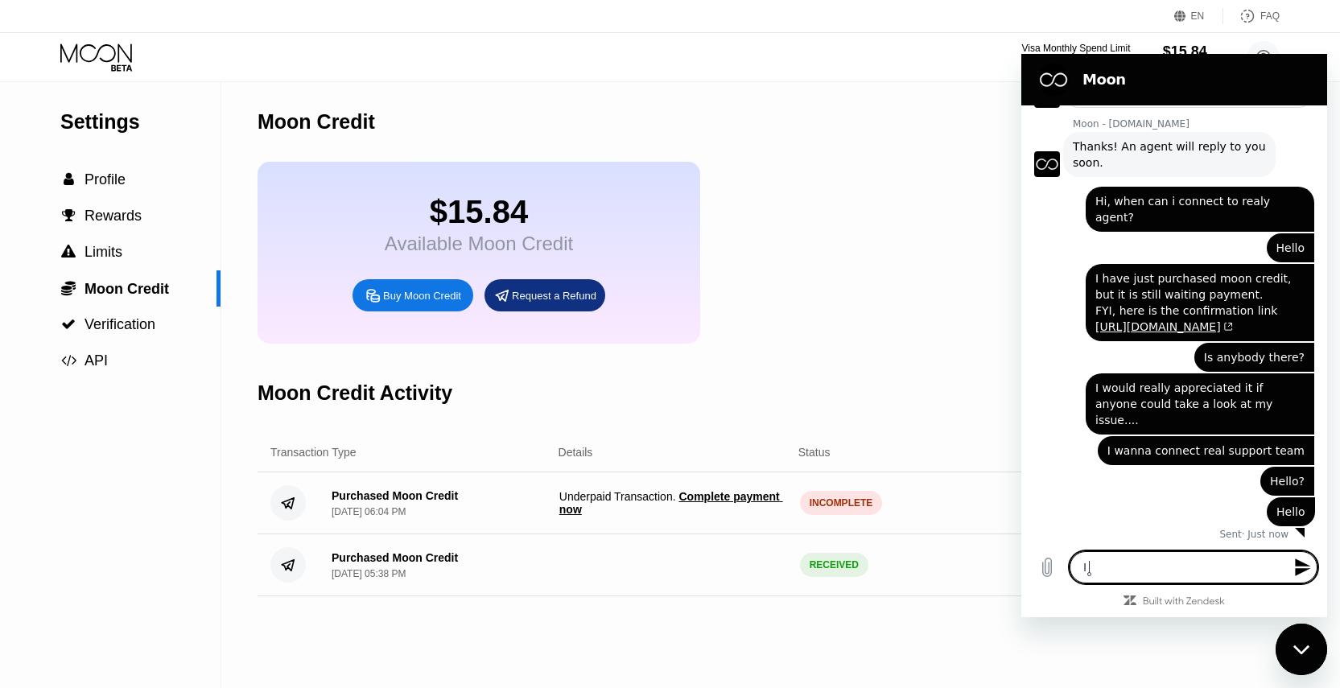
type textarea "x"
type textarea "I wa"
type textarea "x"
type textarea "I wan"
type textarea "x"
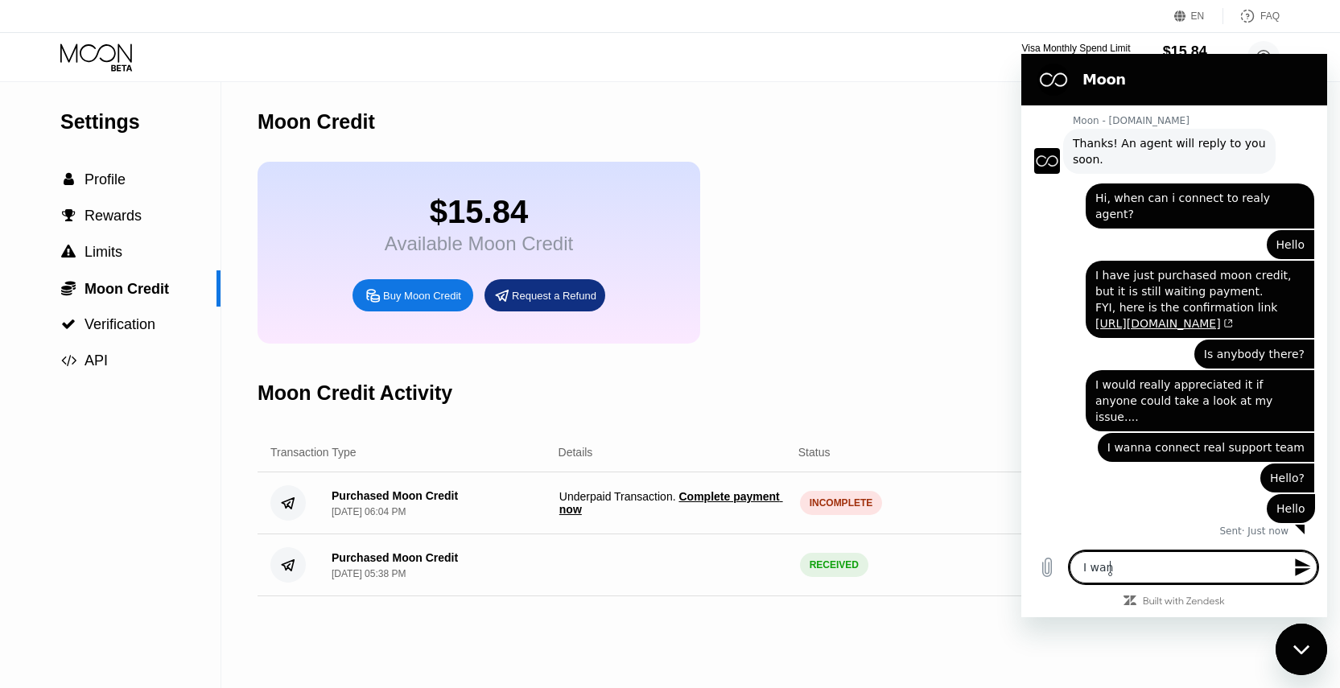
scroll to position [250, 0]
type textarea "I wann"
type textarea "x"
type textarea "I wanna"
type textarea "x"
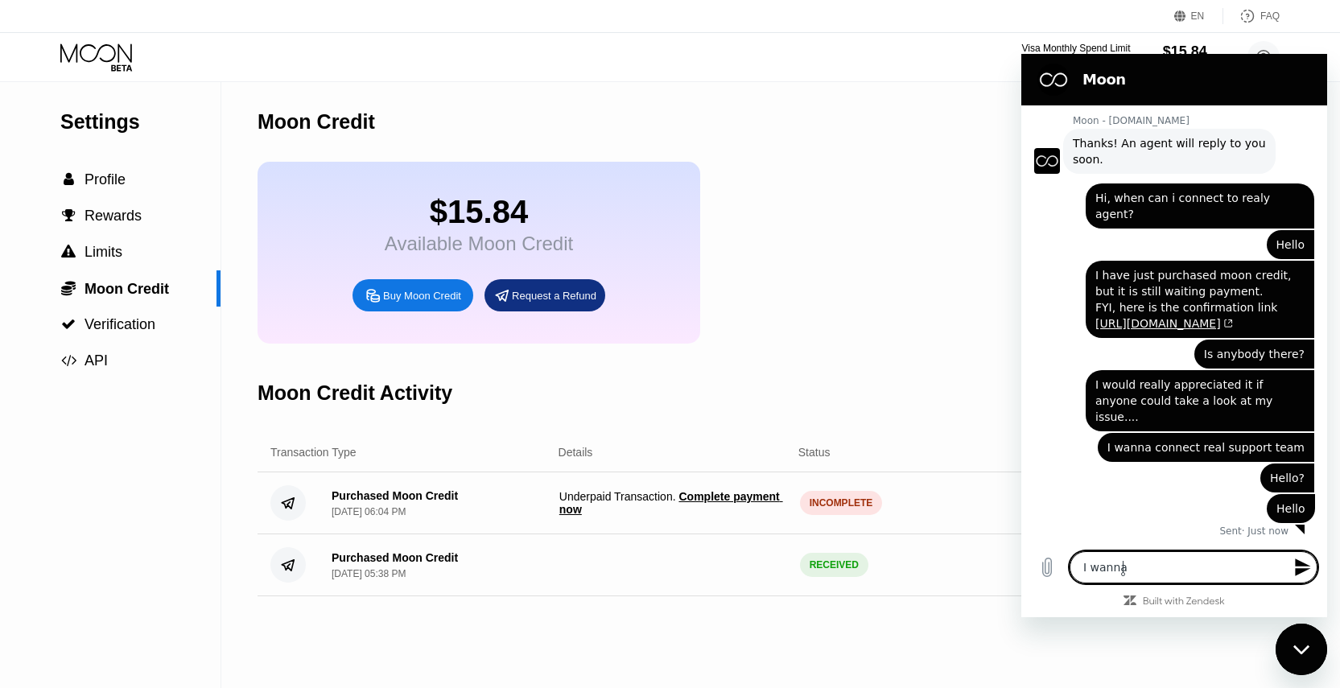
type textarea "I wanna"
type textarea "x"
type textarea "I wanna c"
type textarea "x"
type textarea "I wanna co"
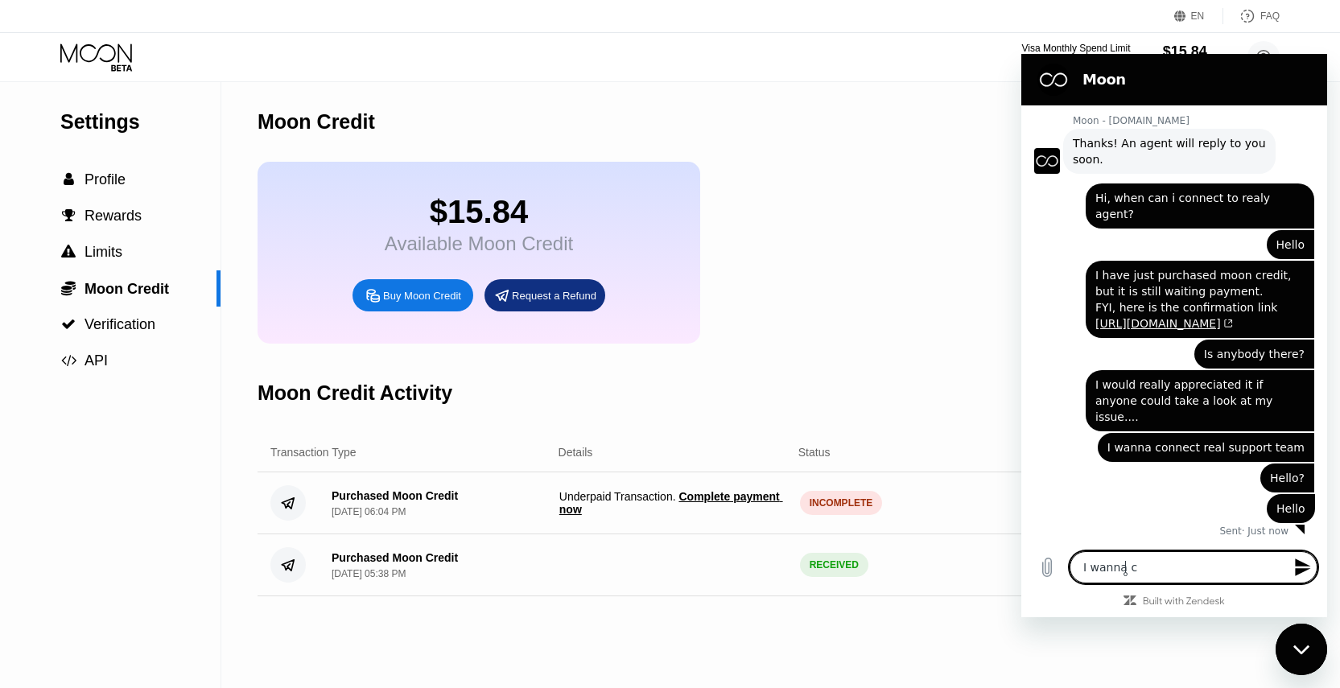
type textarea "x"
type textarea "I wanna con"
type textarea "x"
type textarea "I wanna cont"
type textarea "x"
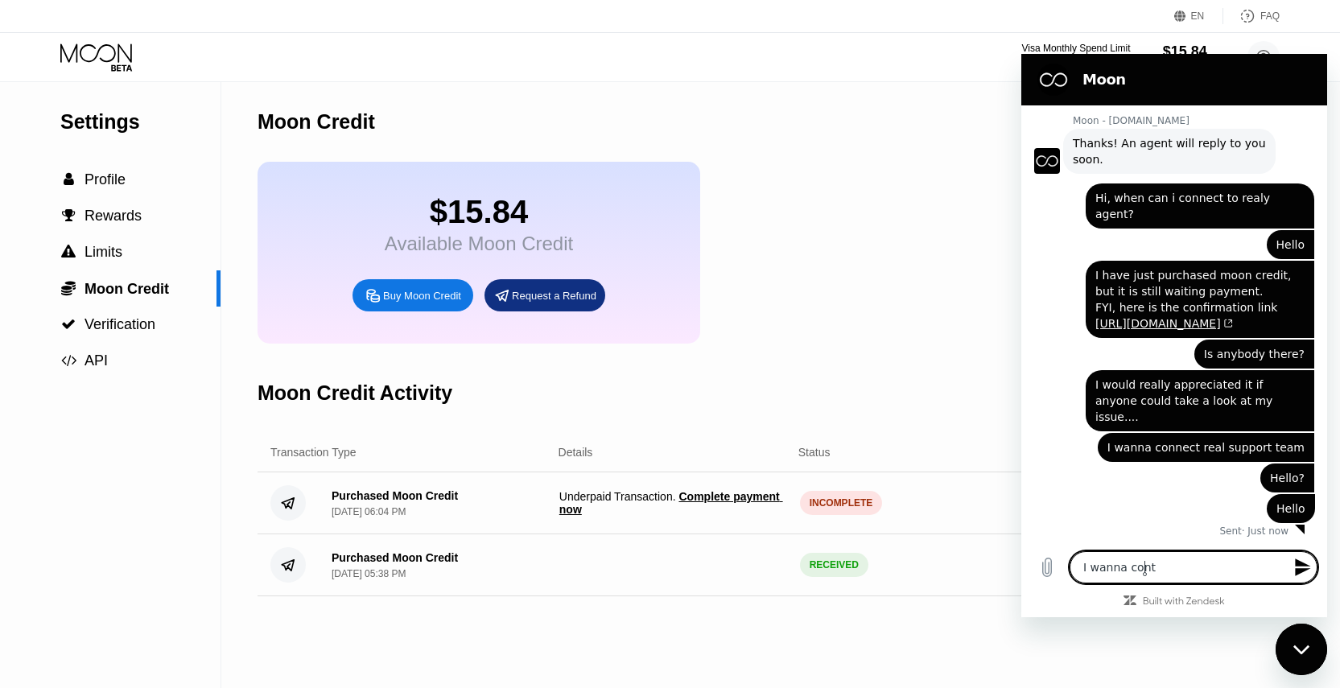
type textarea "I wanna conta"
type textarea "x"
type textarea "I wanna contac"
type textarea "x"
type textarea "I wanna contact"
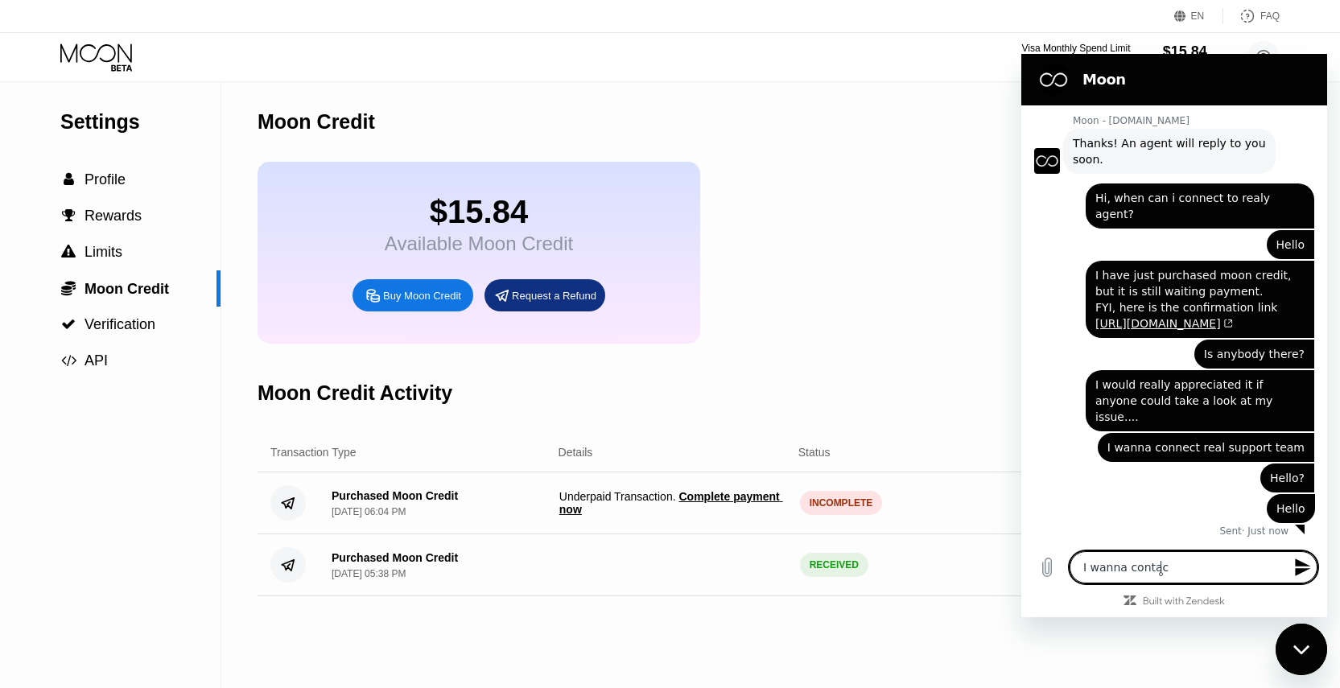
type textarea "x"
type textarea "I wanna contact"
type textarea "x"
type textarea "I wanna contact w"
type textarea "x"
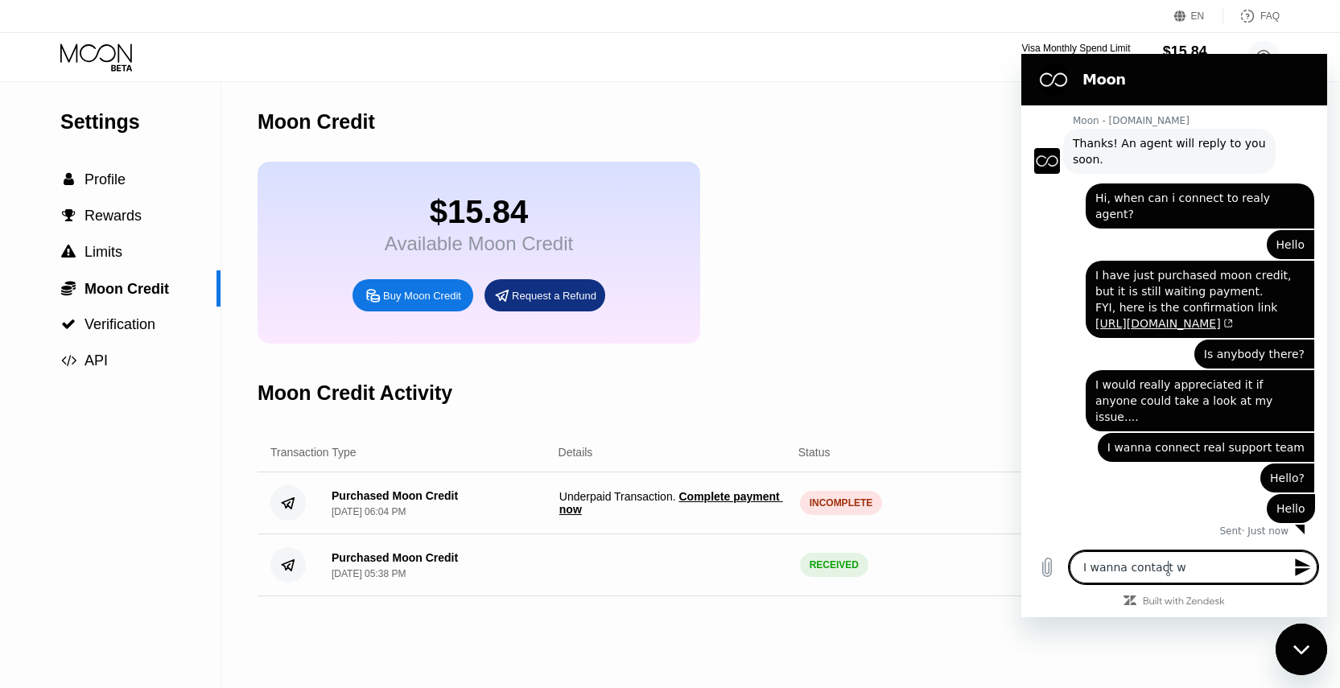
type textarea "I wanna contact wi"
type textarea "x"
type textarea "I wanna contact wit"
type textarea "x"
type textarea "I wanna contact with"
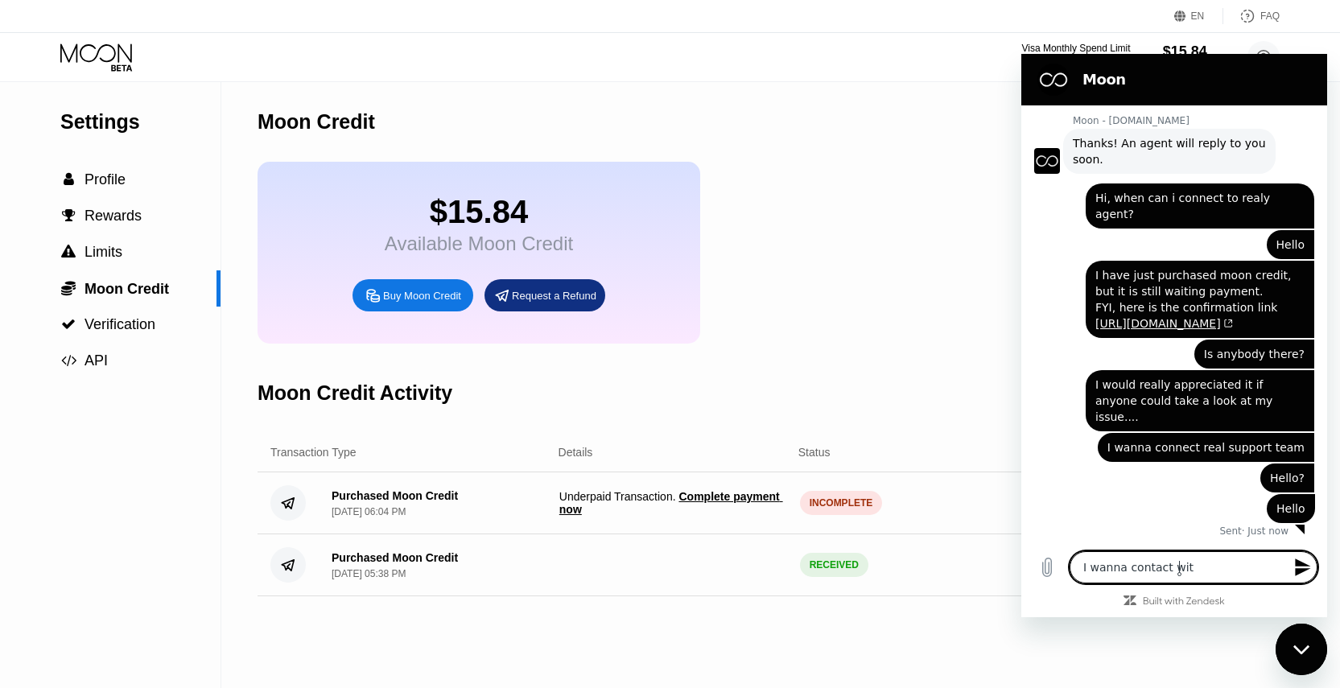
type textarea "x"
type textarea "I wanna contact with"
type textarea "x"
type textarea "I wanna contact with s"
type textarea "x"
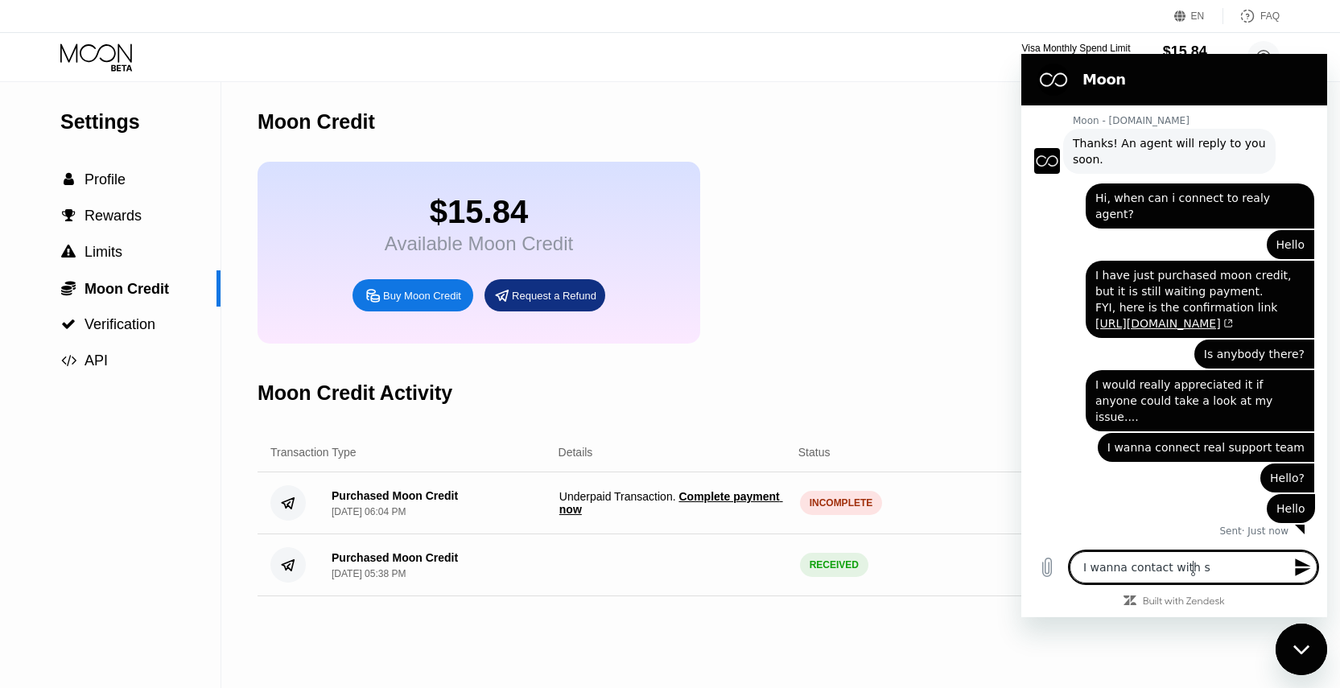
type textarea "I wanna contact with su"
type textarea "x"
type textarea "I wanna contact with sup"
type textarea "x"
type textarea "I wanna contact with supp"
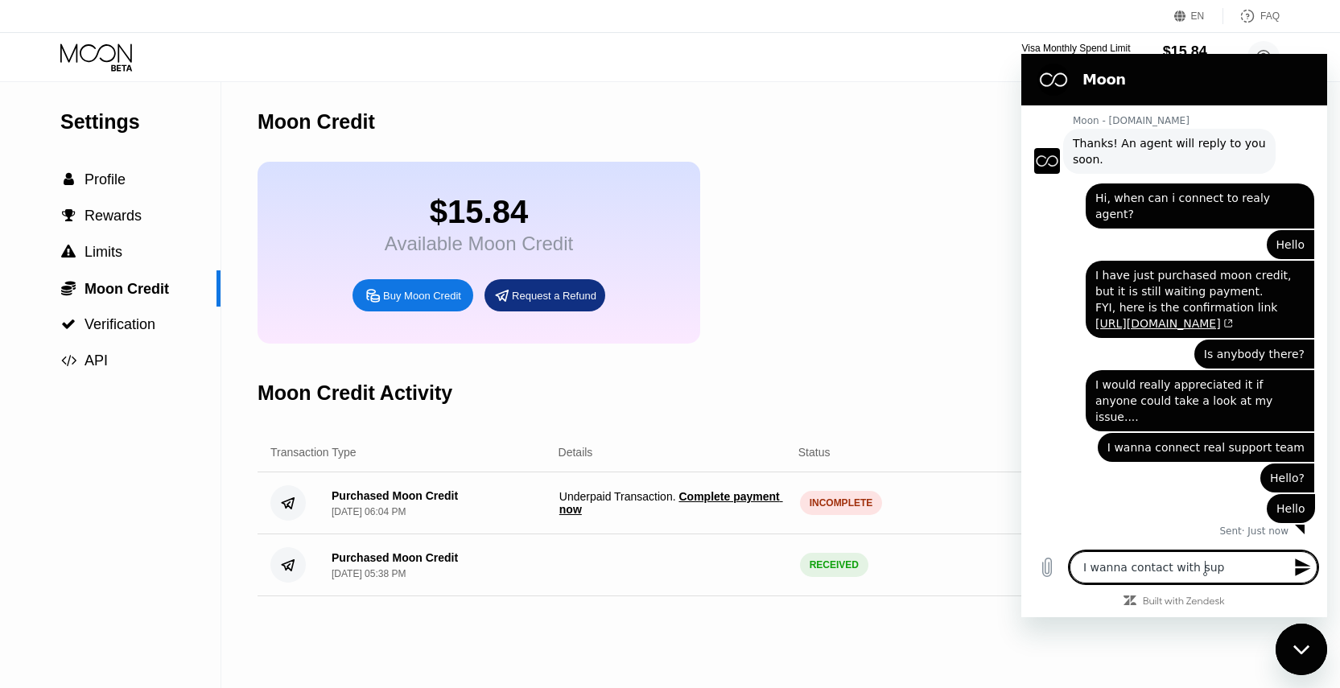
type textarea "x"
type textarea "I wanna contact with suppo"
type textarea "x"
type textarea "I wanna contact with suppor"
type textarea "x"
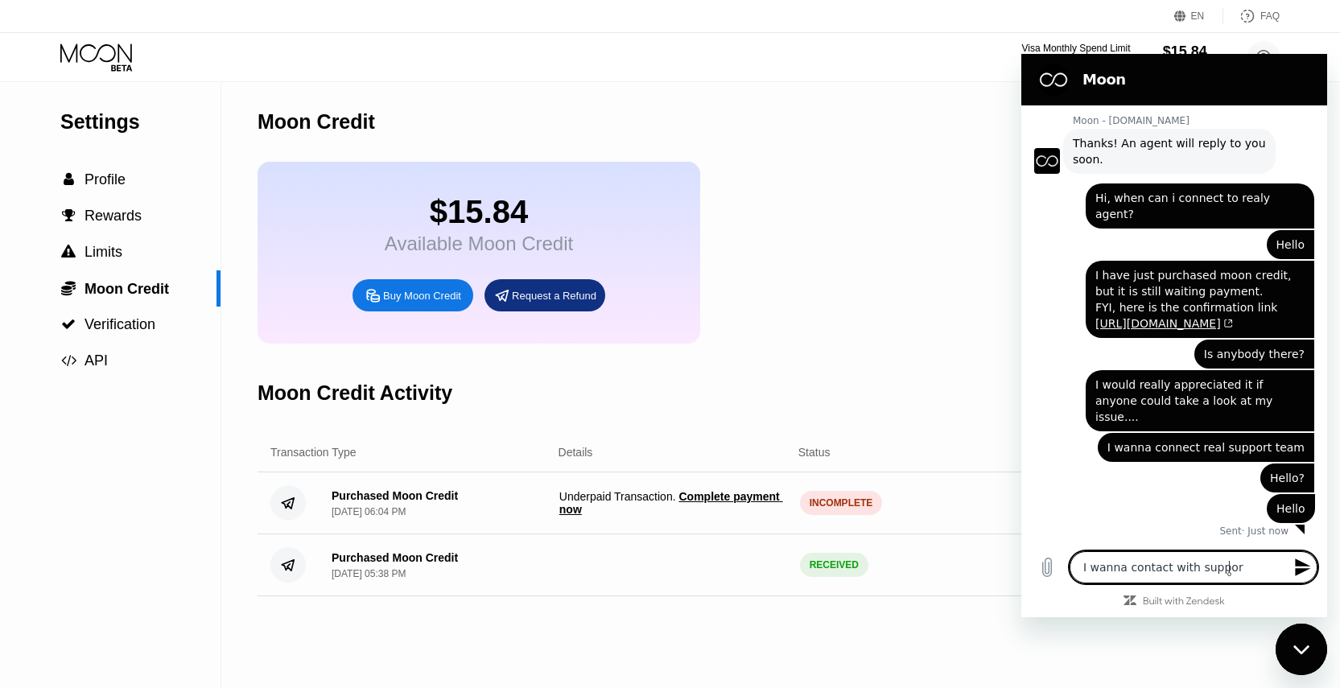
type textarea "I wanna contact with support"
type textarea "x"
type textarea "I wanna contact with support"
type textarea "x"
type textarea "I wanna contact with support t"
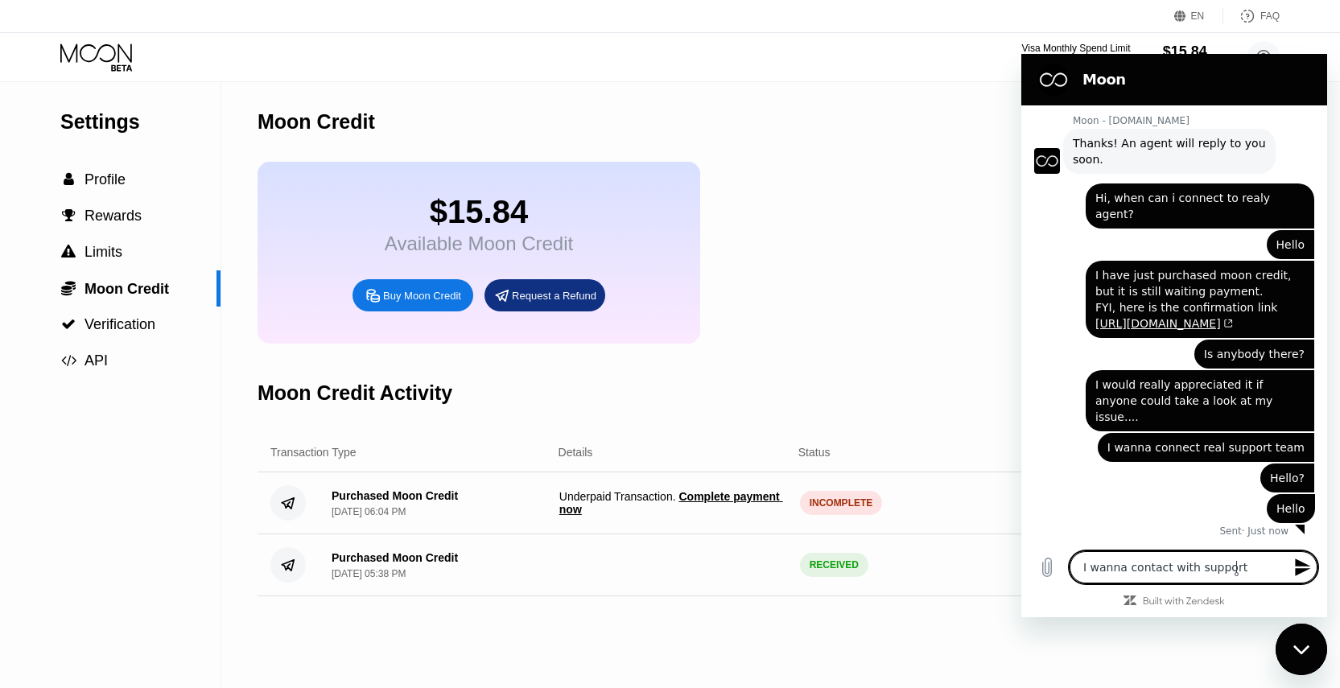
type textarea "x"
type textarea "I wanna contact with support te"
type textarea "x"
type textarea "I wanna contact with support tea"
type textarea "x"
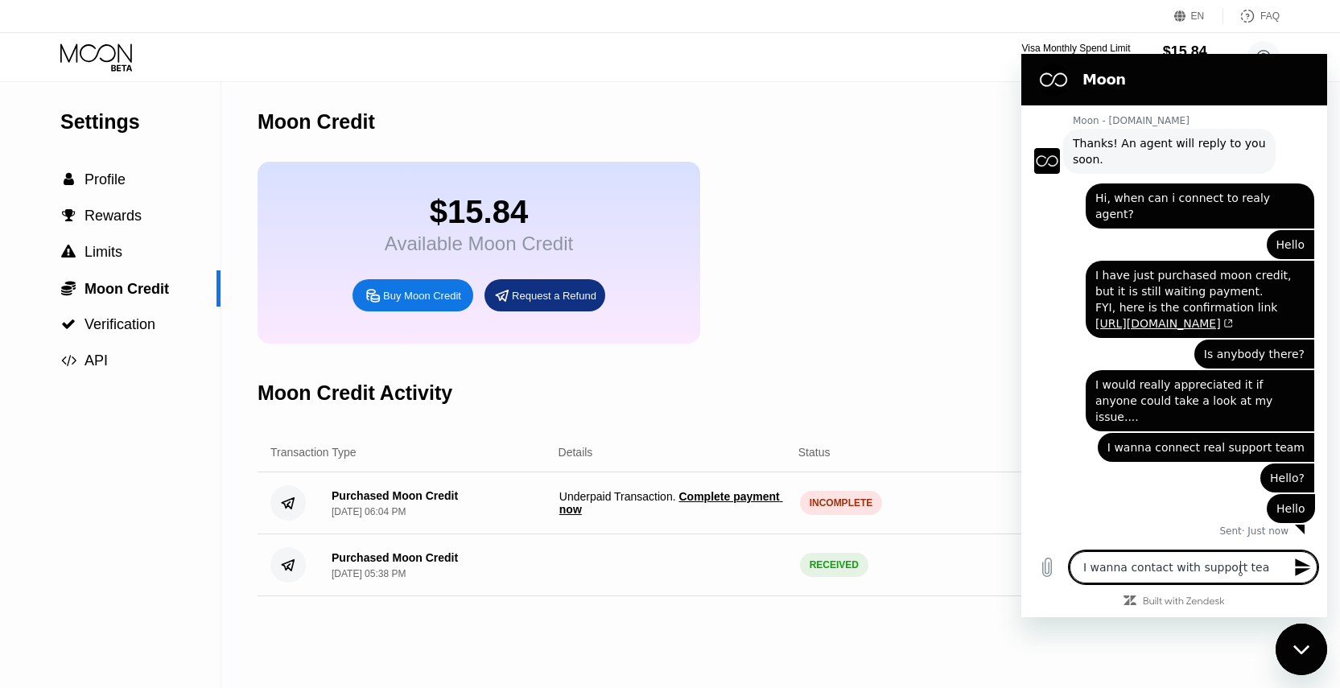
type textarea "I wanna contact with support team"
type textarea "x"
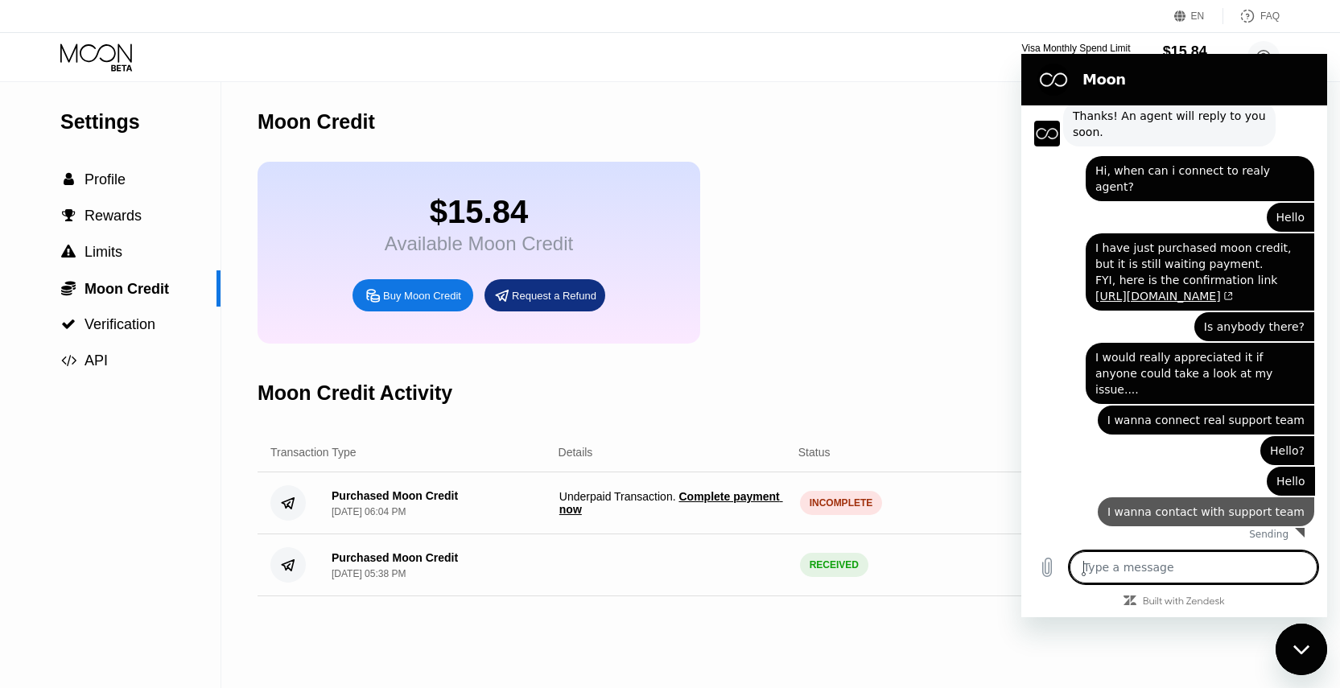
type textarea "x"
type textarea "I"
type textarea "x"
type textarea "I"
type textarea "x"
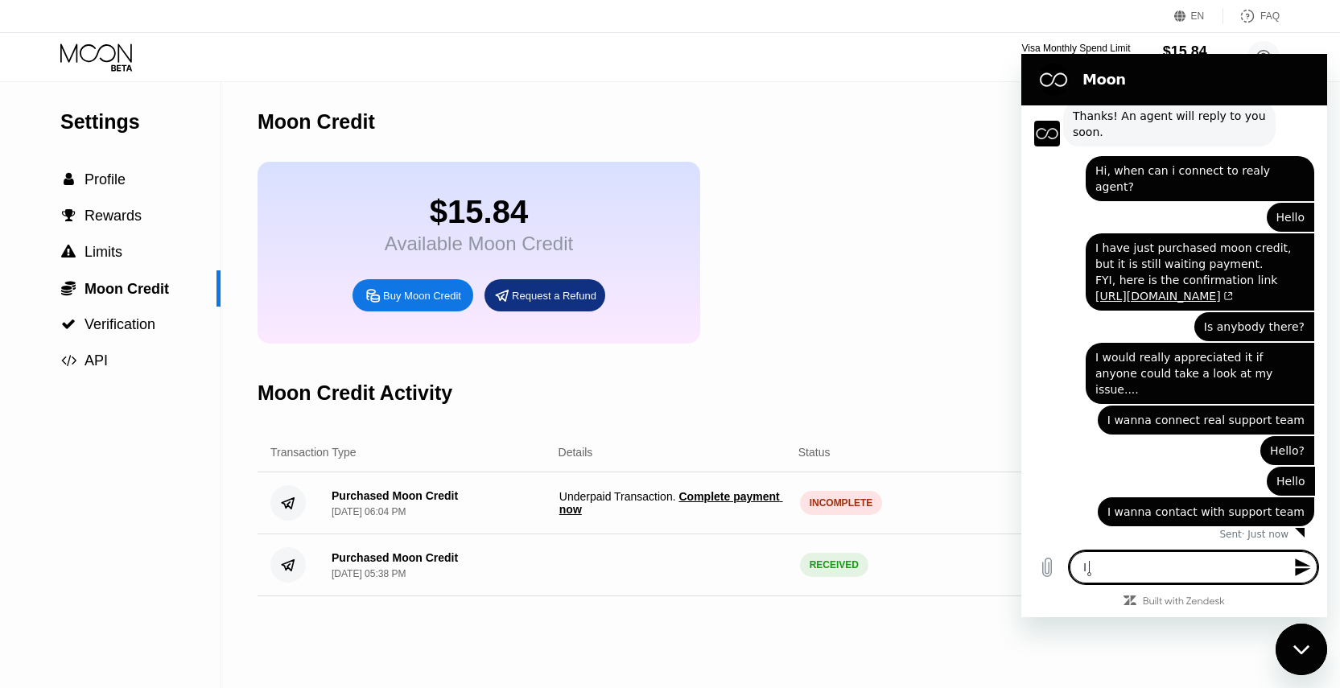
type textarea "I j"
type textarea "x"
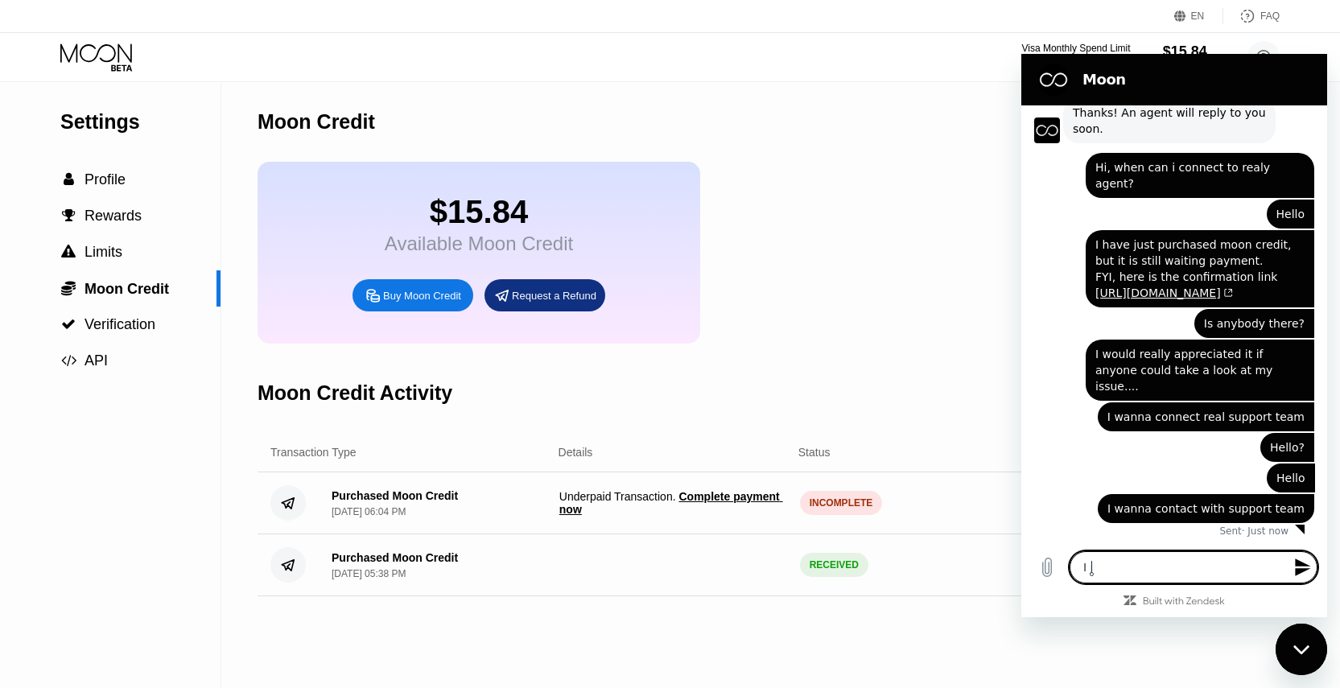
type textarea "I ju"
type textarea "x"
type textarea "I jus"
type textarea "x"
type textarea "I just"
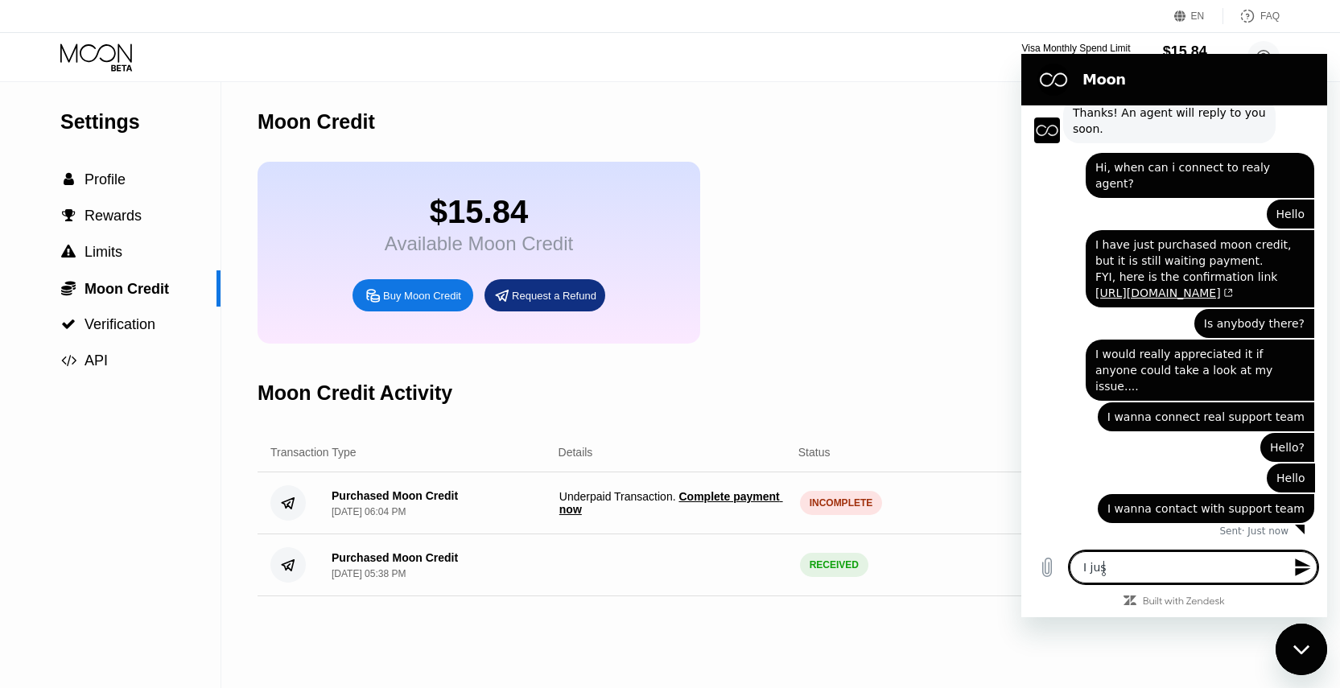
type textarea "x"
type textarea "I just"
type textarea "x"
type textarea "I just p"
type textarea "x"
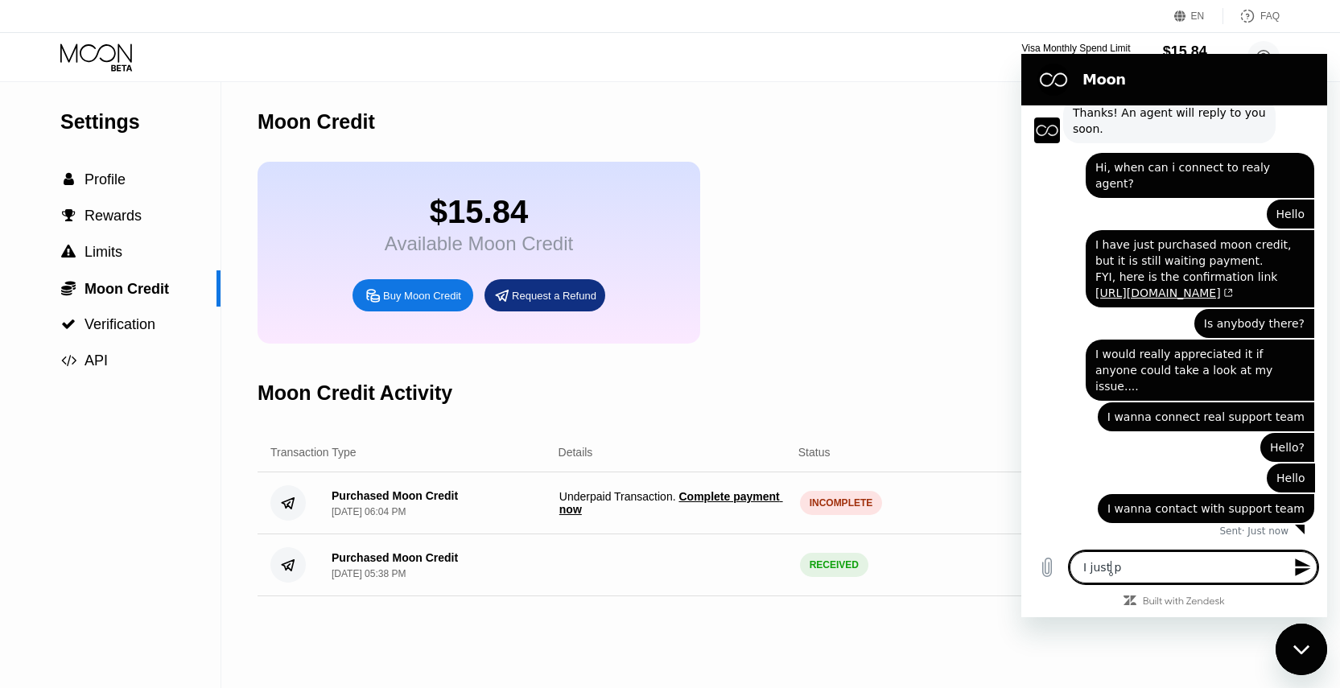
type textarea "I just pu"
type textarea "x"
type textarea "I just pur"
type textarea "x"
type textarea "I just purc"
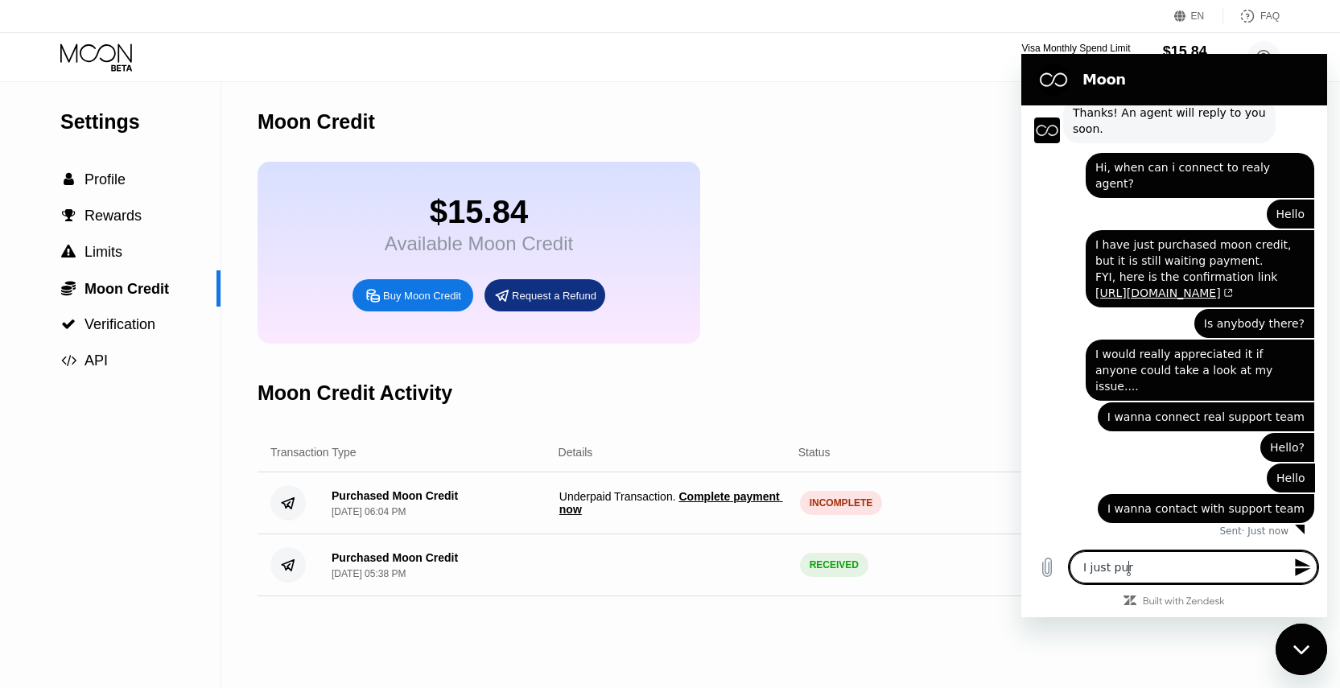
type textarea "x"
type textarea "I just purch"
type textarea "x"
type textarea "I just purcha"
type textarea "x"
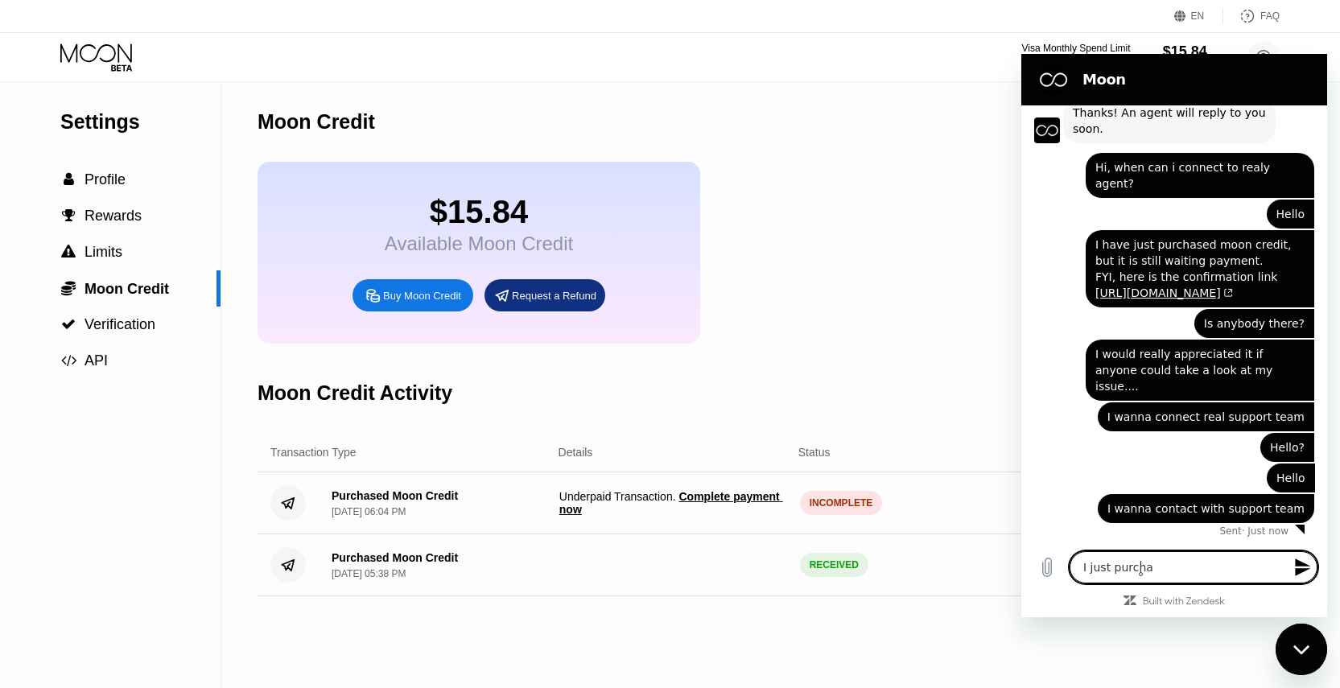
type textarea "I just purchag"
type textarea "x"
type textarea "I just purchage"
type textarea "x"
type textarea "I just purchag"
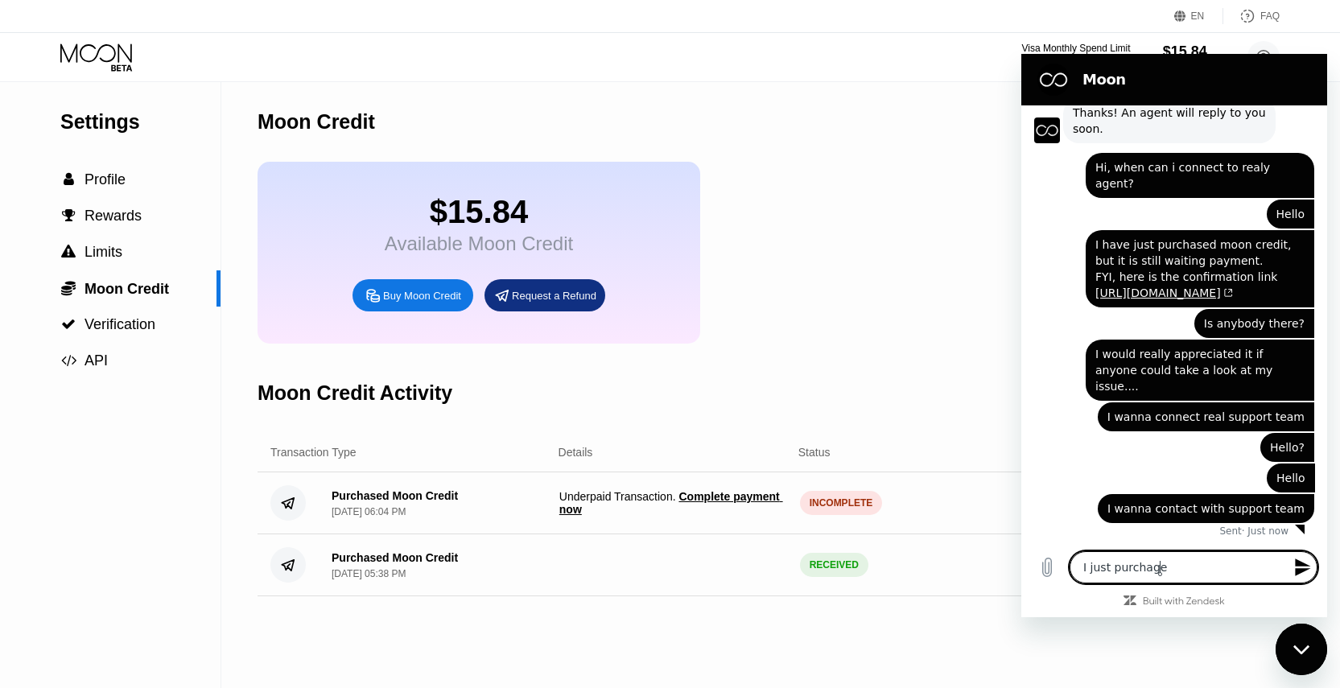
type textarea "x"
type textarea "I just purcha"
type textarea "x"
type textarea "I just purchas"
type textarea "x"
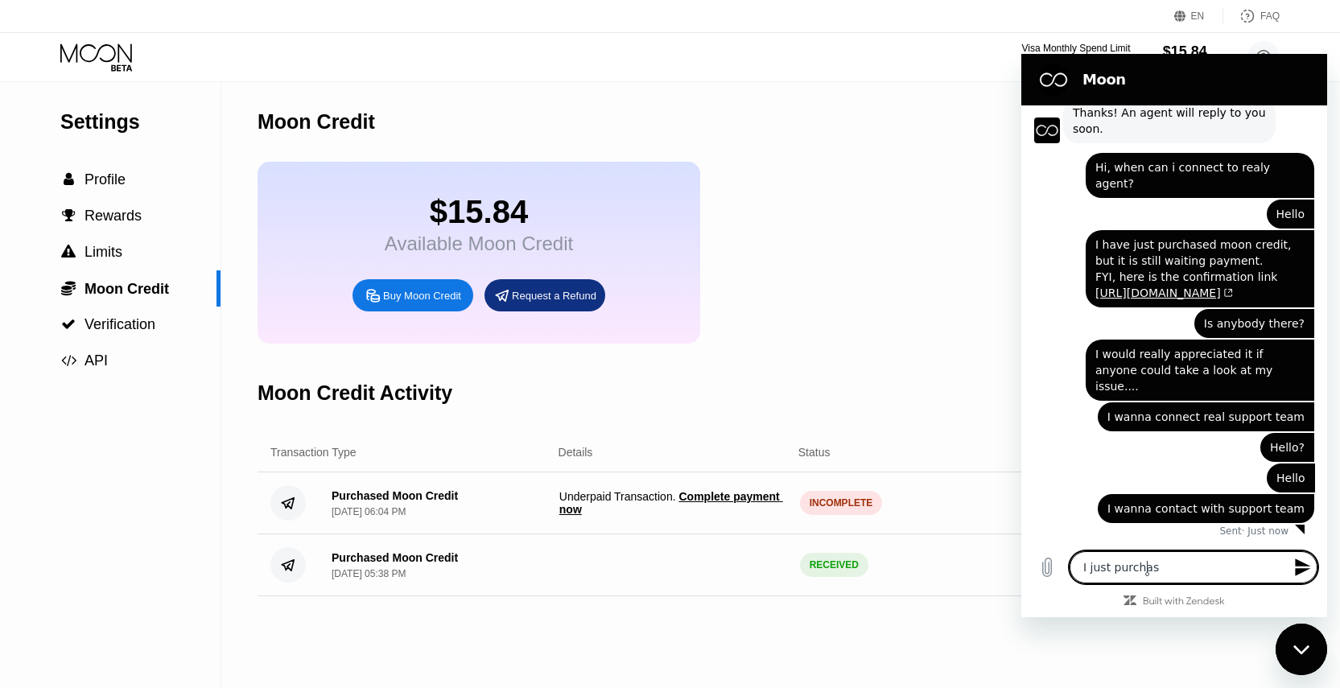
type textarea "I just purchase"
type textarea "x"
type textarea "I just purchased"
type textarea "x"
type textarea "I just purchased"
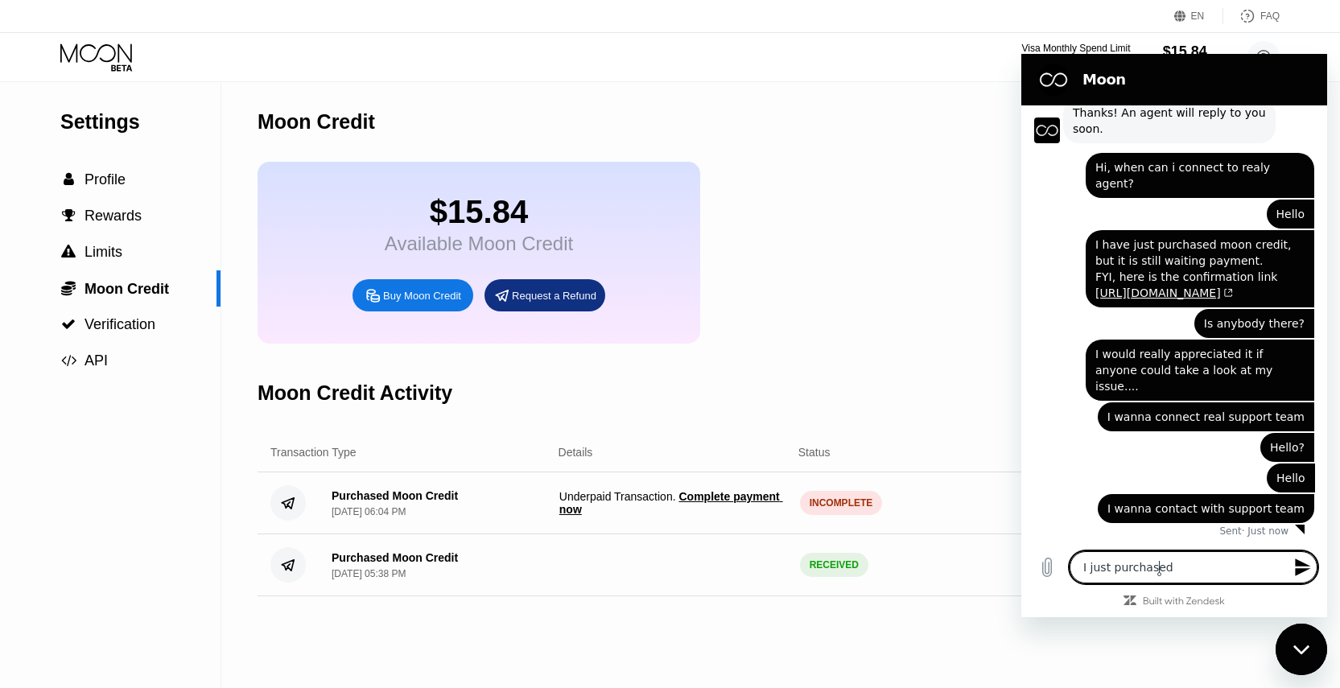
type textarea "x"
type textarea "I just purchased m"
type textarea "x"
type textarea "I just purchased mo"
type textarea "x"
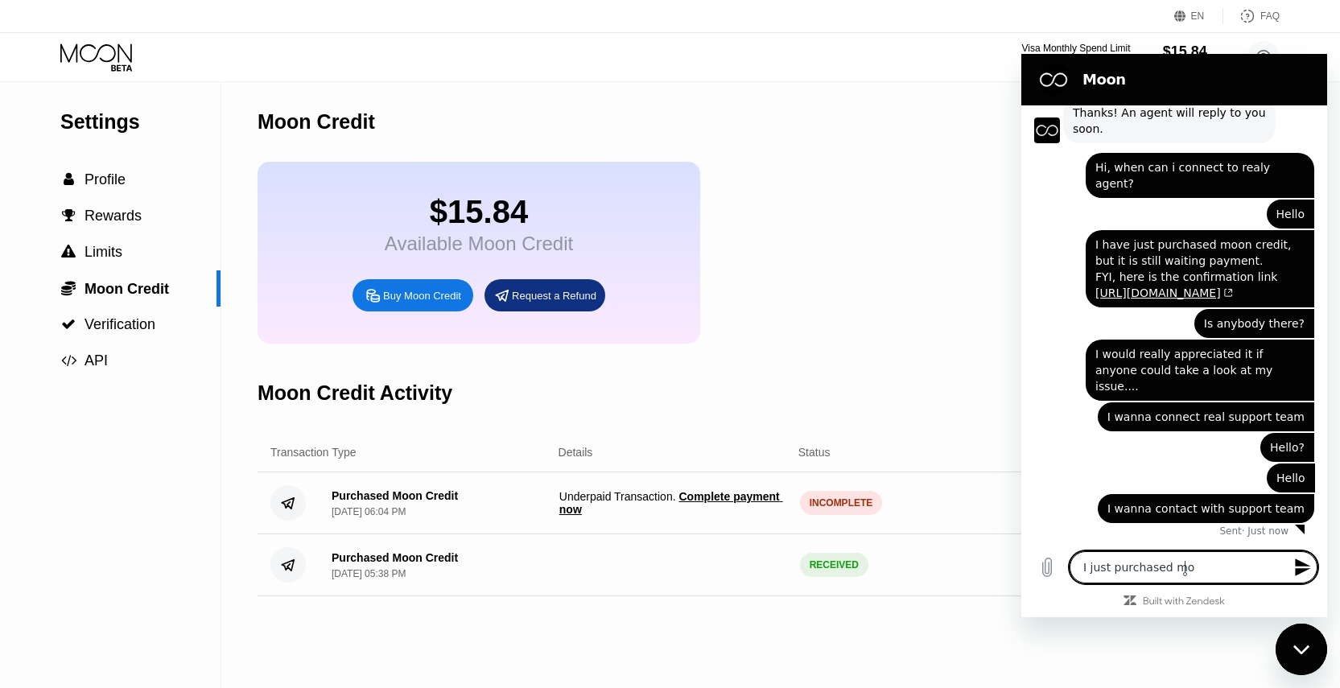
type textarea "I just purchased moo"
type textarea "x"
type textarea "I just purchased moon"
type textarea "x"
type textarea "I just purchased moon"
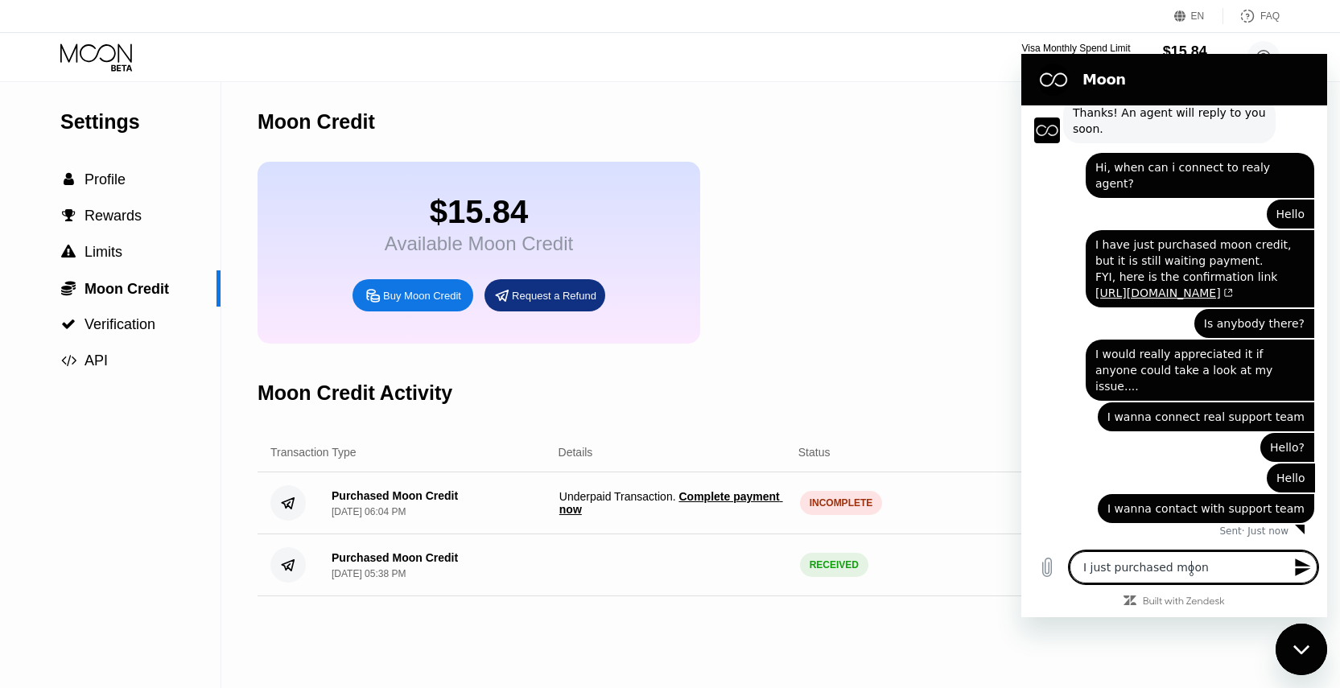
type textarea "x"
type textarea "I just purchased moon c"
type textarea "x"
type textarea "I just purchased moon cr"
type textarea "x"
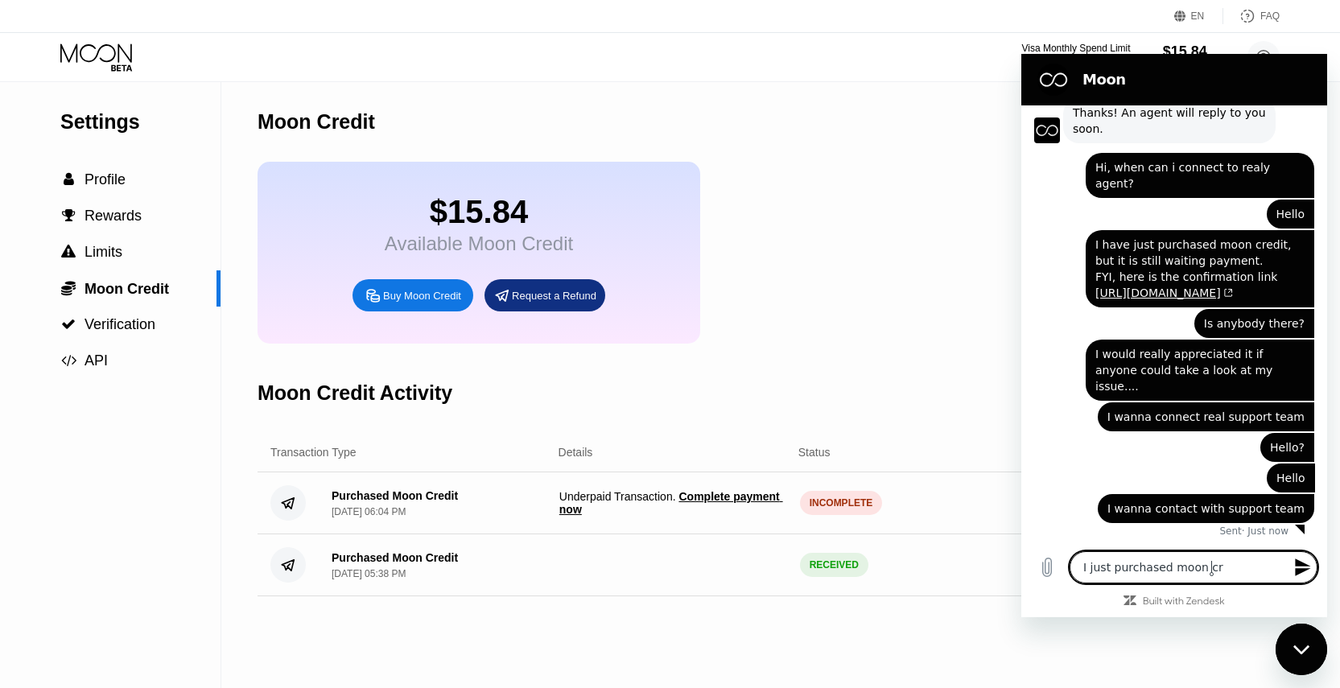
type textarea "I just purchased moon cre"
type textarea "x"
type textarea "I just purchased moon cred"
type textarea "x"
type textarea "I just purchased moon credi"
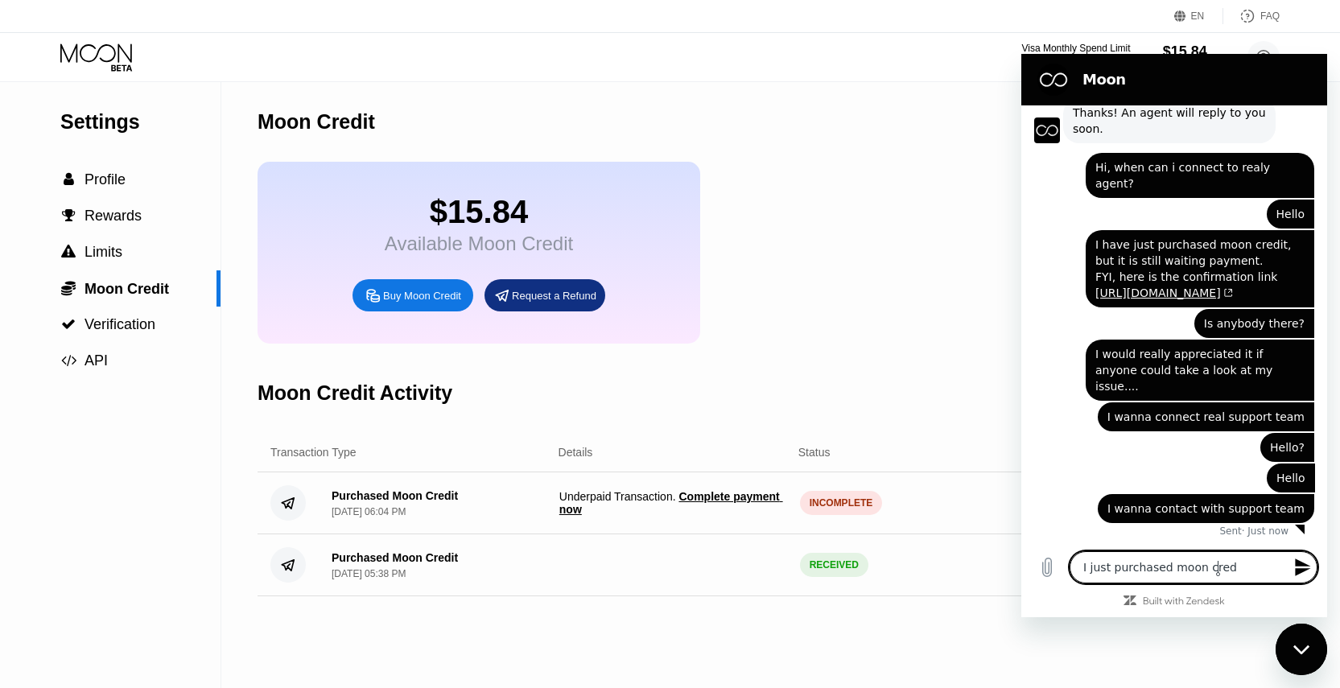
type textarea "x"
type textarea "I just purchased moon credit"
type textarea "x"
type textarea "I just purchased moon credit,"
type textarea "x"
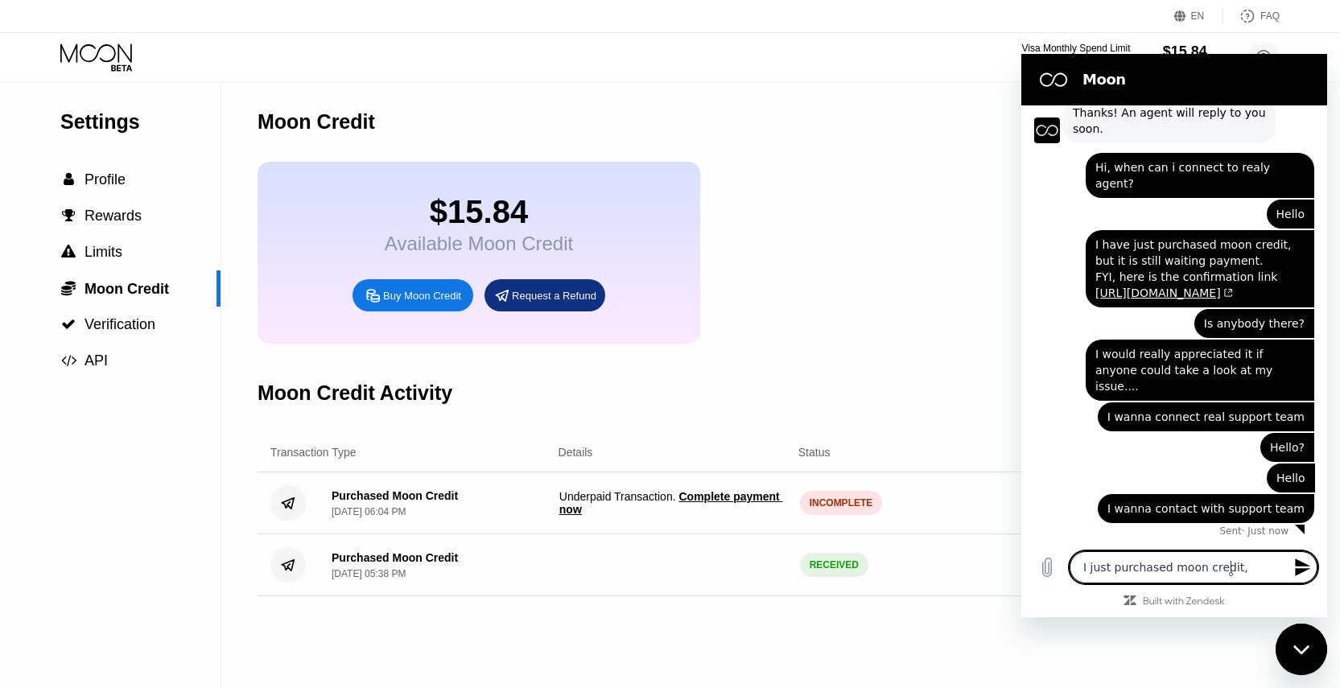
type textarea "I just purchased moon credit,"
type textarea "x"
type textarea "I just purchased moon credit, a"
type textarea "x"
type textarea "I just purchased moon credit, an"
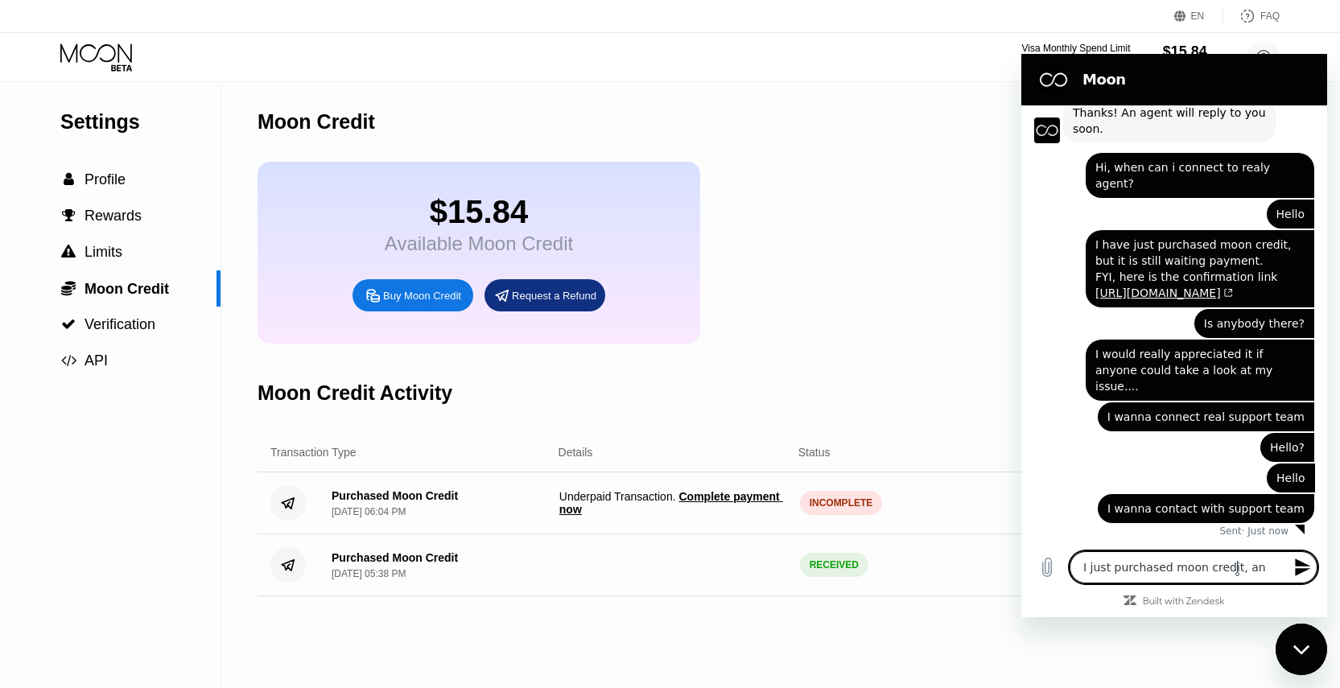
type textarea "x"
type textarea "I just purchased moon credit, and"
type textarea "x"
type textarea "I just purchased moon credit, and"
type textarea "x"
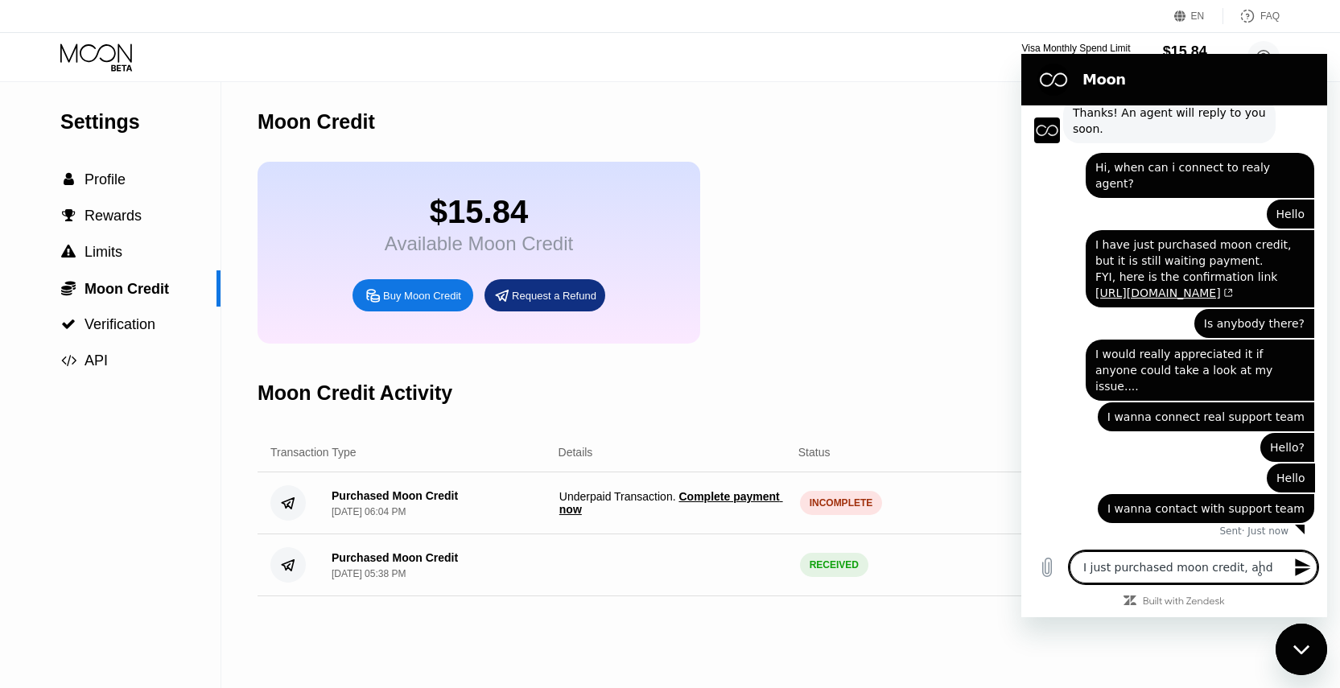
type textarea "I just purchased moon credit, and i"
type textarea "x"
type textarea "I just purchased moon credit, and it"
type textarea "x"
type textarea "I just purchased moon credit, and it"
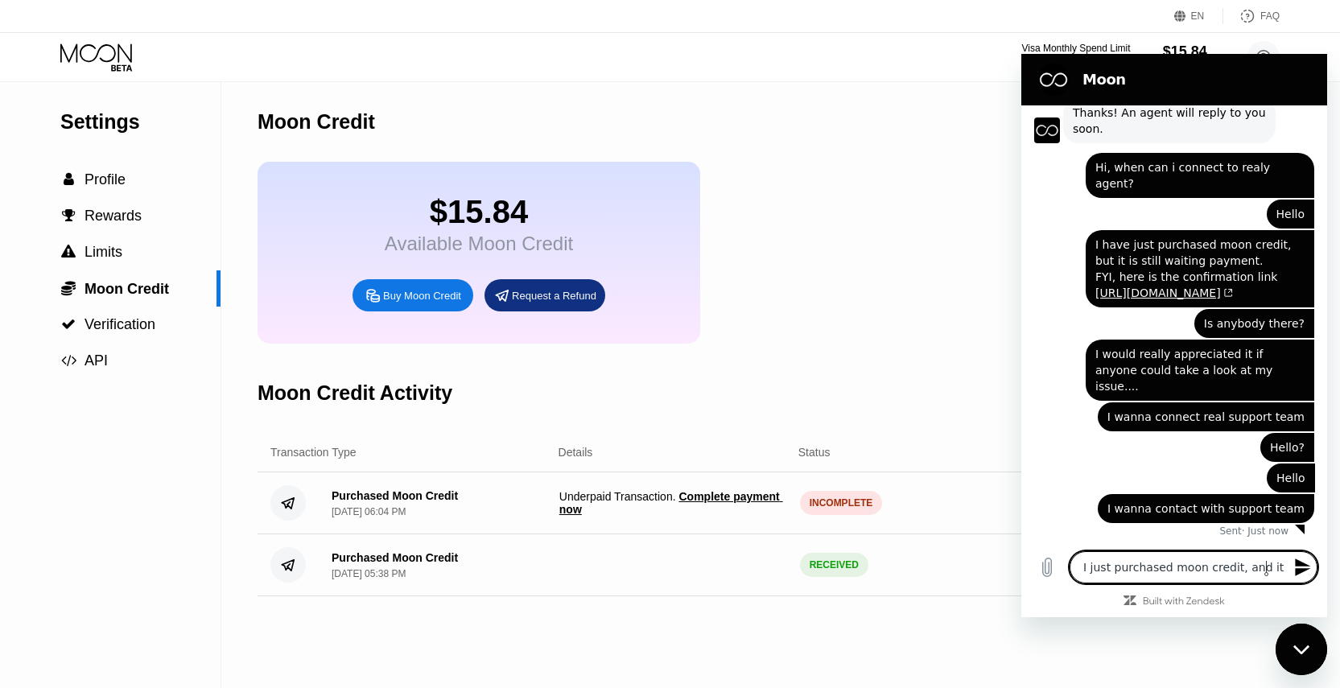
type textarea "x"
type textarea "I just purchased moon credit, and it i"
type textarea "x"
type textarea "I just purchased moon credit, and it is"
type textarea "x"
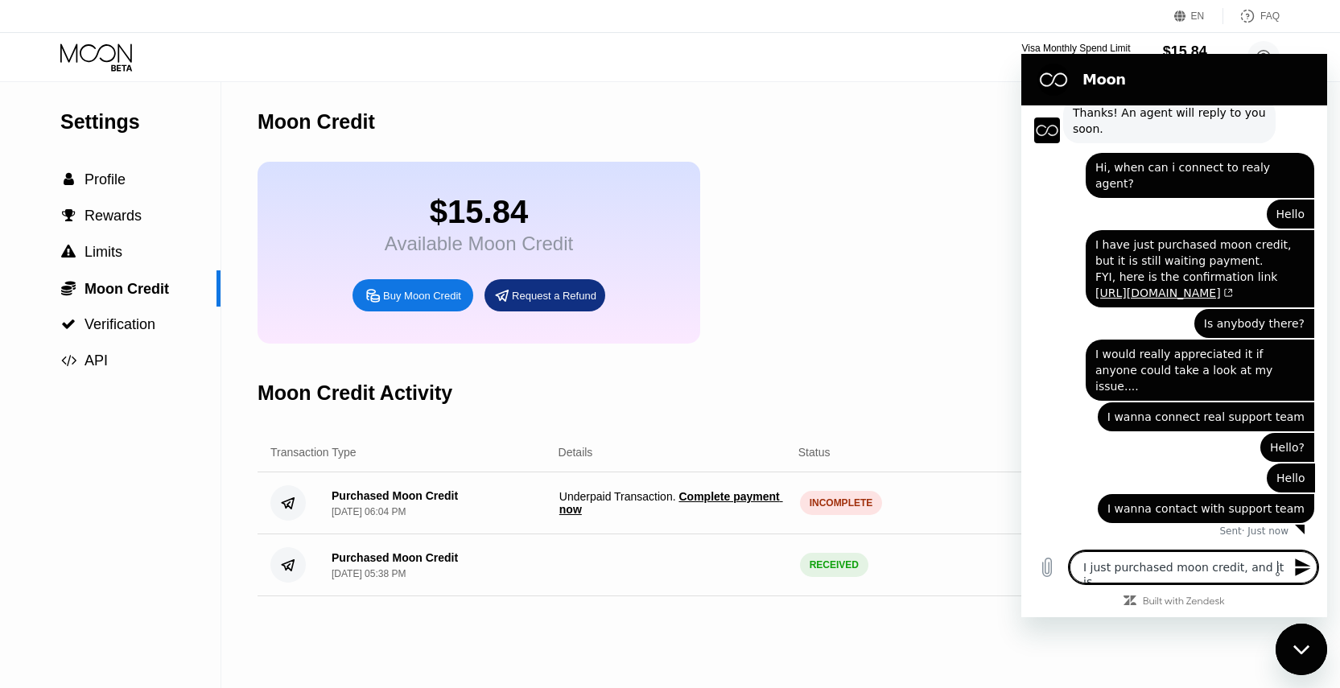
type textarea "I just purchased moon credit, and it is"
type textarea "x"
type textarea "I just purchased moon credit, and it is u"
type textarea "x"
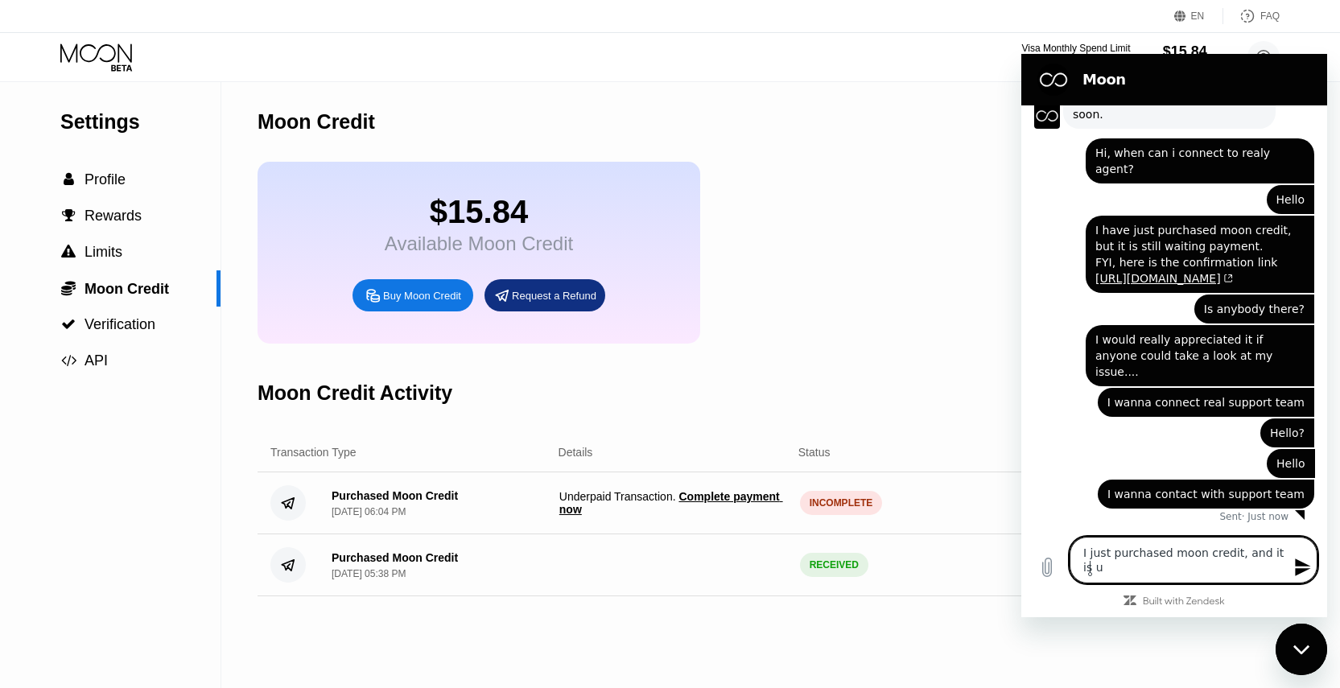
type textarea "I just purchased moon credit, and it is un"
type textarea "x"
type textarea "I just purchased moon credit, and it is und"
type textarea "x"
type textarea "I just purchased moon credit, and it is unde"
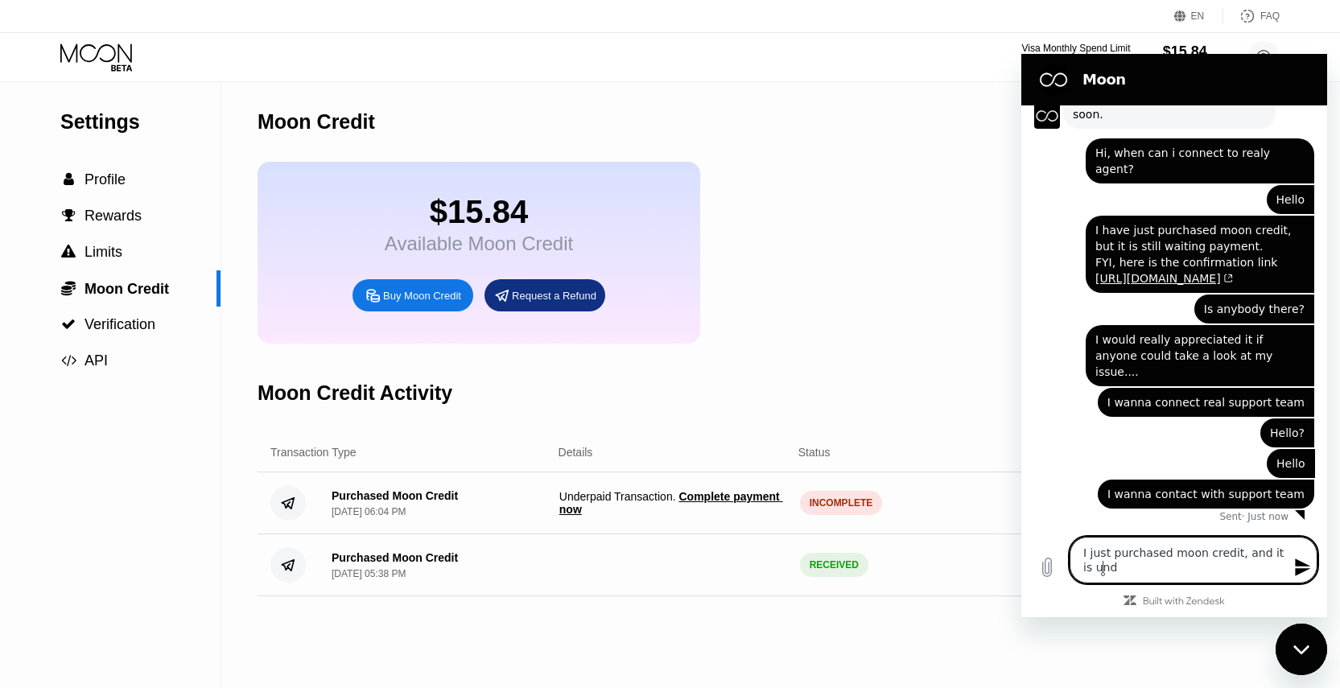
type textarea "x"
type textarea "I just purchased moon credit, and it is under"
type textarea "x"
type textarea "I just purchased moon credit, and it is underp"
type textarea "x"
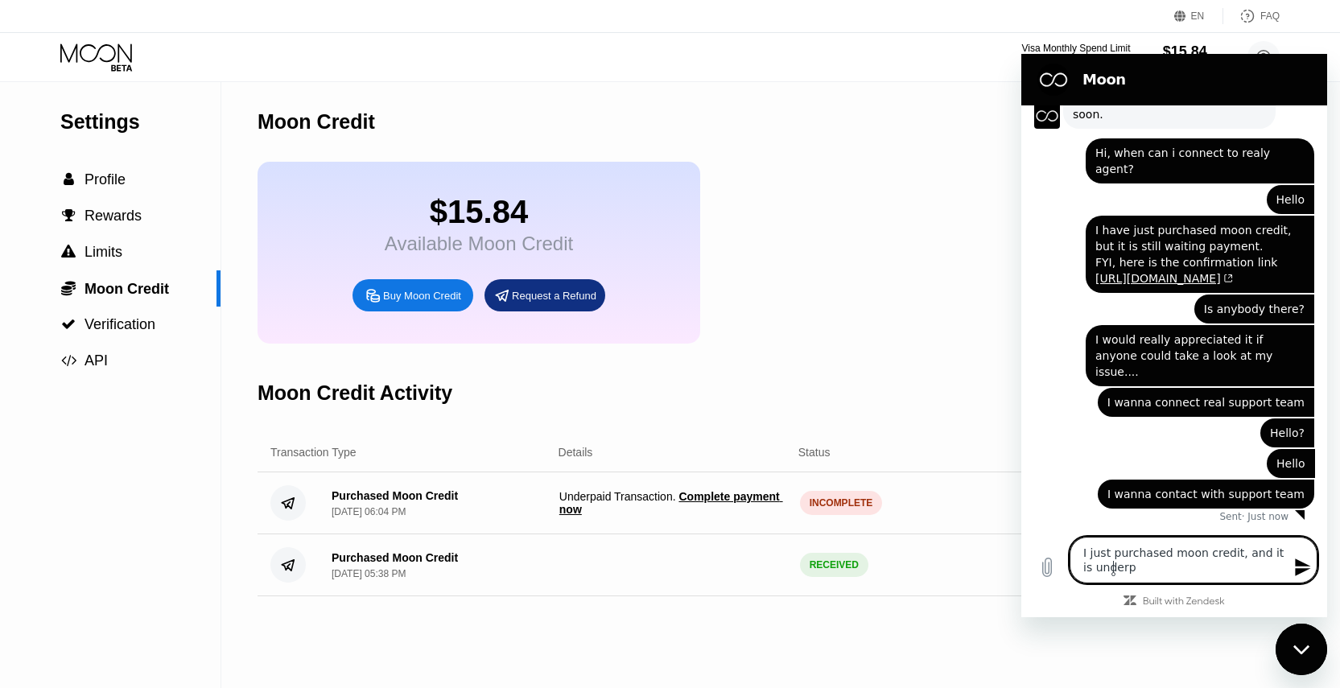
type textarea "I just purchased moon credit, and it is underpa"
type textarea "x"
type textarea "I just purchased moon credit, and it is underpai"
type textarea "x"
type textarea "I just purchased moon credit, and it is underpaid"
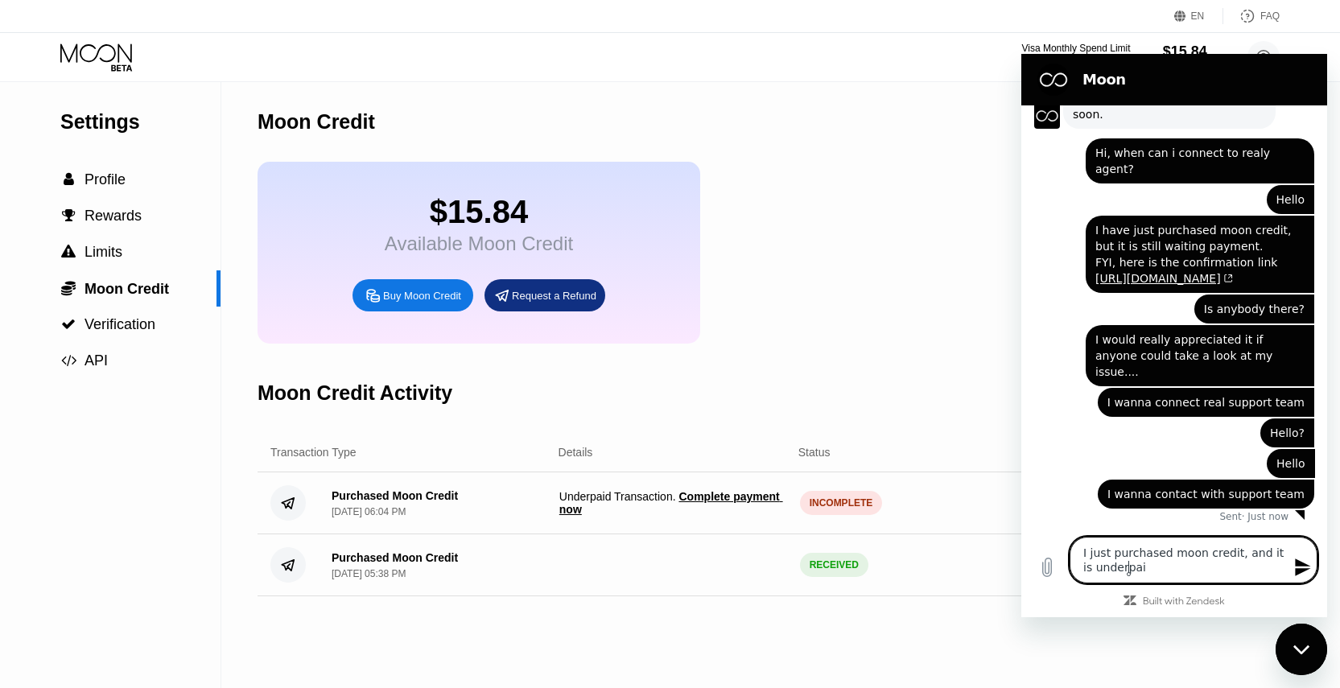
type textarea "x"
type textarea "I just purchased moon credit, and it is underpaid,"
type textarea "x"
type textarea "I just purchased moon credit, and it is underpaid,"
type textarea "x"
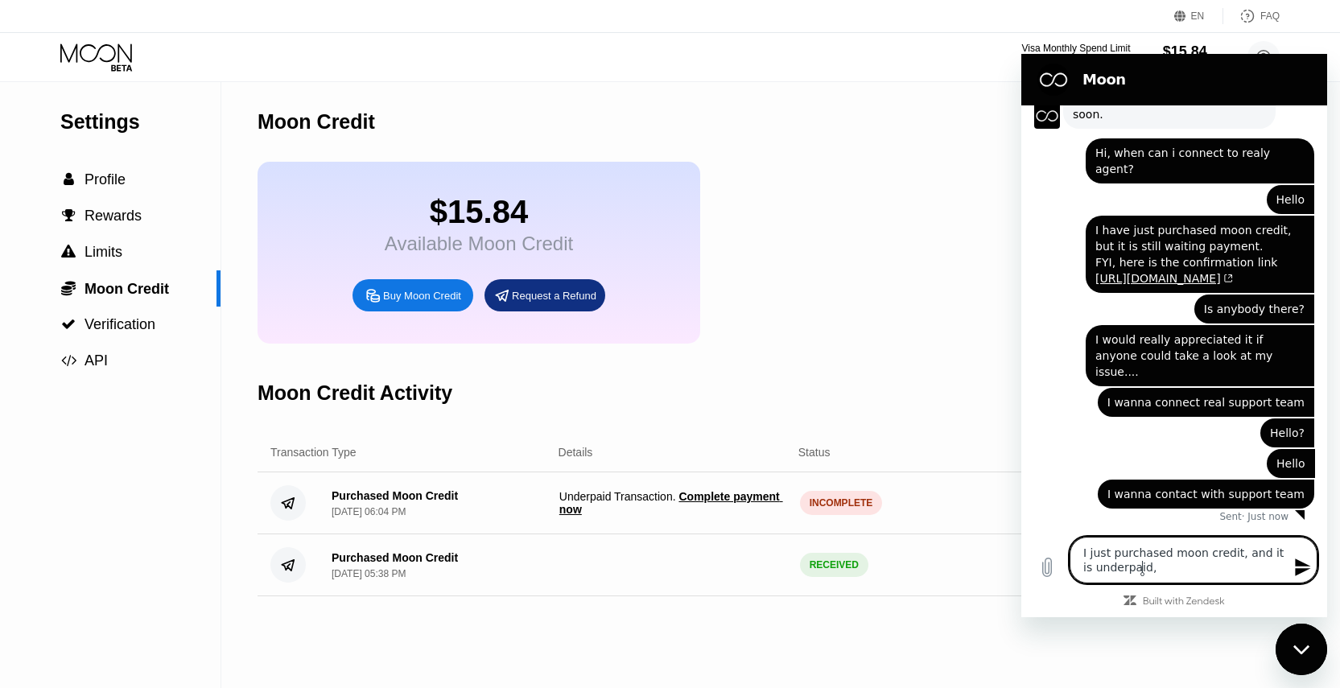
type textarea "I just purchased moon credit, and it is underpaid, b"
type textarea "x"
type textarea "I just purchased moon credit, and it is underpaid, bu"
type textarea "x"
type textarea "I just purchased moon credit, and it is underpaid, but"
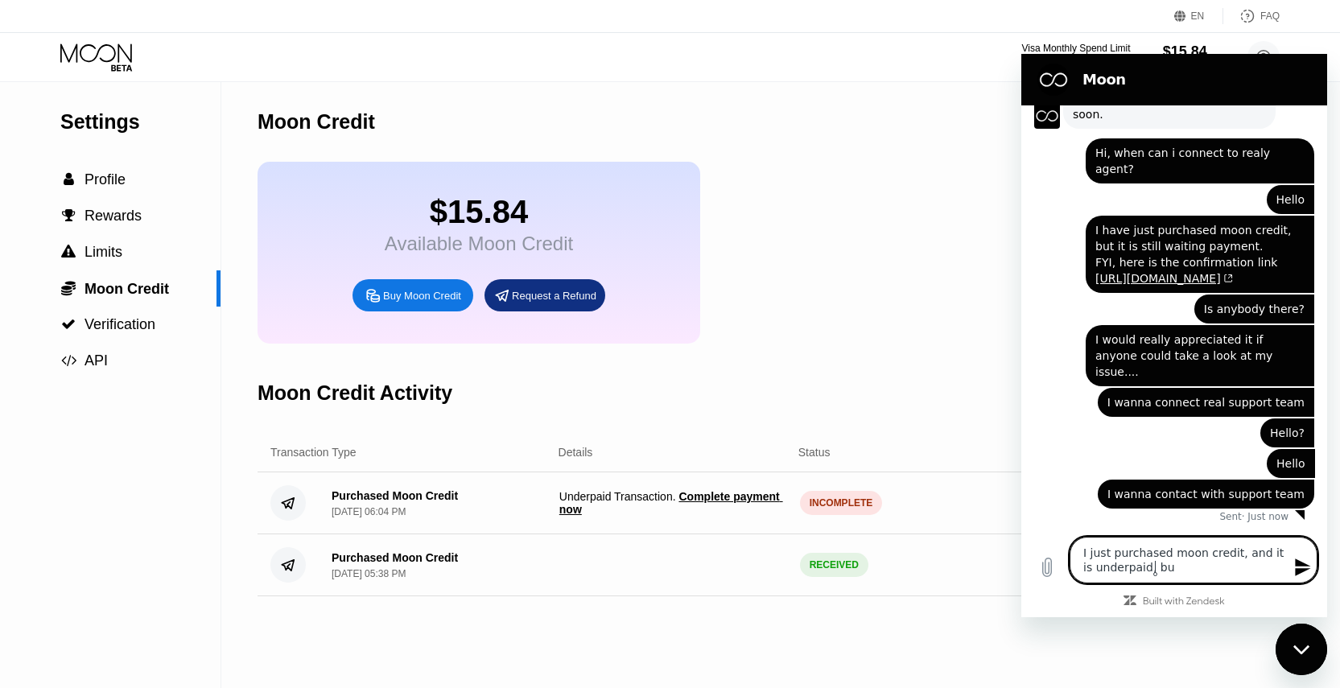
type textarea "x"
type textarea "I just purchased moon credit, and it is underpaid, but"
type textarea "x"
type textarea "I just purchased moon credit, and it is underpaid, but i"
type textarea "x"
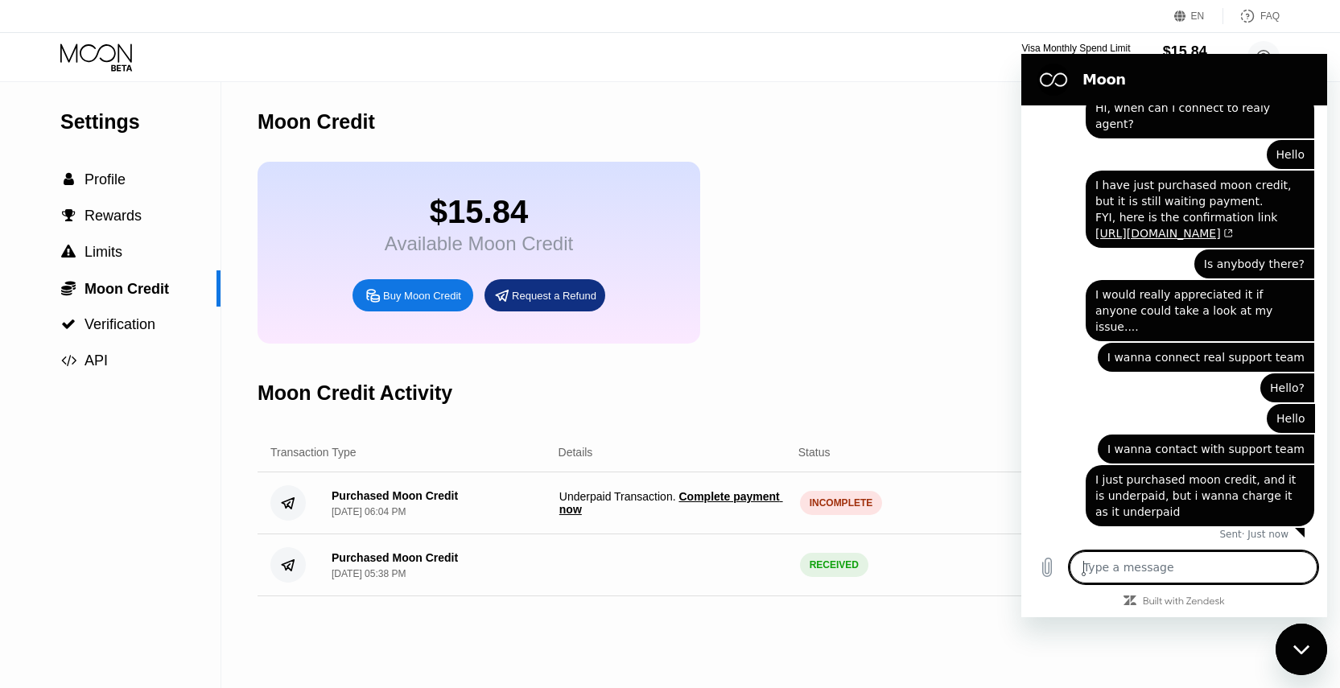
scroll to position [344, 0]
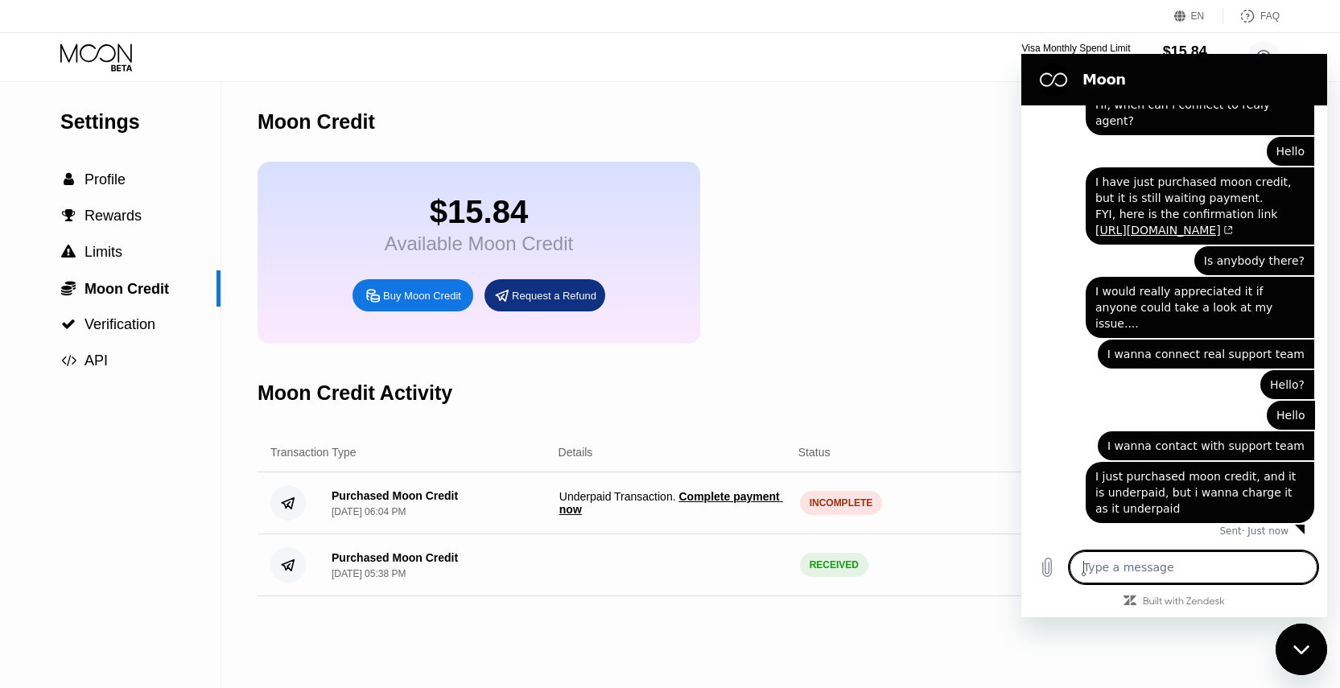
click at [831, 400] on div "Moon Credit Activity" at bounding box center [678, 393] width 841 height 80
click at [1302, 658] on div "Close messaging window" at bounding box center [1301, 649] width 48 height 48
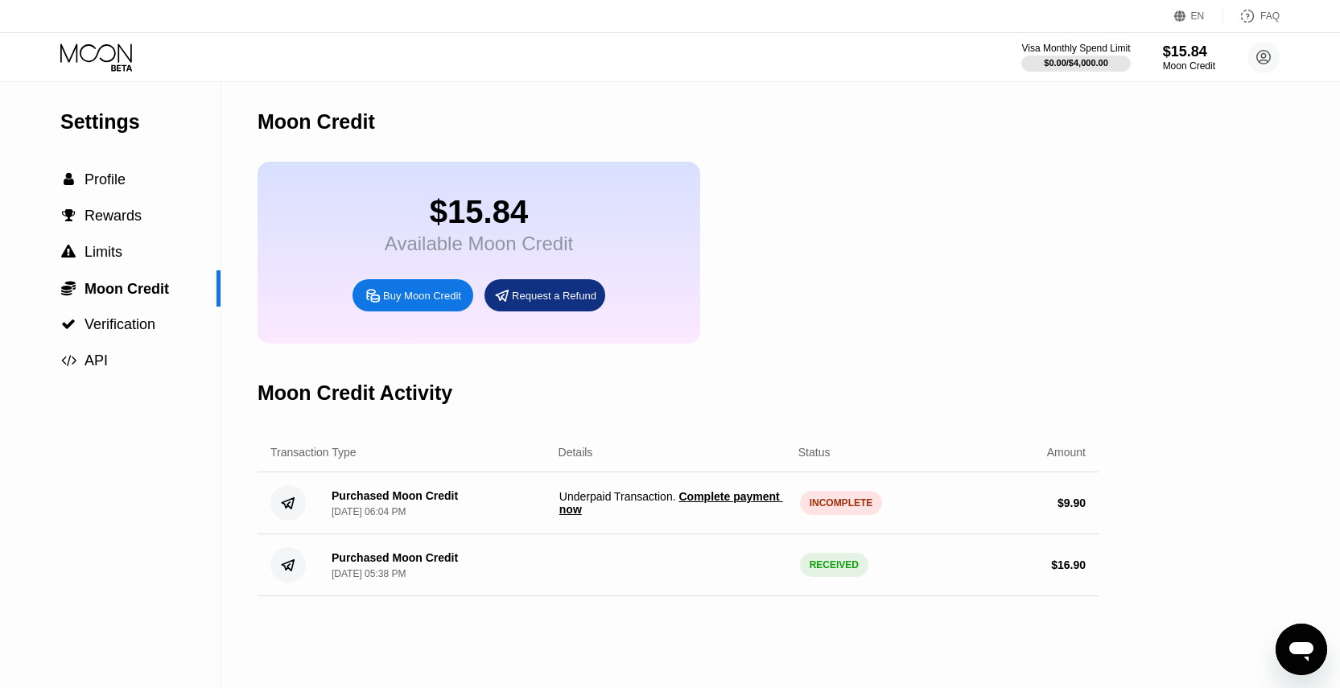
click at [1024, 392] on div "Moon Credit Activity" at bounding box center [678, 393] width 841 height 80
click at [580, 278] on div "$15.84 Available Moon Credit Buy Moon Credit Request a Refund" at bounding box center [479, 253] width 443 height 182
click at [566, 290] on div "Request a Refund" at bounding box center [545, 295] width 121 height 32
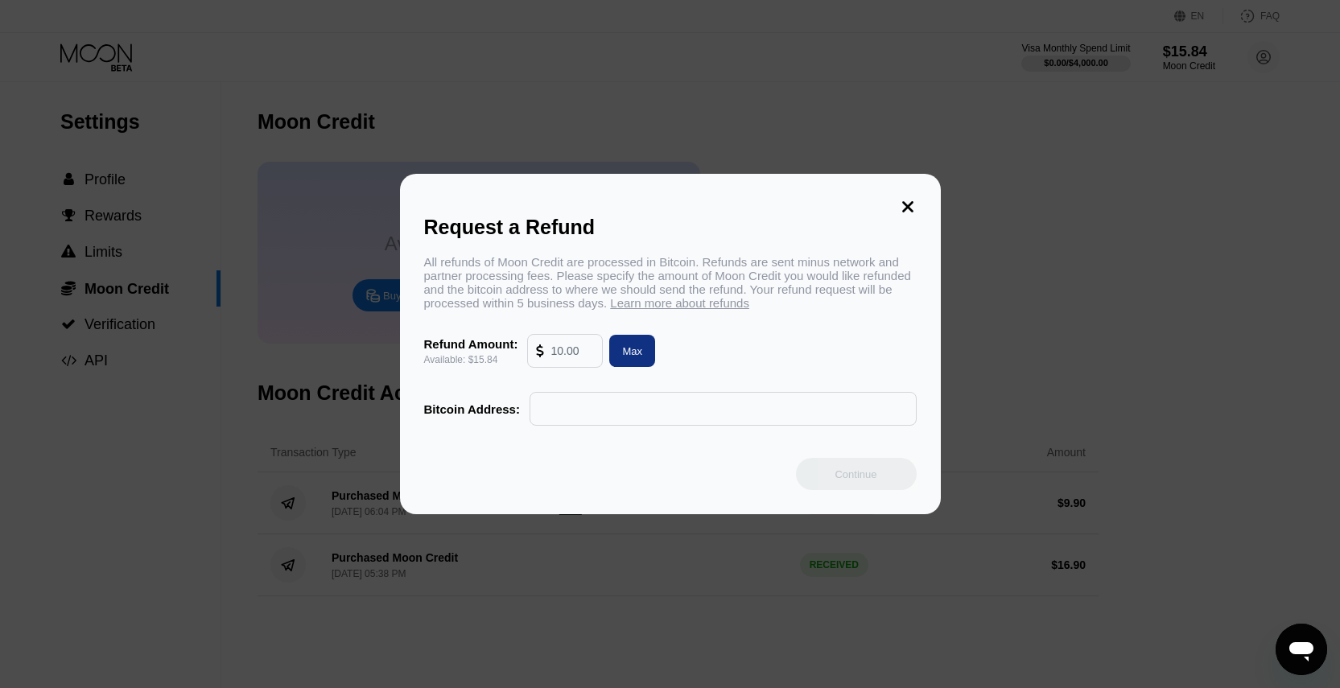
click at [639, 357] on div "Max" at bounding box center [632, 351] width 20 height 14
type input "15.84"
click at [910, 212] on icon at bounding box center [908, 207] width 18 height 18
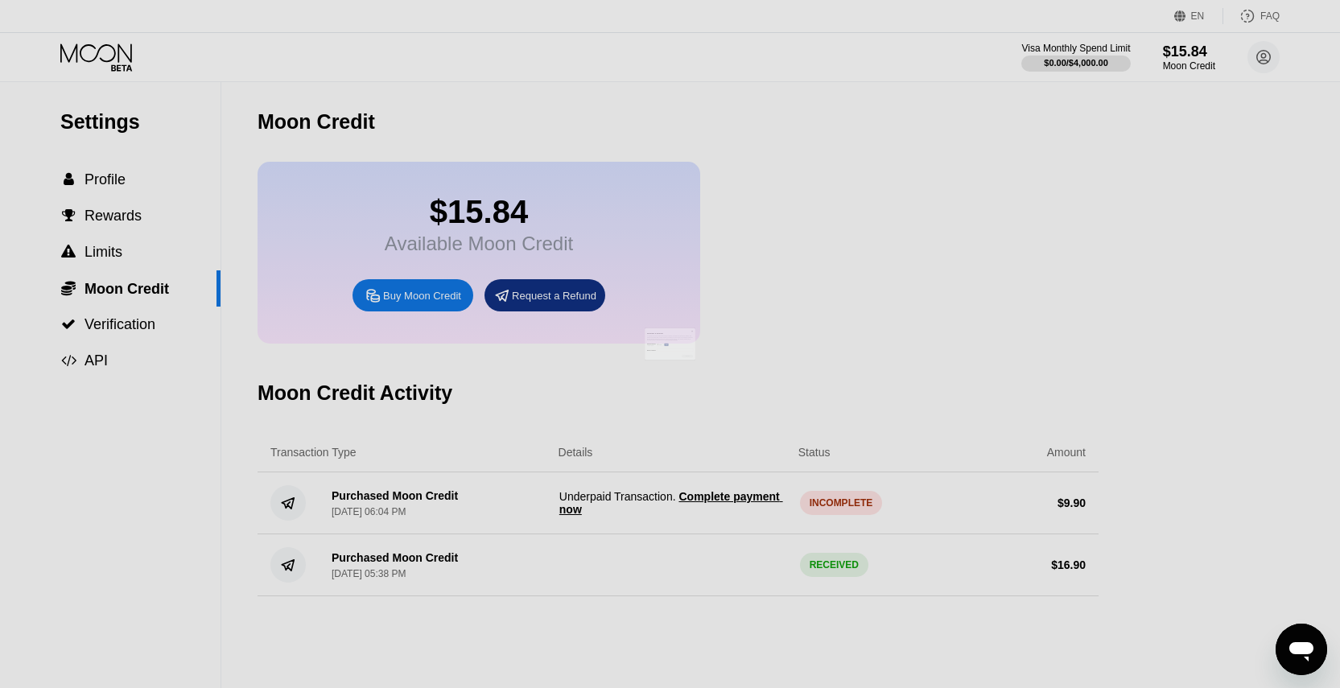
click at [958, 237] on div at bounding box center [676, 344] width 1352 height 688
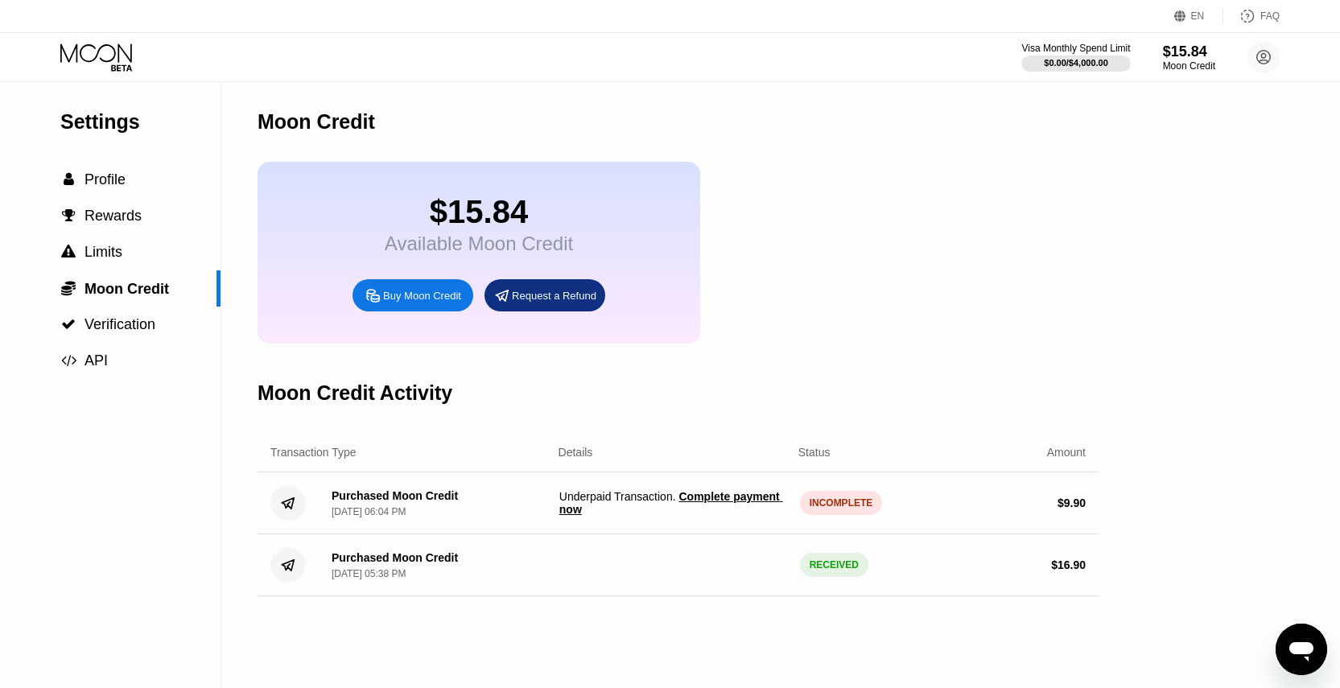
click at [1304, 643] on icon "Open messaging window" at bounding box center [1301, 651] width 24 height 19
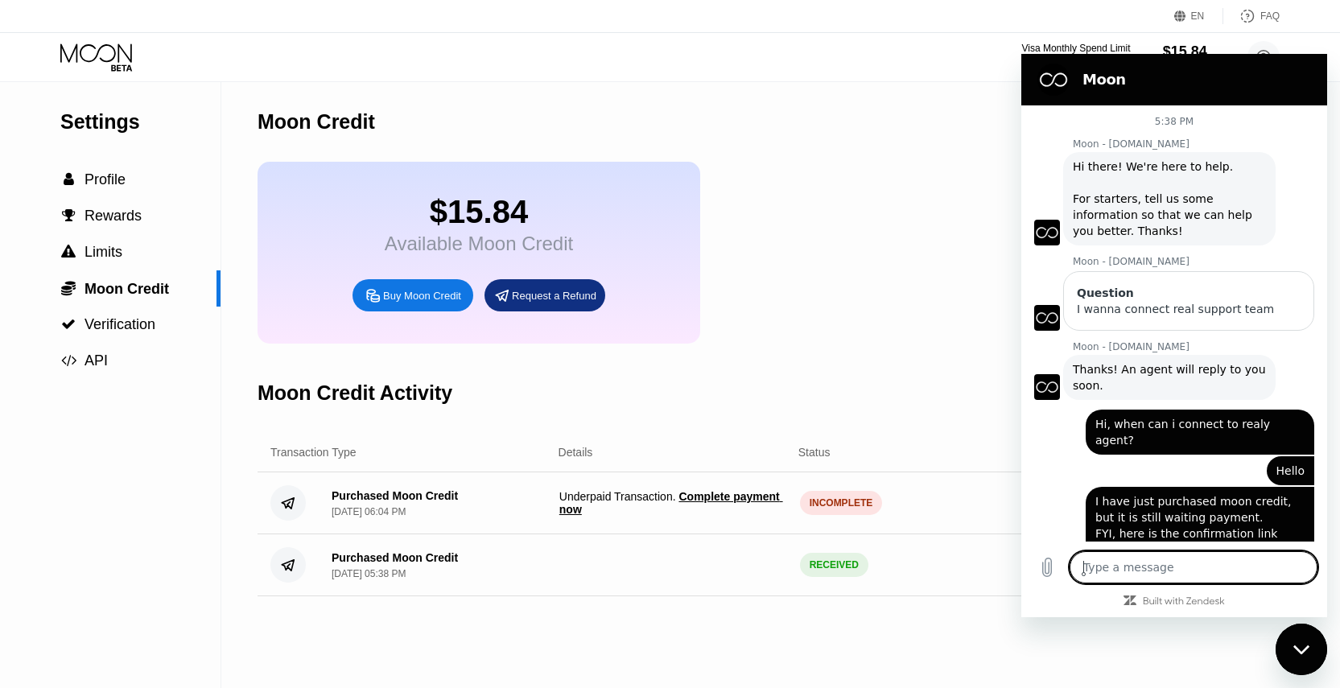
click at [1117, 300] on div "Question" at bounding box center [1189, 293] width 224 height 16
click at [1174, 297] on div "Question" at bounding box center [1189, 293] width 224 height 16
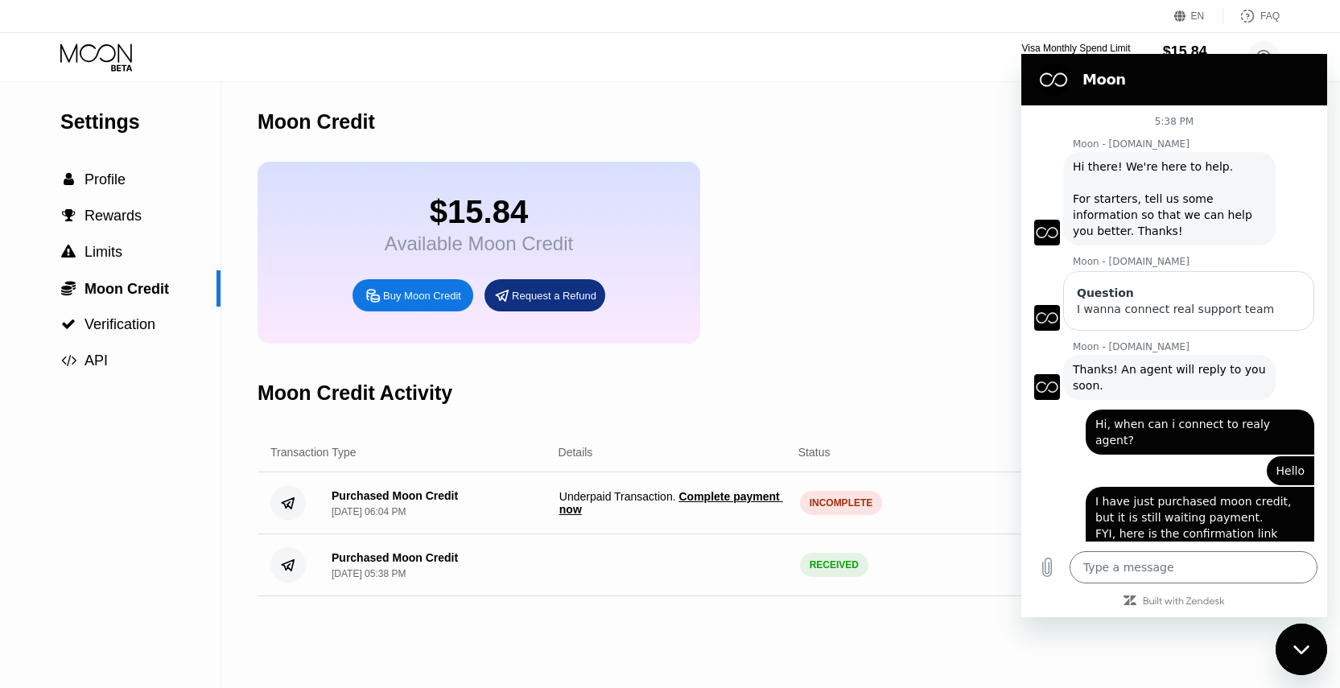
click at [1188, 209] on span "Hi there! We're here to help. For starters, tell us some information so that we…" at bounding box center [1164, 198] width 183 height 77
click at [1147, 197] on span "Hi there! We're here to help. For starters, tell us some information so that we…" at bounding box center [1164, 198] width 183 height 77
drag, startPoint x: 1150, startPoint y: 198, endPoint x: 1182, endPoint y: 245, distance: 56.3
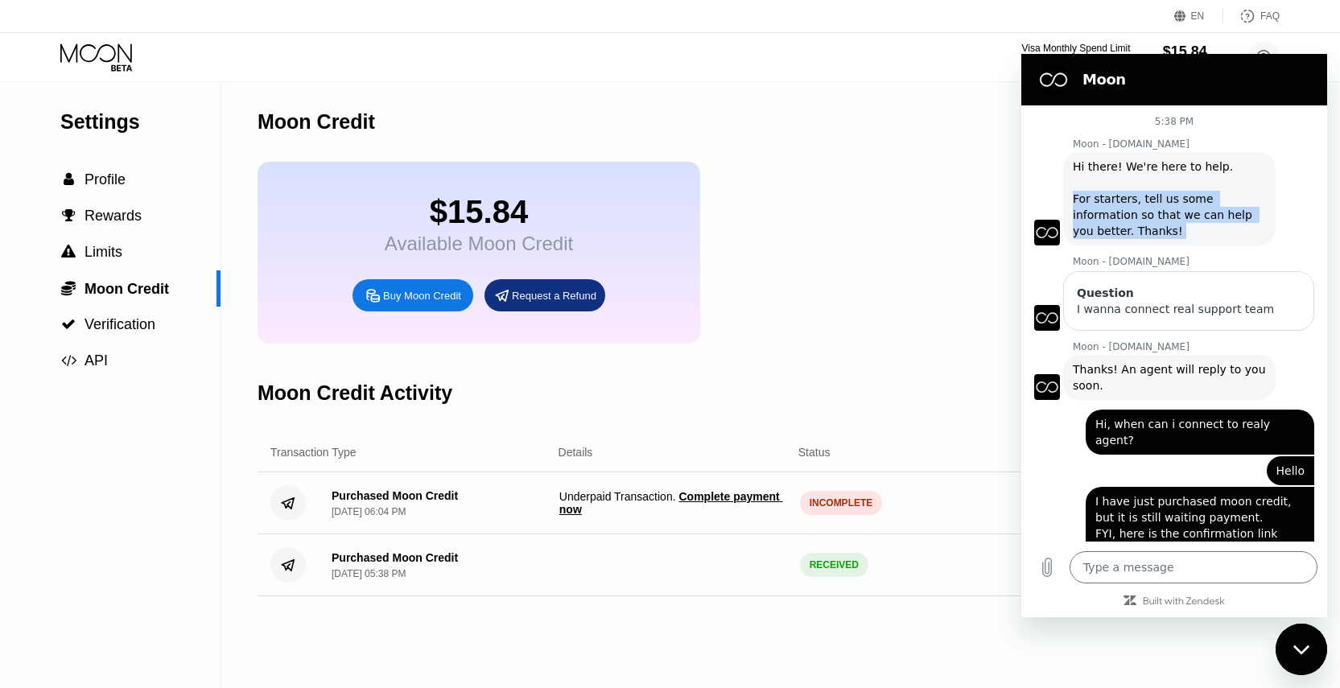
click at [1152, 198] on span "Hi there! We're here to help. For starters, tell us some information so that we…" at bounding box center [1164, 198] width 183 height 77
click at [1300, 650] on icon "Close messaging window" at bounding box center [1301, 650] width 17 height 10
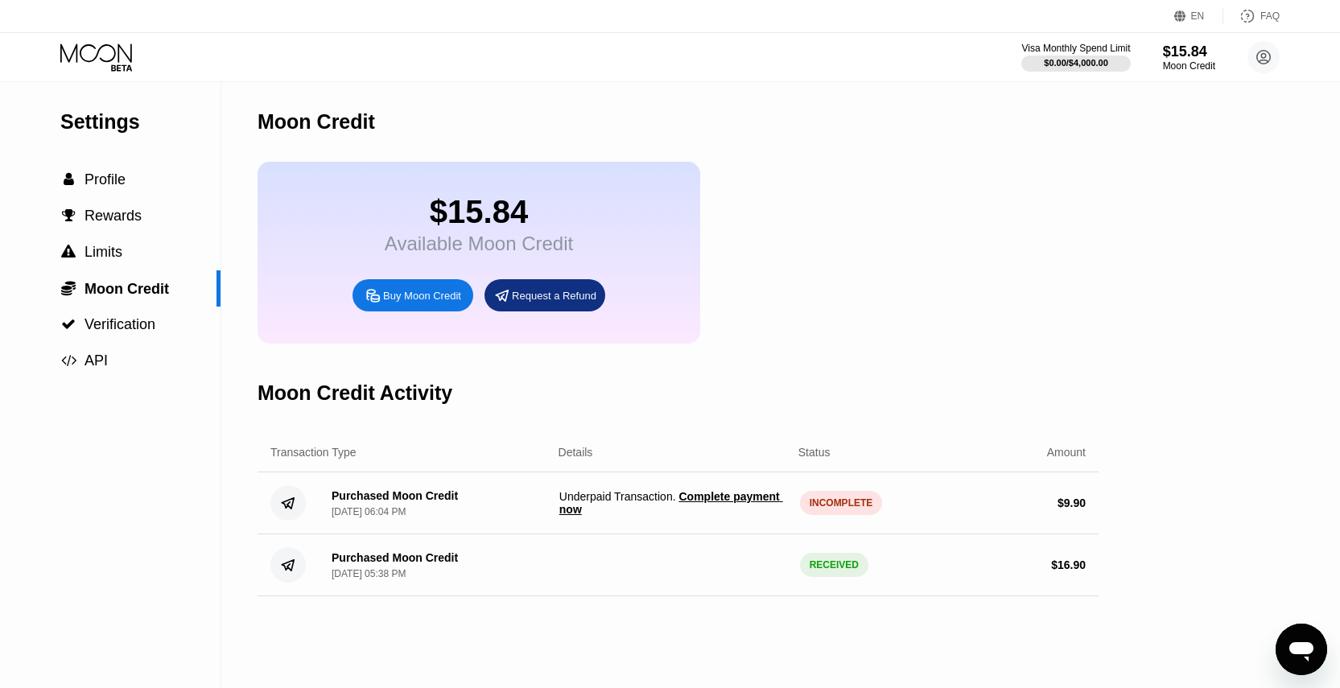
click at [980, 199] on div "$15.84 Available Moon Credit Buy Moon Credit Request a Refund" at bounding box center [678, 253] width 841 height 182
type textarea "x"
click at [952, 288] on div "$15.84 Available Moon Credit Buy Moon Credit Request a Refund" at bounding box center [678, 253] width 841 height 182
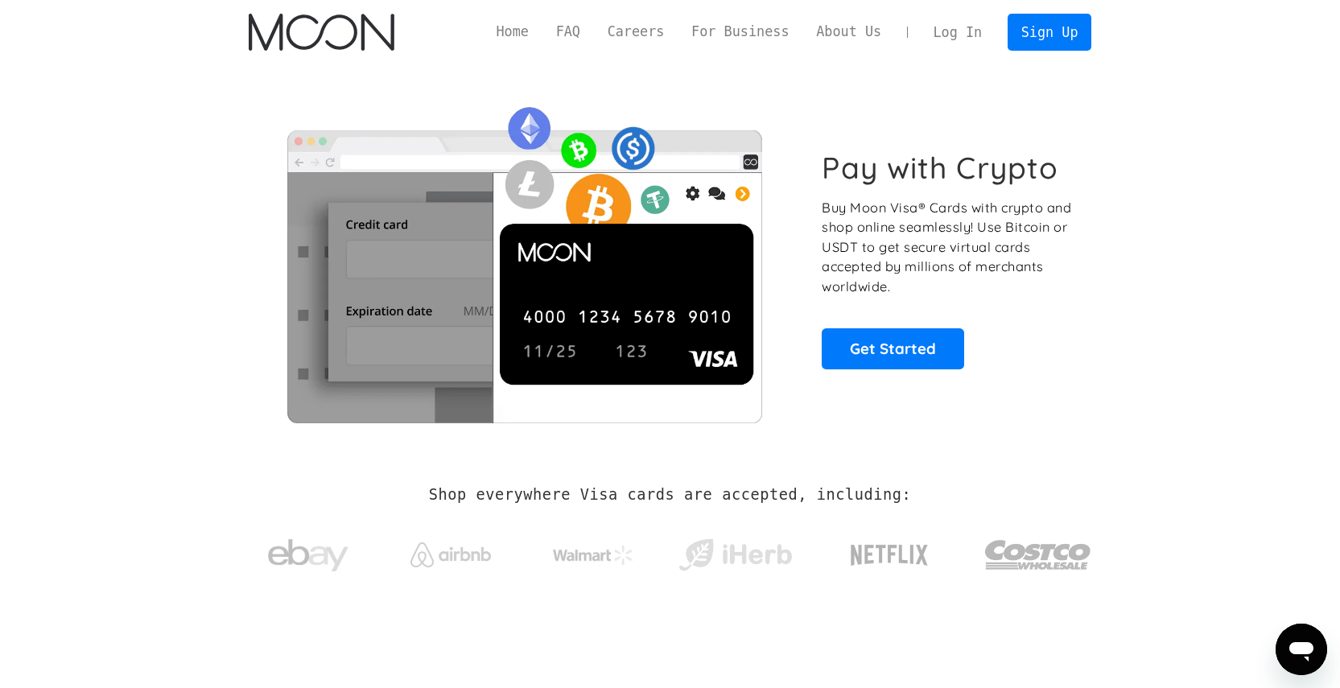
click at [950, 29] on link "Log In" at bounding box center [958, 31] width 76 height 35
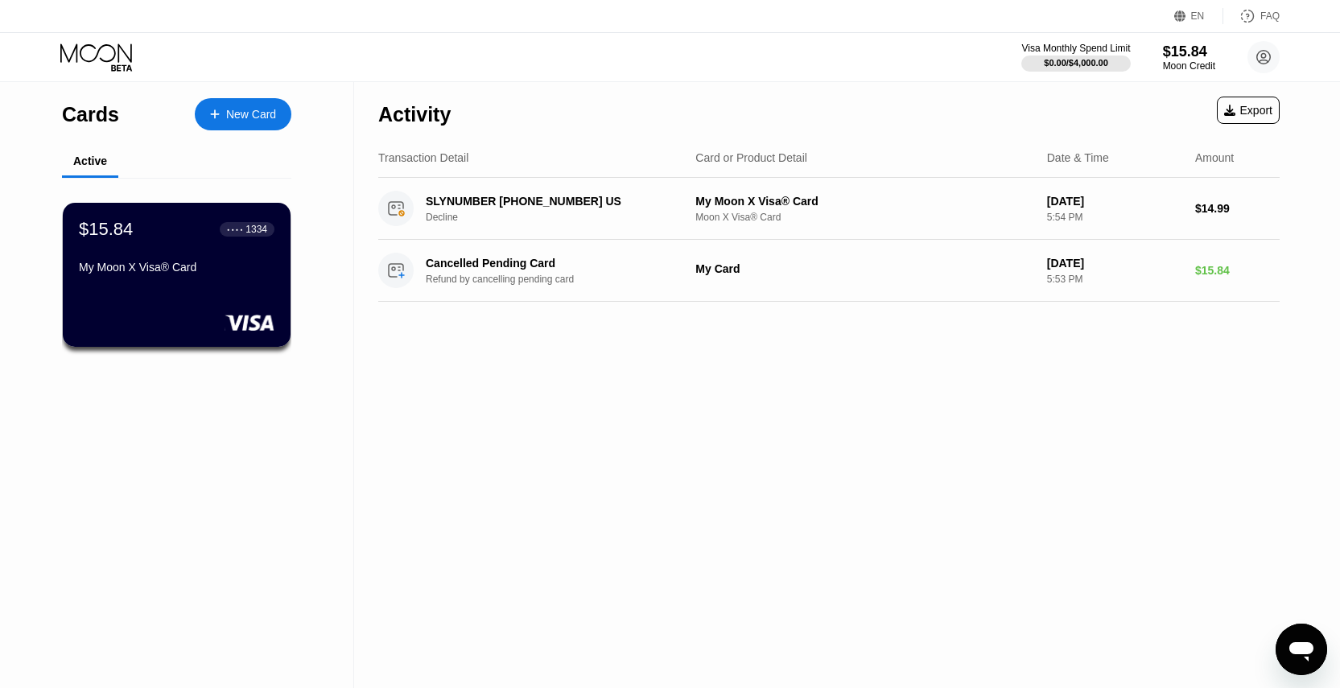
click at [744, 405] on div "Activity Export Transaction Detail Card or Product Detail Date & Time Amount SL…" at bounding box center [829, 385] width 950 height 606
click at [659, 270] on div "Cancelled Pending Card" at bounding box center [553, 263] width 255 height 13
click at [887, 349] on div "Activity Export Transaction Detail Card or Product Detail Date & Time Amount SL…" at bounding box center [829, 385] width 950 height 606
click at [200, 250] on div "$15.84 ● ● ● ● 1334 My Moon X Visa® Card" at bounding box center [176, 249] width 197 height 62
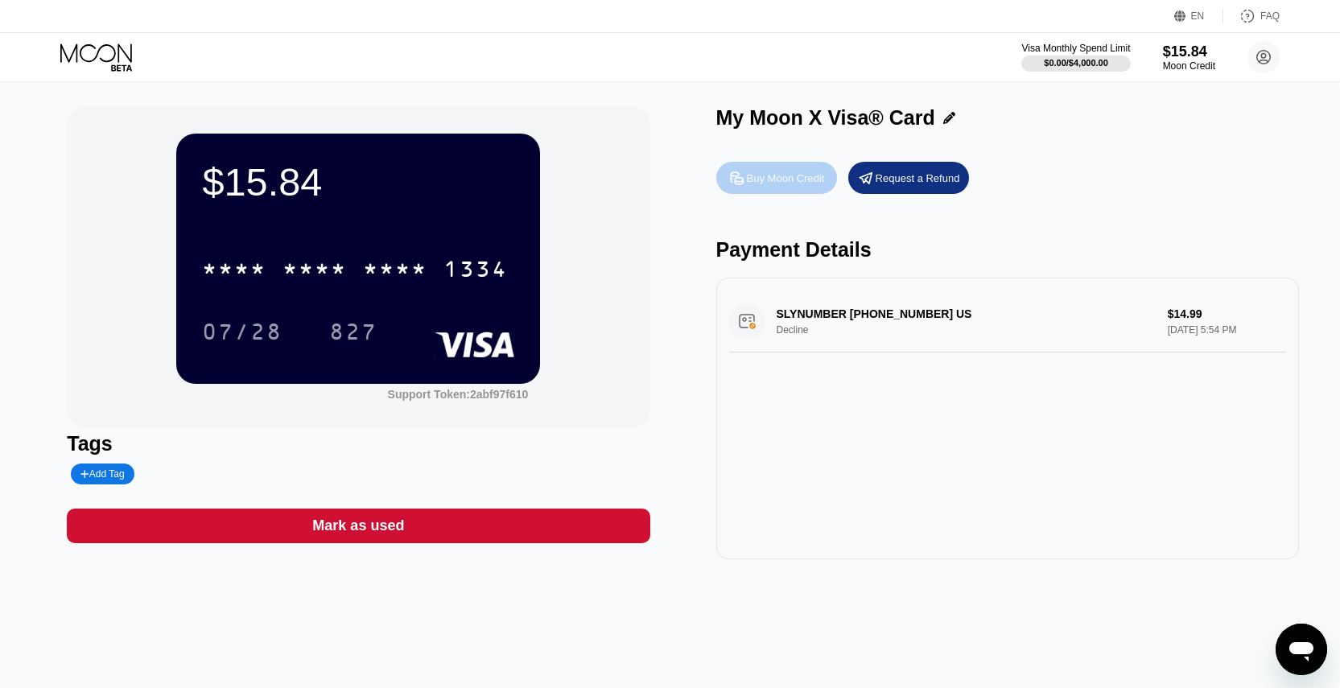
click at [777, 182] on div "Buy Moon Credit" at bounding box center [786, 178] width 78 height 14
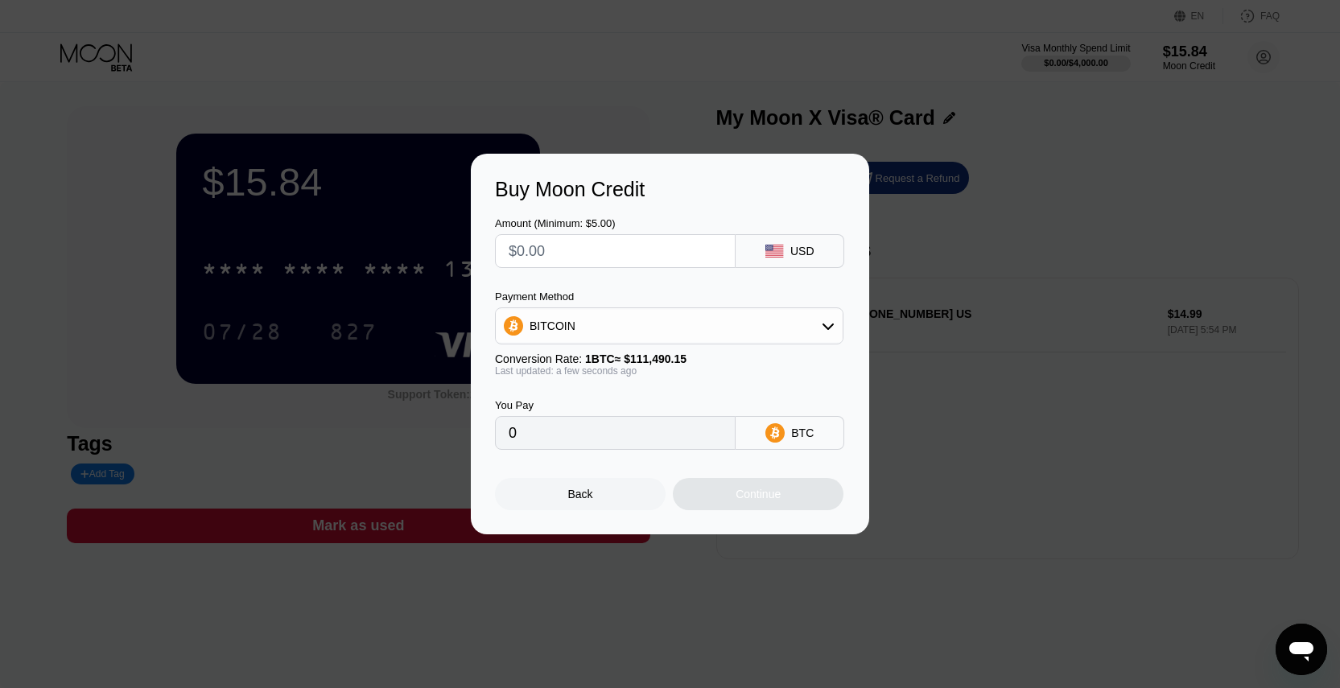
click at [581, 486] on div "Back" at bounding box center [580, 494] width 171 height 32
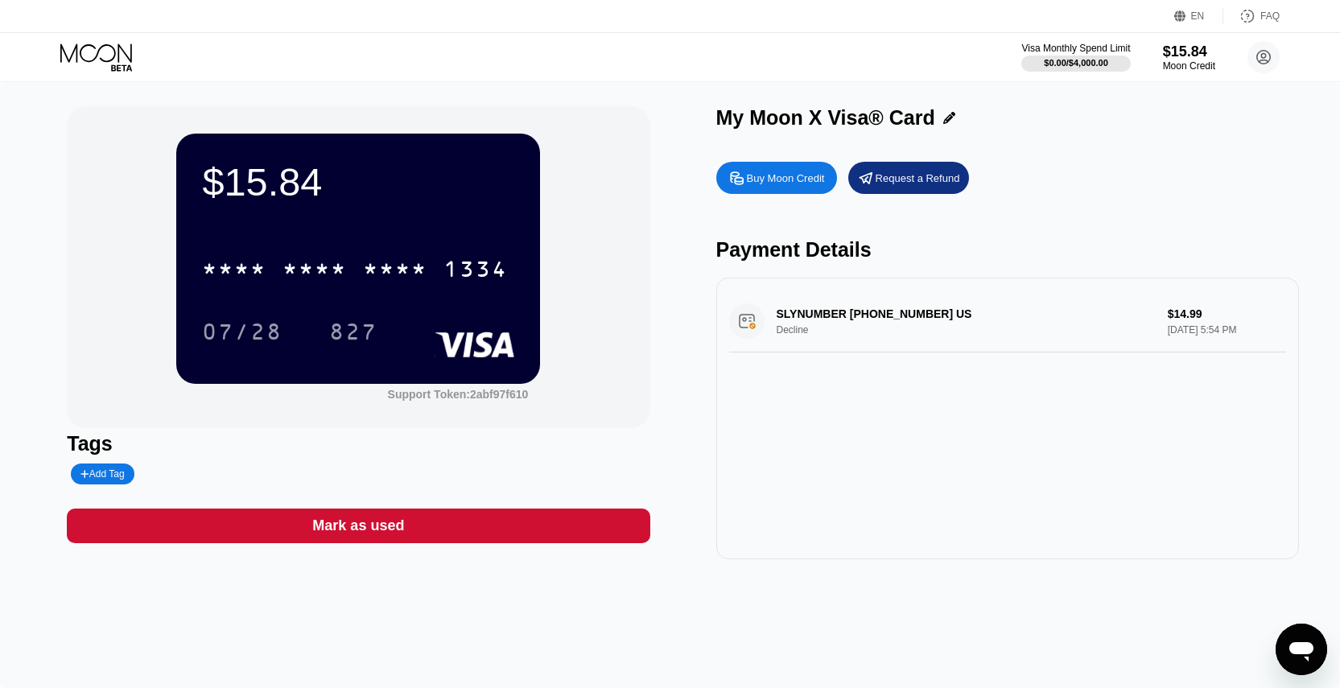
click at [1202, 36] on div "Visa Monthly Spend Limit $0.00 / $4,000.00 $15.84 Moon Credit Victor bolt.shiny…" at bounding box center [670, 57] width 1340 height 48
click at [1183, 51] on div "$15.84" at bounding box center [1189, 51] width 54 height 17
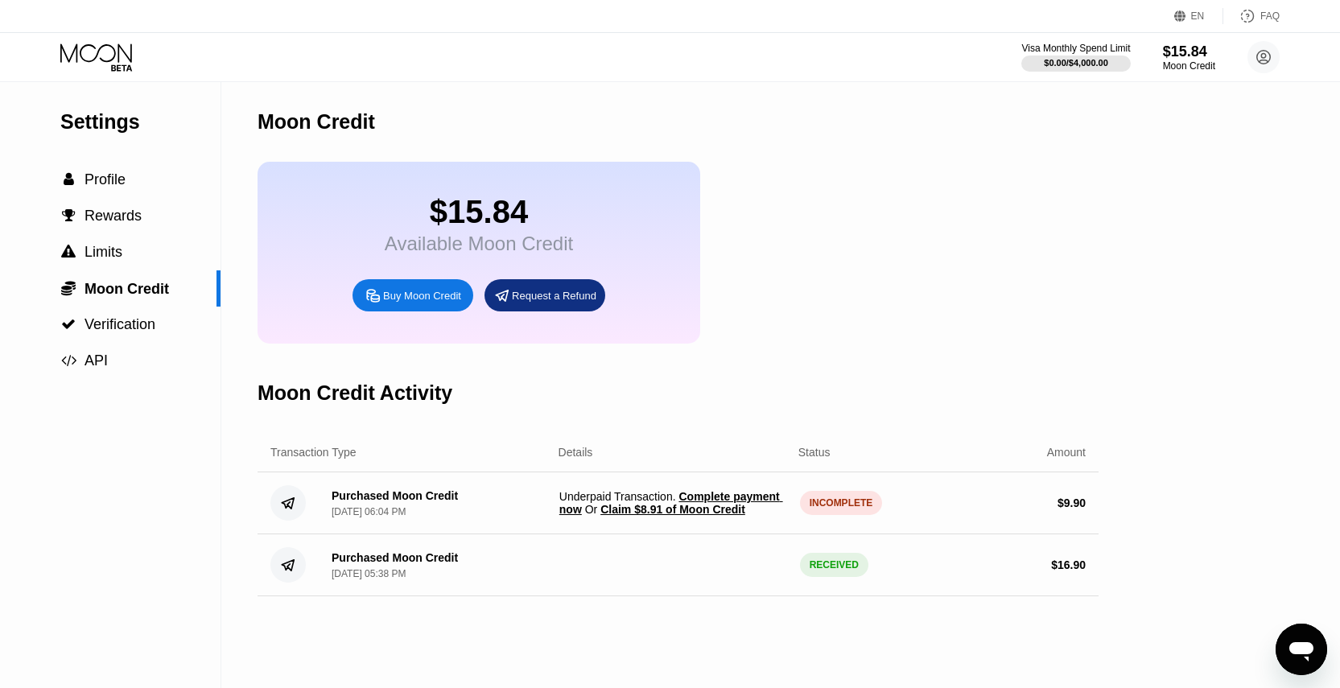
click at [736, 507] on span "Claim $8.91 of Moon Credit" at bounding box center [672, 509] width 145 height 13
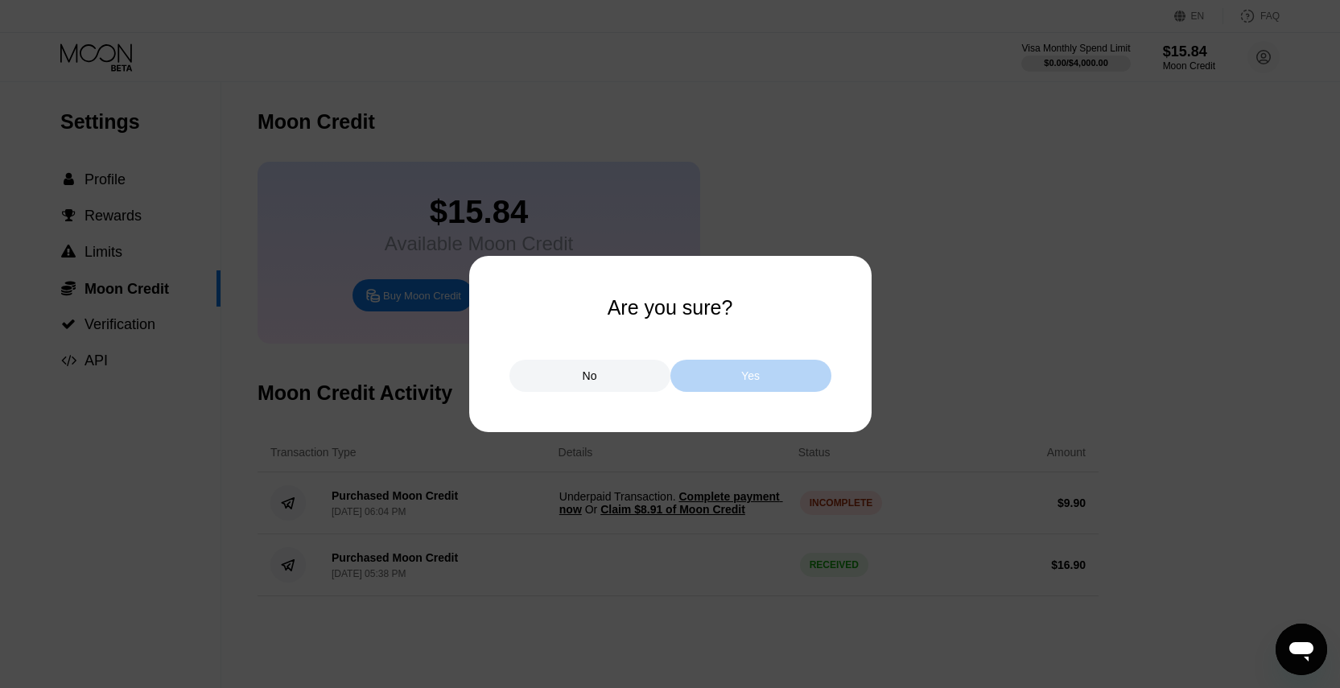
click at [769, 366] on div "Yes" at bounding box center [750, 376] width 161 height 32
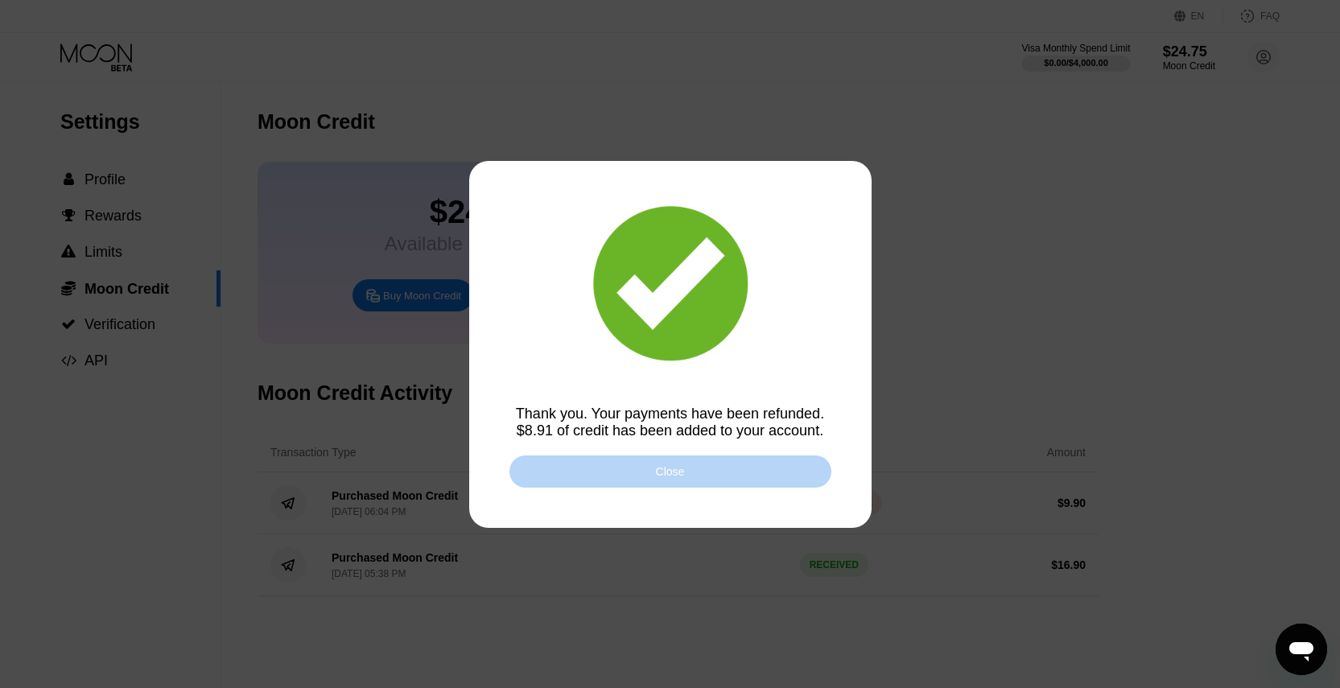
click at [629, 475] on div "Close" at bounding box center [670, 472] width 322 height 32
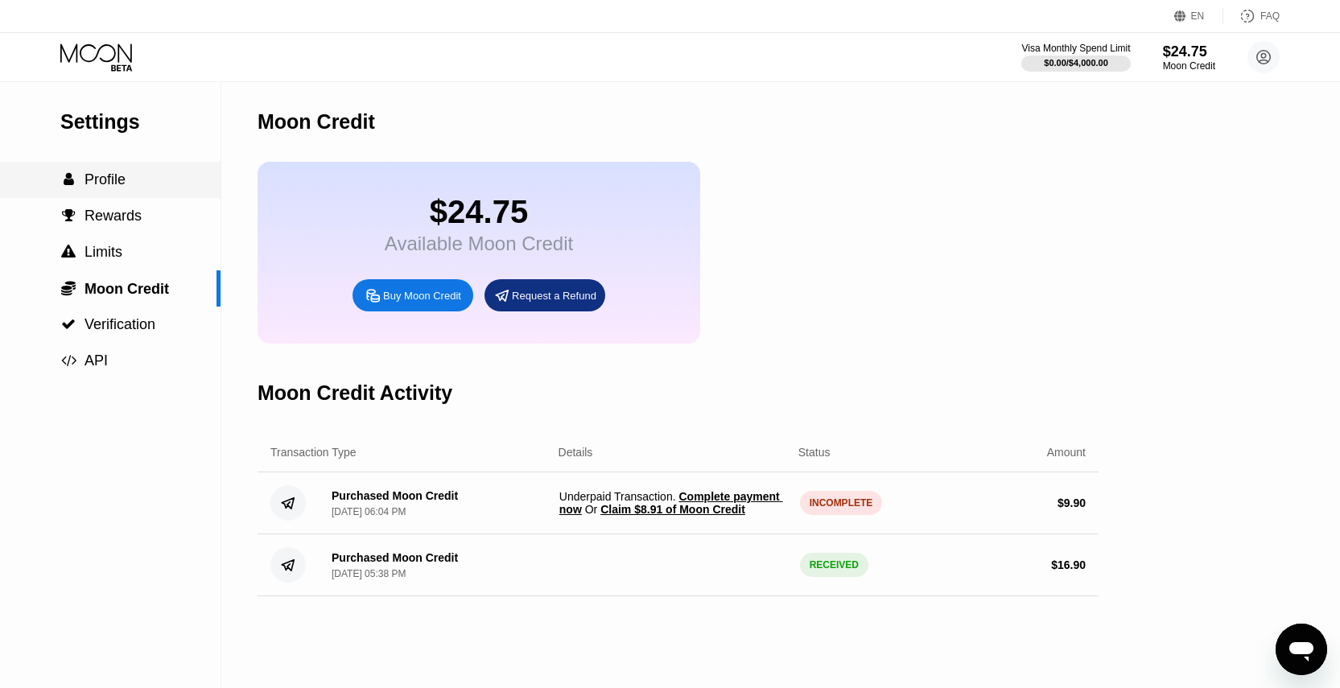
click at [107, 179] on span "Profile" at bounding box center [105, 179] width 41 height 16
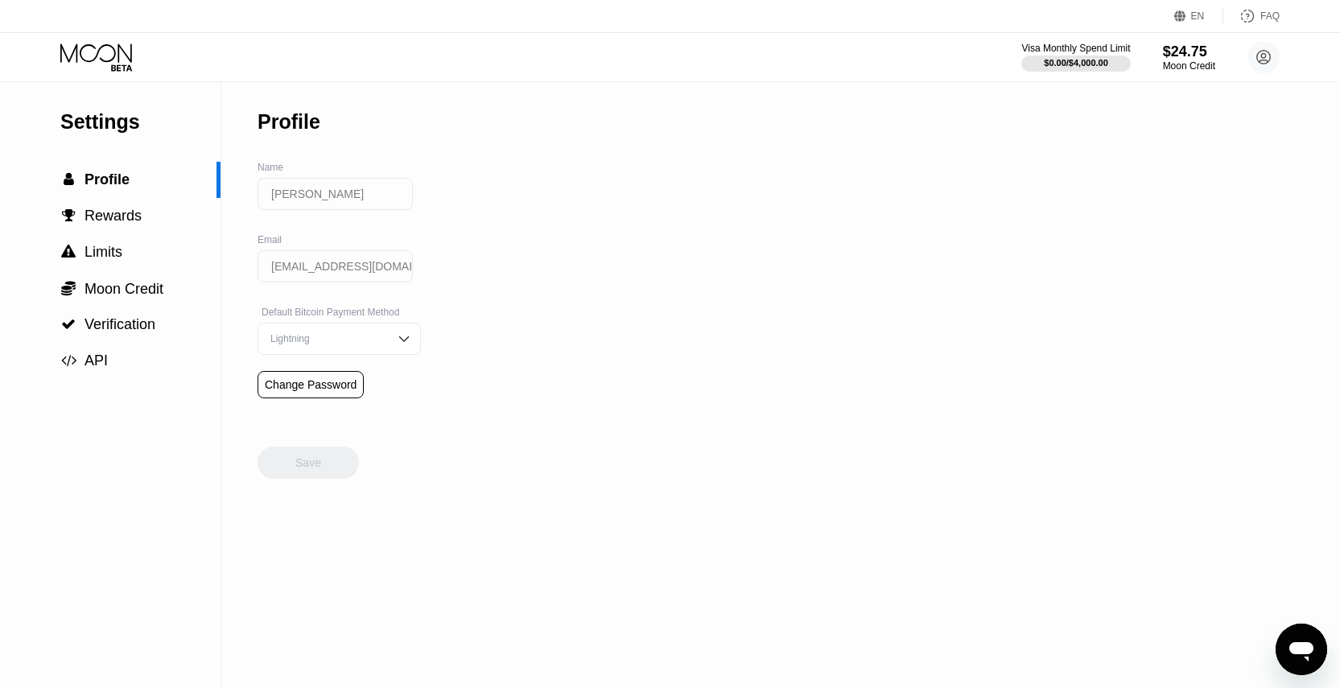
click at [115, 56] on icon at bounding box center [96, 52] width 72 height 19
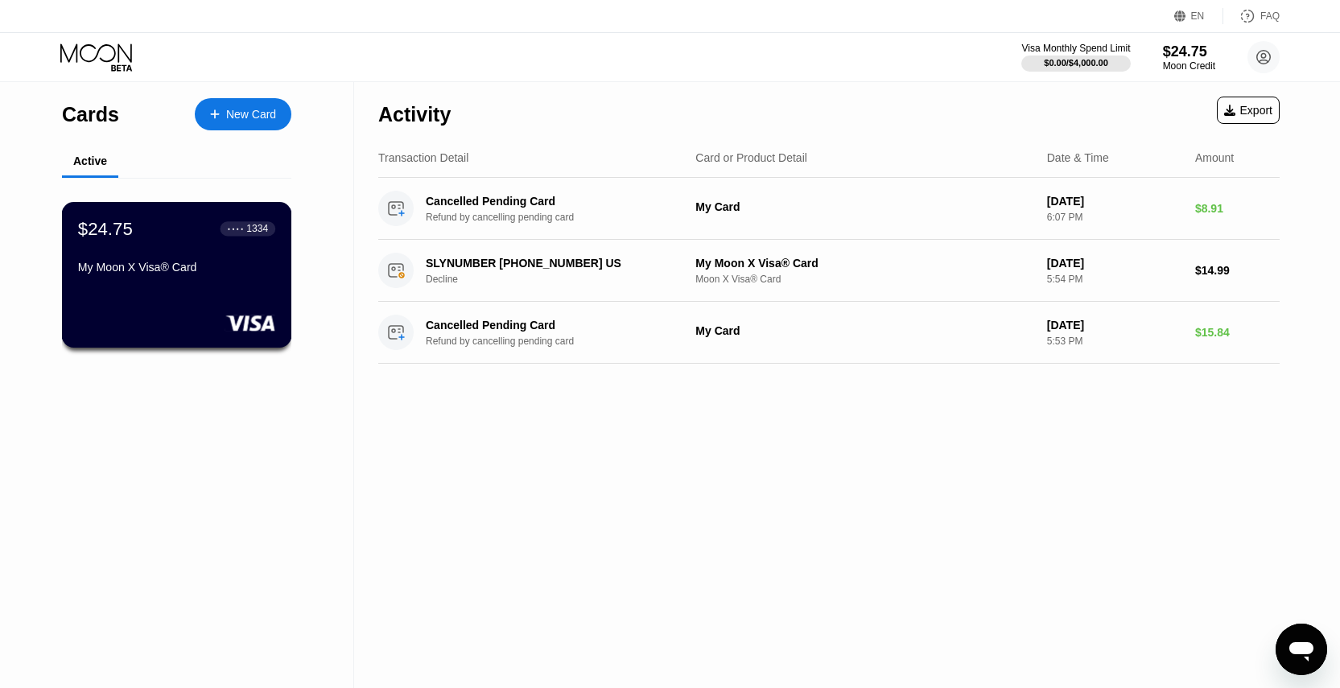
click at [204, 291] on div "$24.75 ● ● ● ● 1334 My Moon X Visa® Card" at bounding box center [177, 275] width 230 height 146
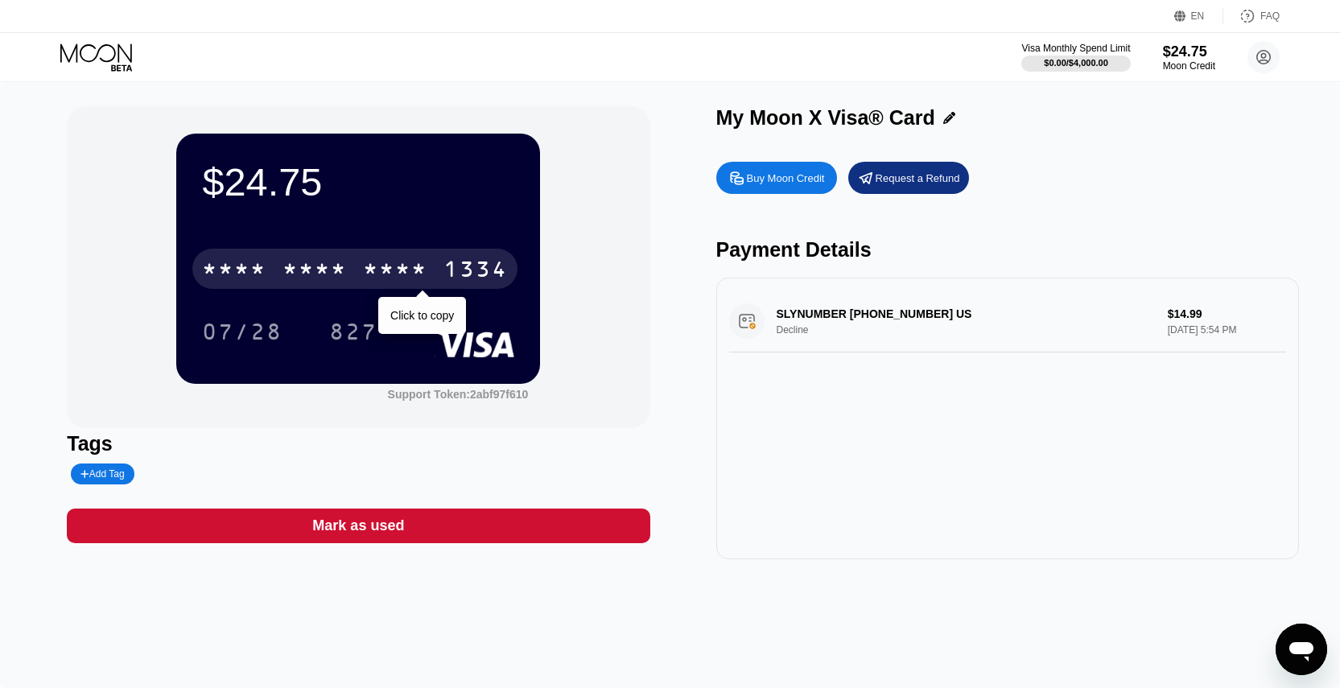
click at [355, 273] on div "* * * * * * * * * * * * 1334" at bounding box center [354, 269] width 325 height 40
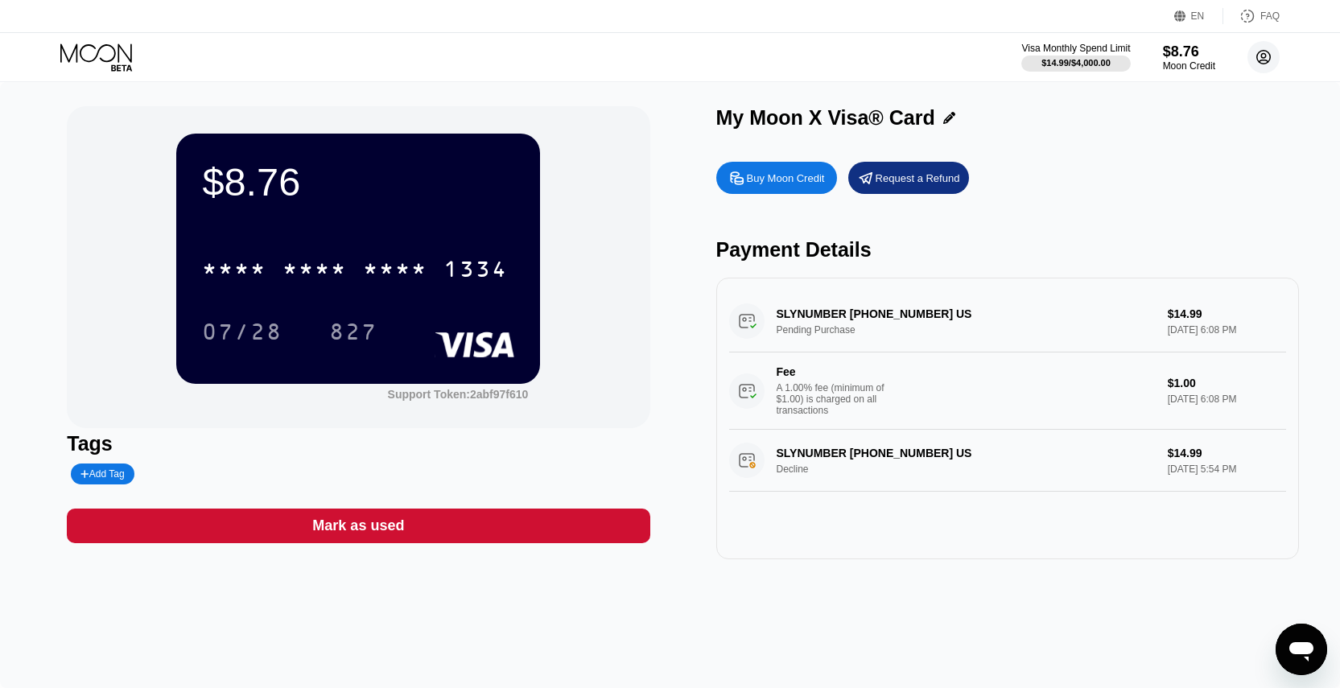
click at [1256, 56] on circle at bounding box center [1264, 57] width 32 height 32
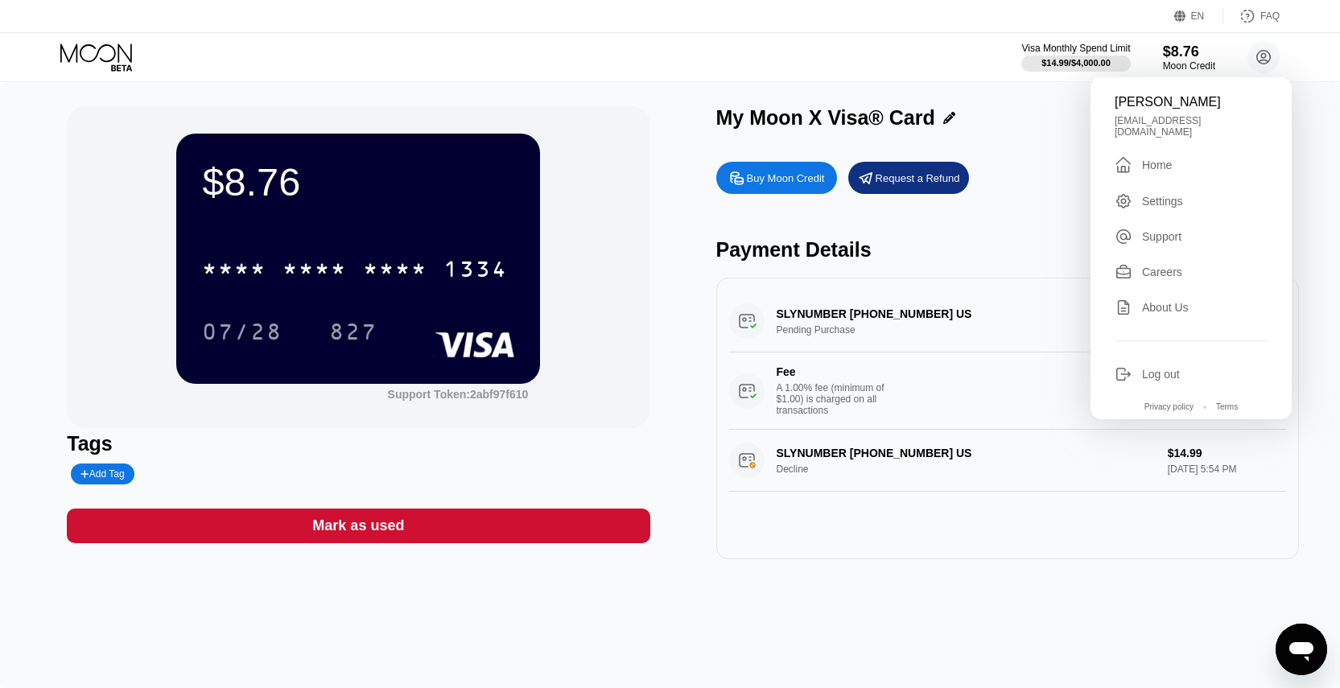
click at [1150, 197] on div "Settings" at bounding box center [1162, 201] width 41 height 13
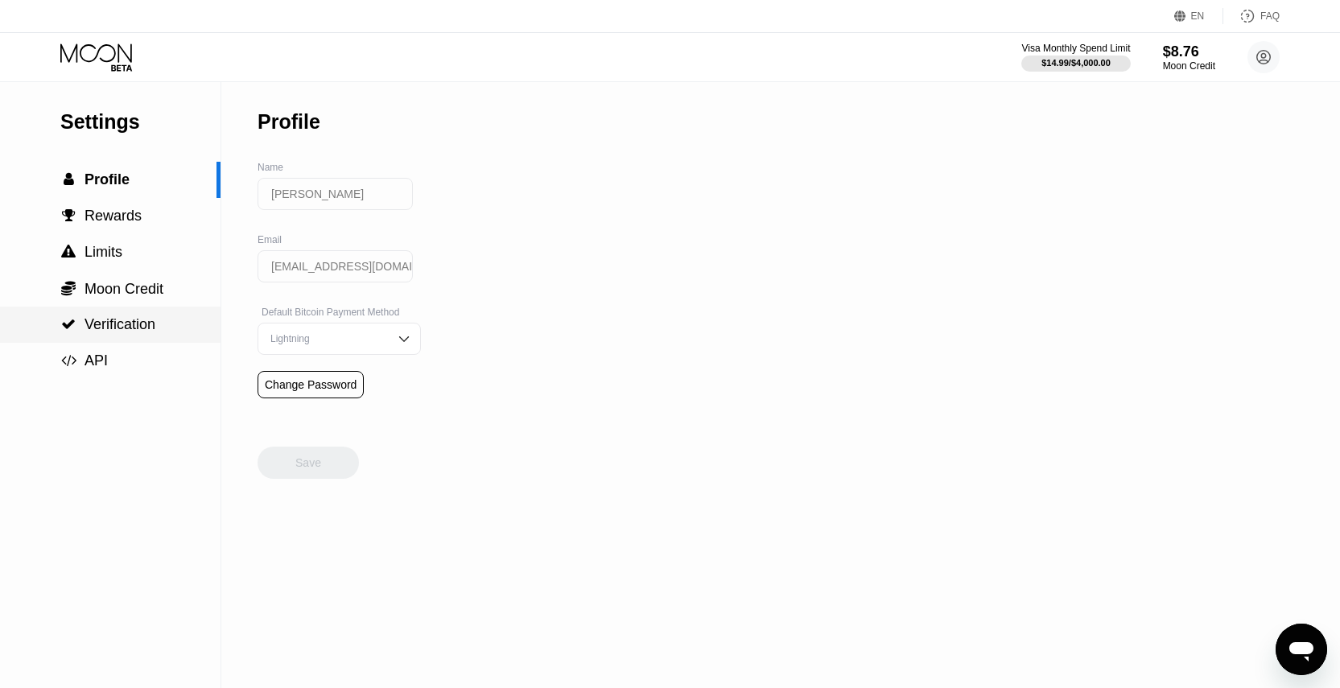
click at [118, 342] on div " Verification" at bounding box center [110, 325] width 221 height 36
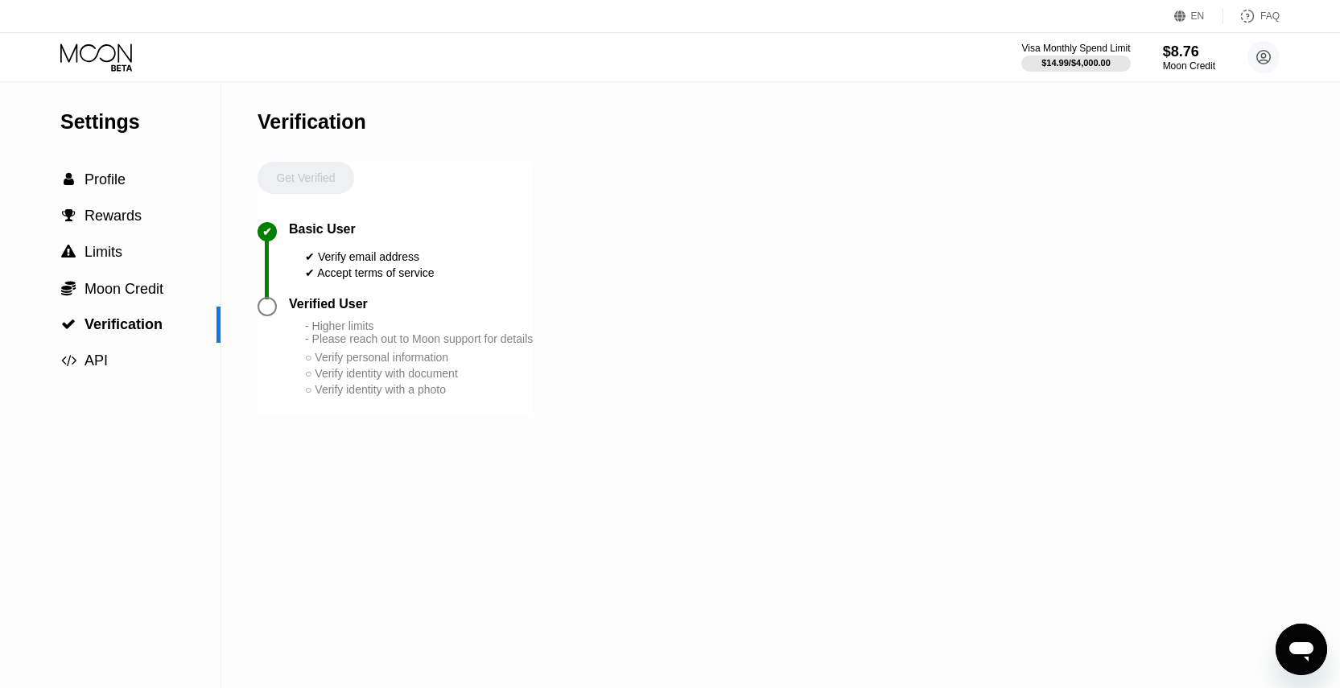
click at [270, 308] on div at bounding box center [267, 306] width 19 height 19
click at [309, 173] on div "Get Verified" at bounding box center [306, 192] width 97 height 60
